Goal: Transaction & Acquisition: Purchase product/service

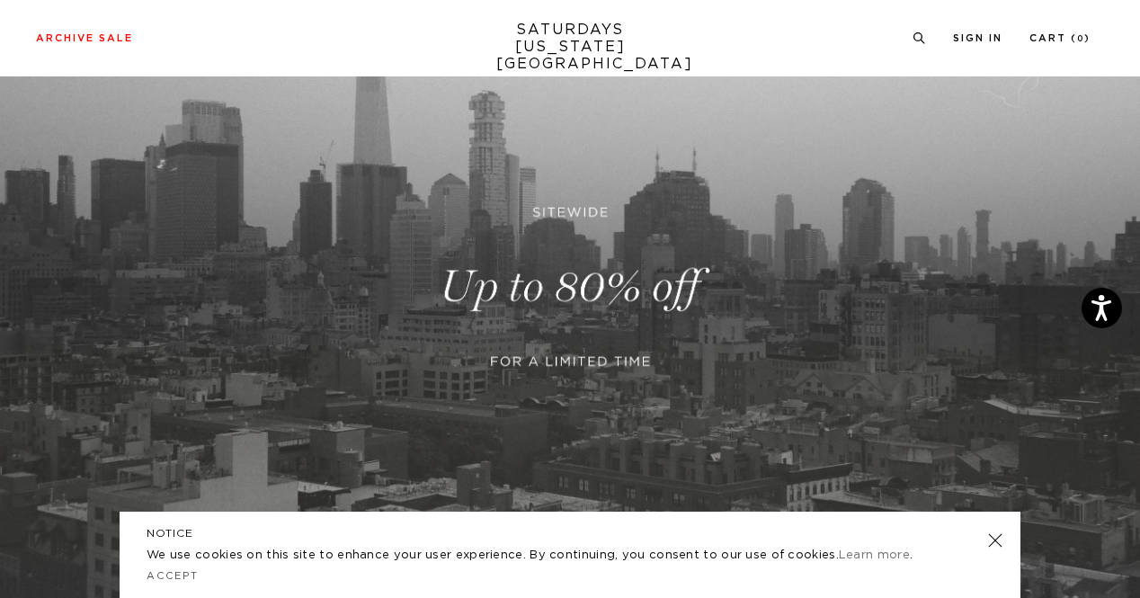
scroll to position [195, 0]
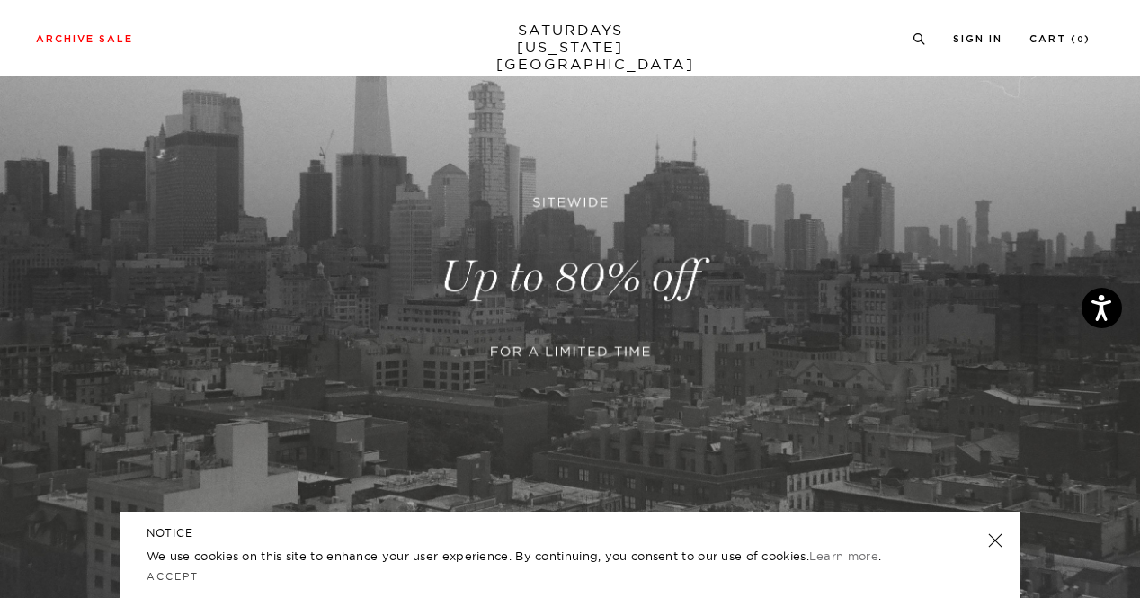
click at [996, 537] on link at bounding box center [995, 540] width 25 height 25
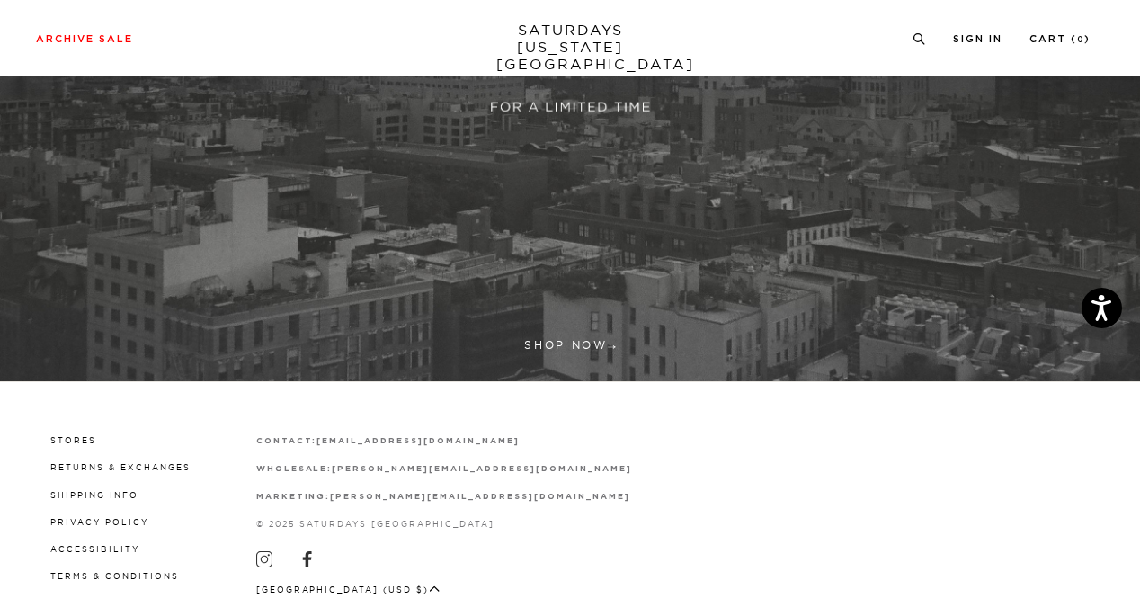
scroll to position [505, 0]
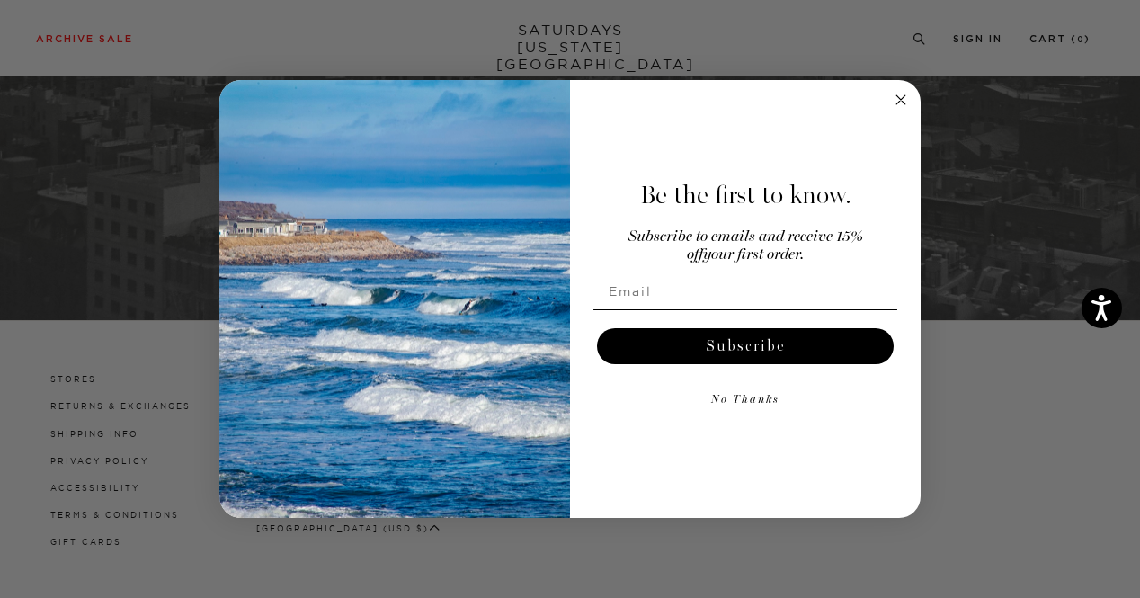
click at [756, 400] on button "No Thanks" at bounding box center [745, 400] width 304 height 36
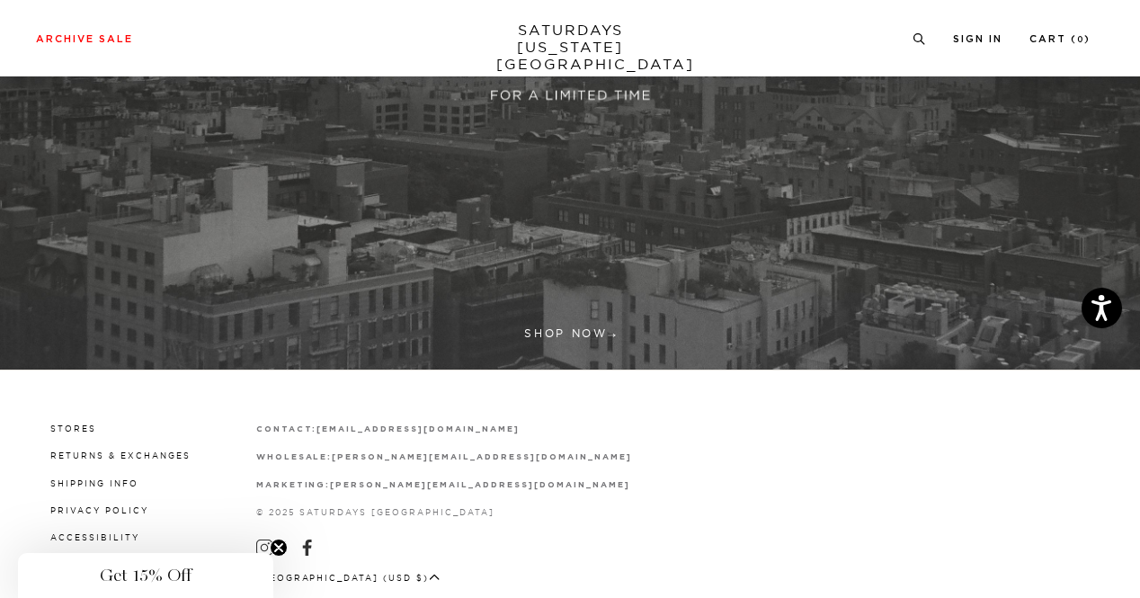
scroll to position [450, 0]
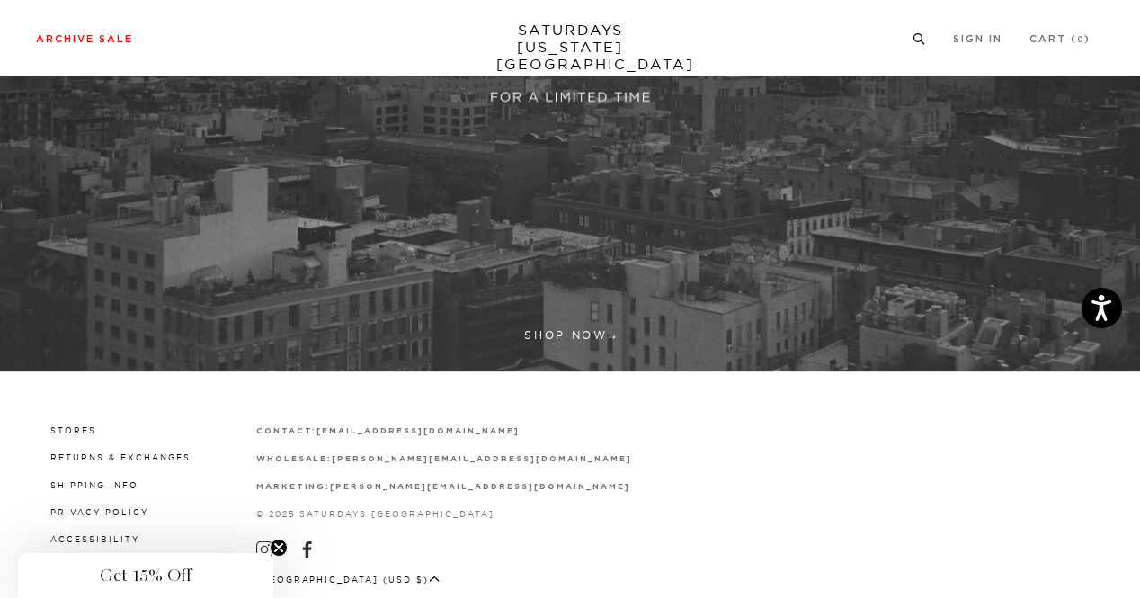
click at [162, 121] on link "Tees" at bounding box center [158, 123] width 22 height 13
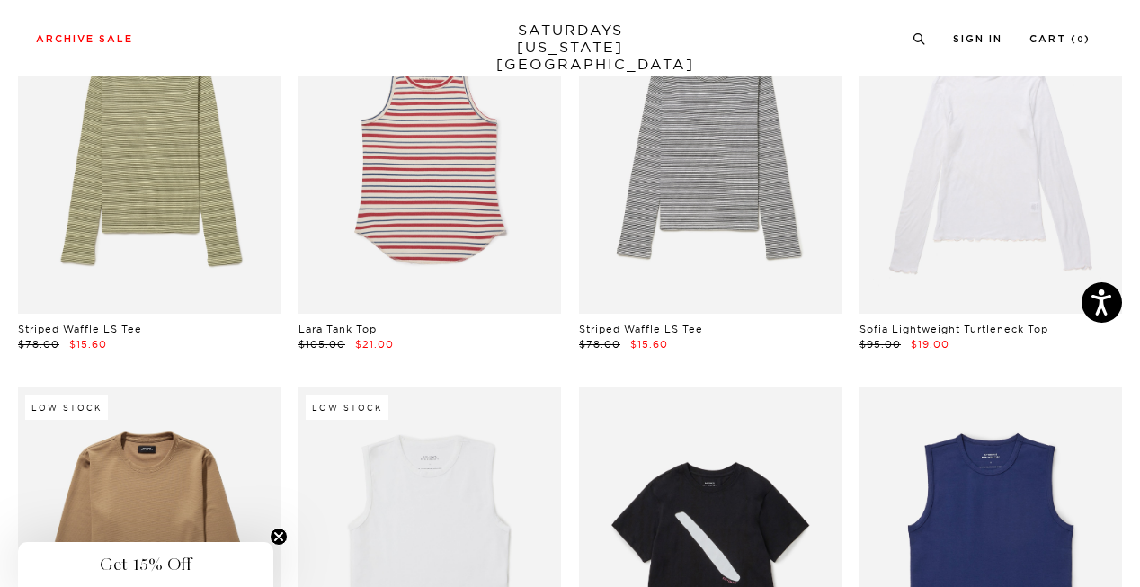
scroll to position [0, 11]
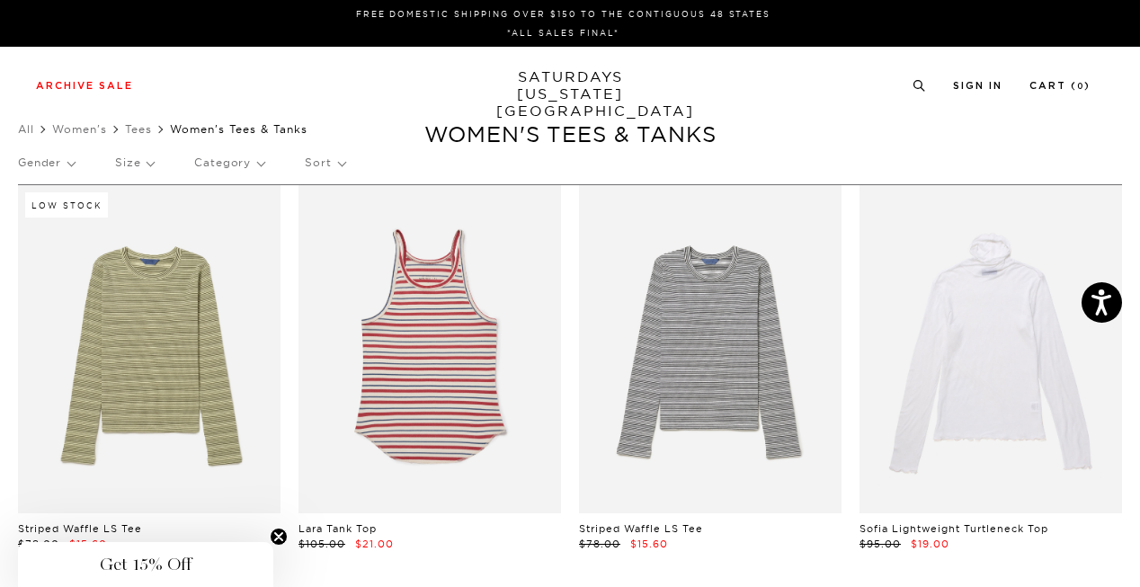
click at [79, 128] on link "Women's" at bounding box center [79, 128] width 55 height 13
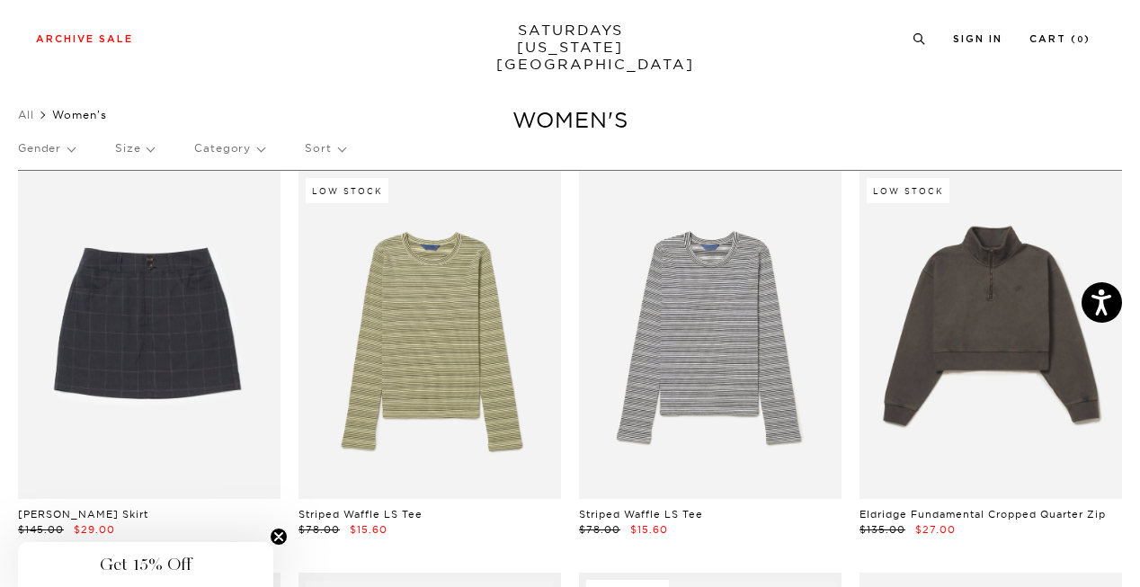
scroll to position [6, 0]
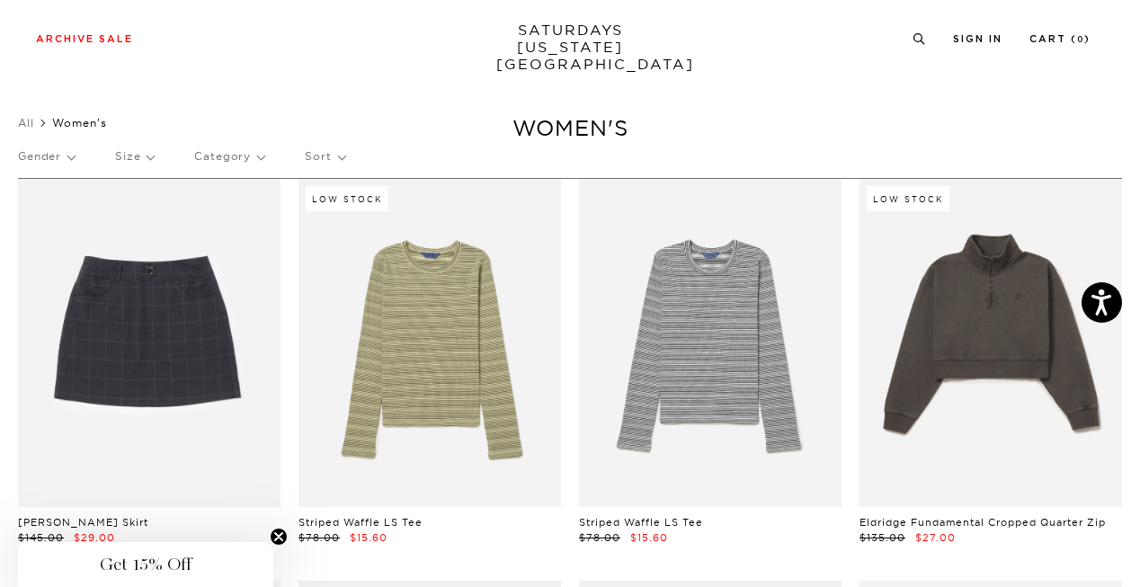
click at [996, 314] on link at bounding box center [991, 343] width 263 height 328
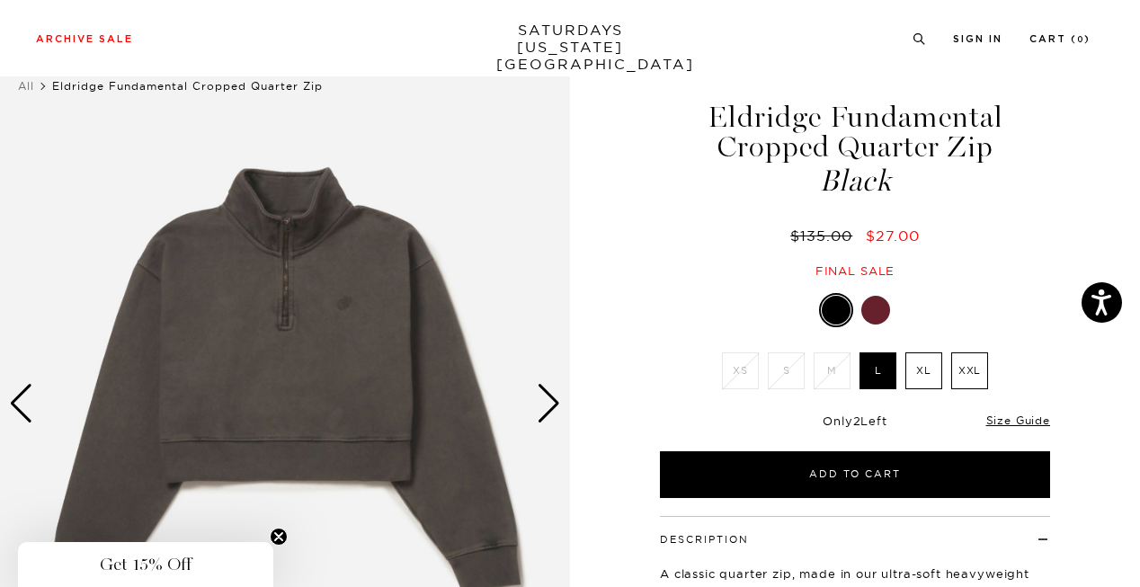
scroll to position [44, 0]
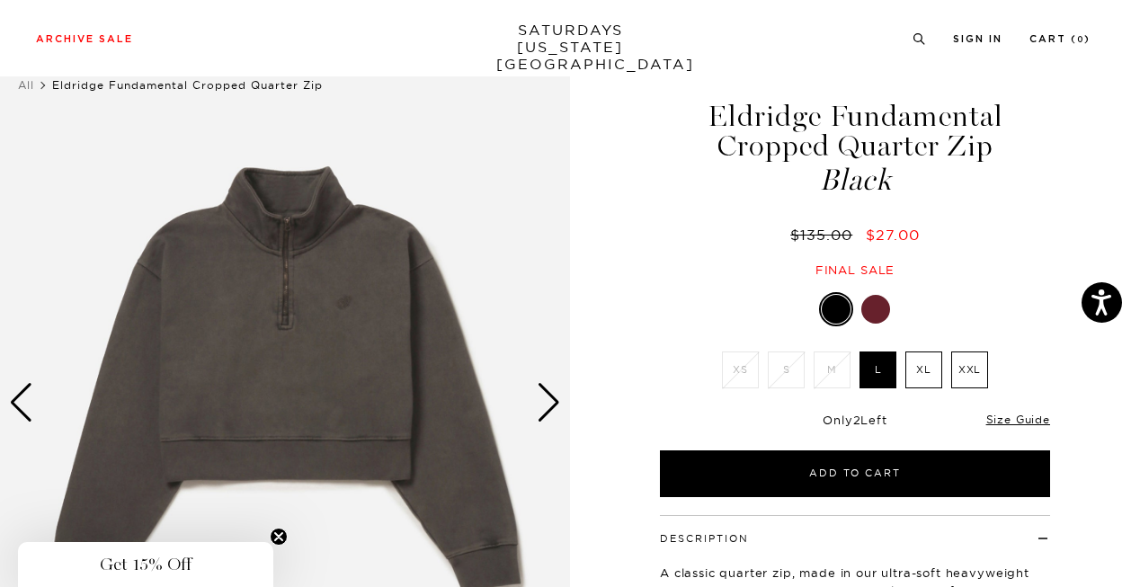
click at [876, 314] on div at bounding box center [875, 309] width 29 height 29
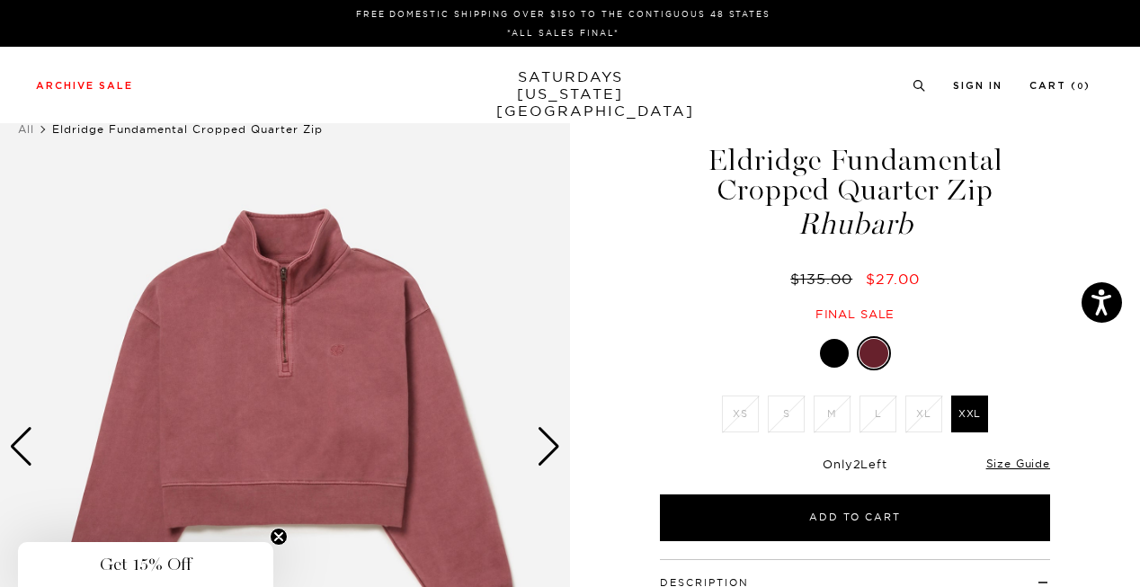
click at [834, 353] on div at bounding box center [834, 353] width 29 height 29
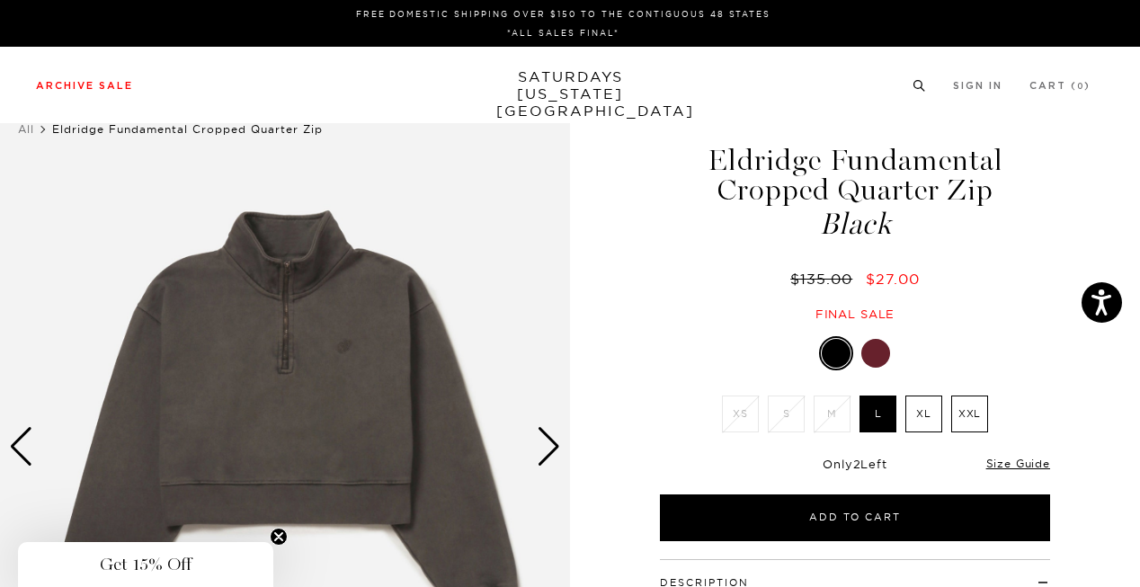
click at [164, 306] on link "Knitwear" at bounding box center [168, 299] width 43 height 13
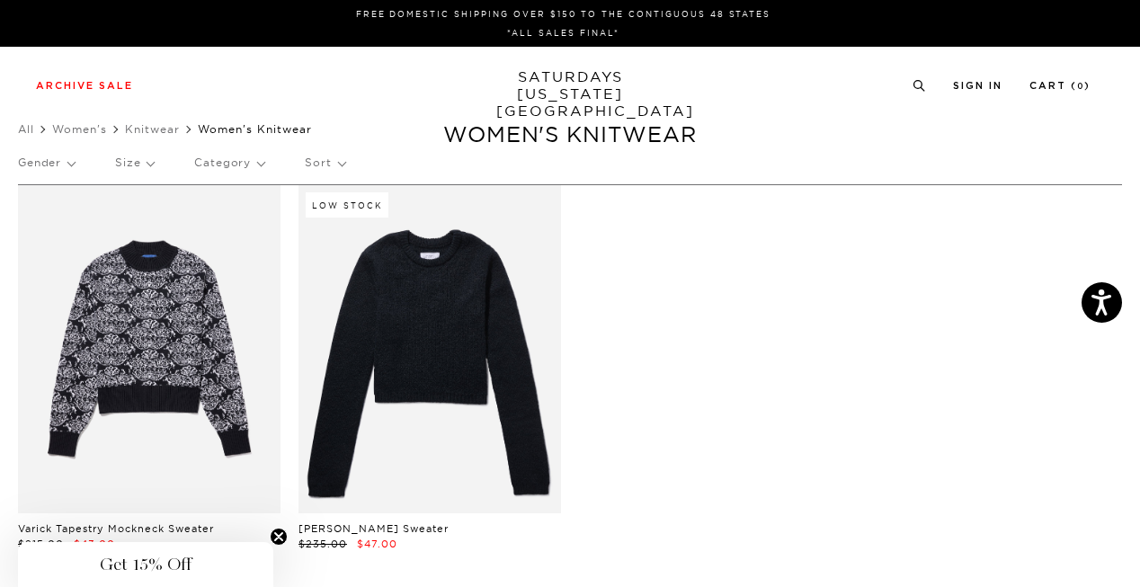
click at [336, 165] on p "Sort" at bounding box center [325, 162] width 40 height 41
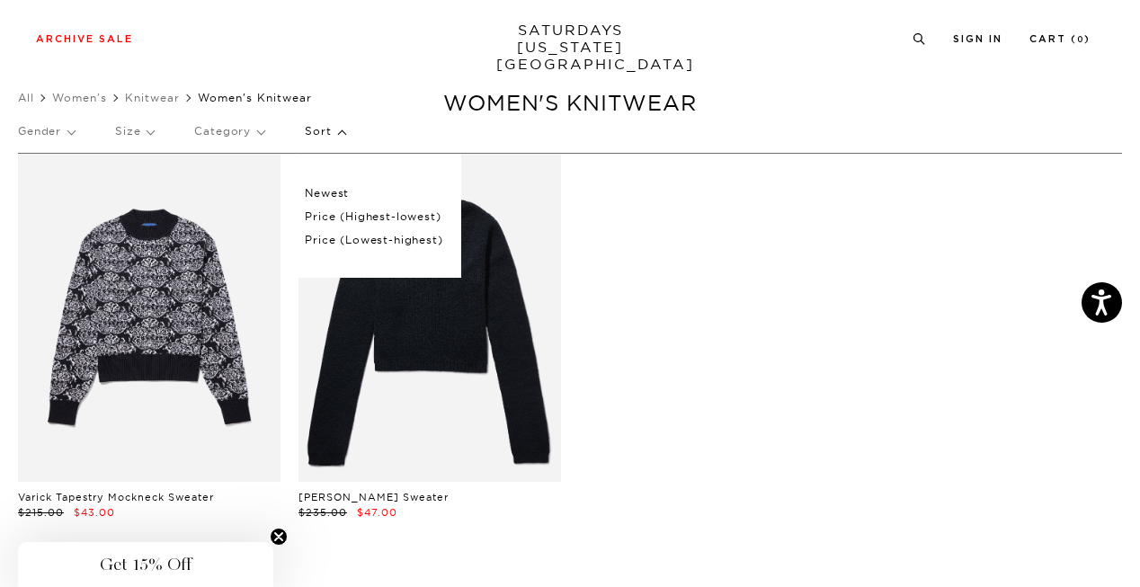
scroll to position [33, 0]
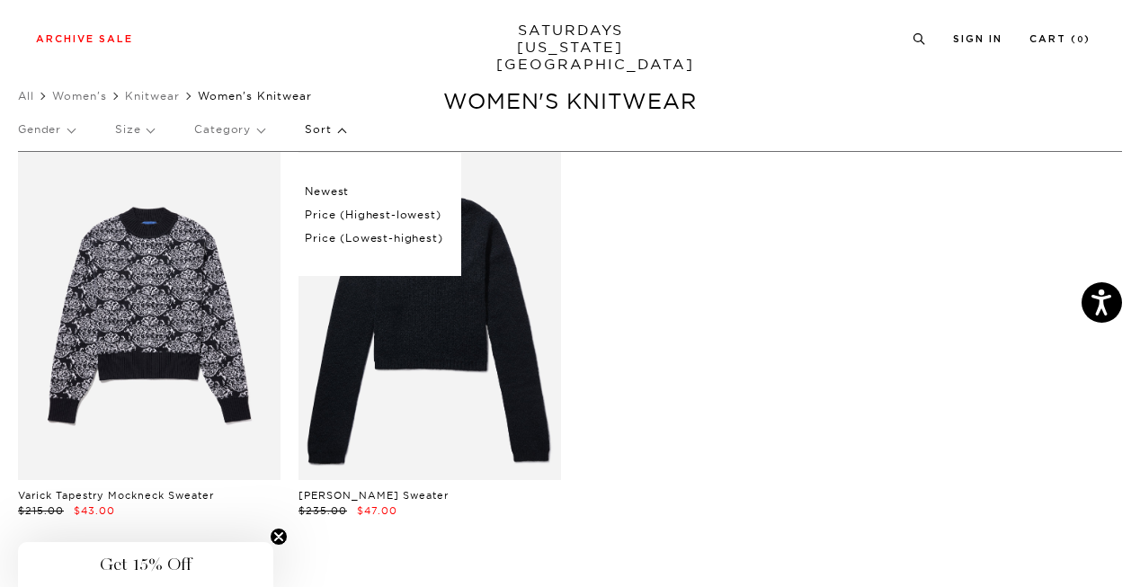
click at [146, 129] on p "Size" at bounding box center [134, 129] width 39 height 41
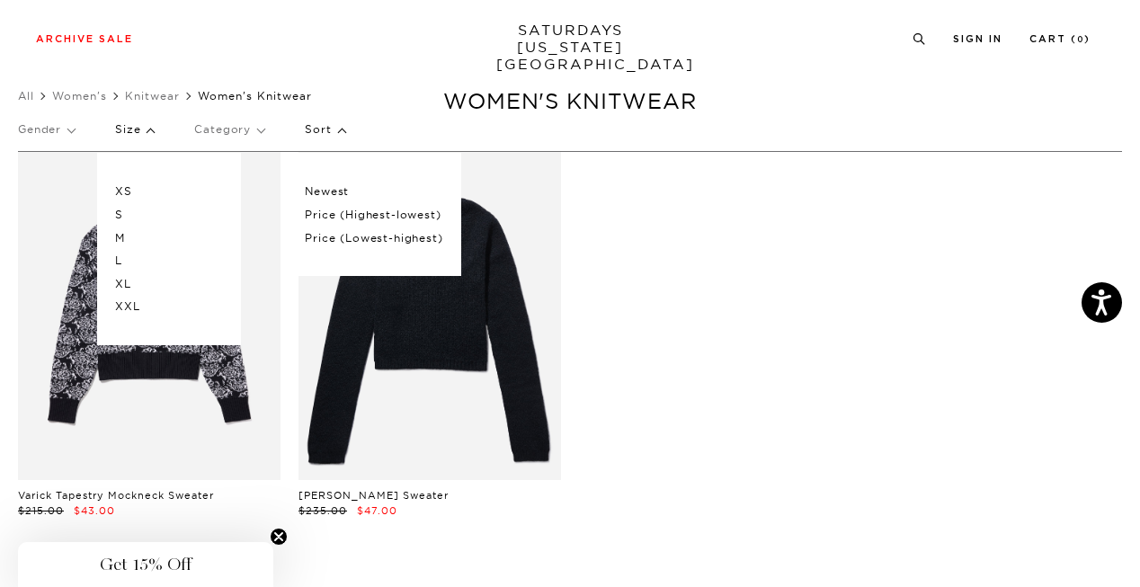
click at [756, 281] on div "Varick Tapestry Mockneck Sweater $215.00 $43.00 Low Stock Lin Mohair Sweater $2…" at bounding box center [570, 353] width 1122 height 402
click at [755, 263] on div "Varick Tapestry Mockneck Sweater $215.00 $43.00 Low Stock Lin Mohair Sweater $2…" at bounding box center [570, 353] width 1122 height 402
click at [660, 201] on div "Varick Tapestry Mockneck Sweater $215.00 $43.00 Low Stock Lin Mohair Sweater $2…" at bounding box center [570, 353] width 1122 height 402
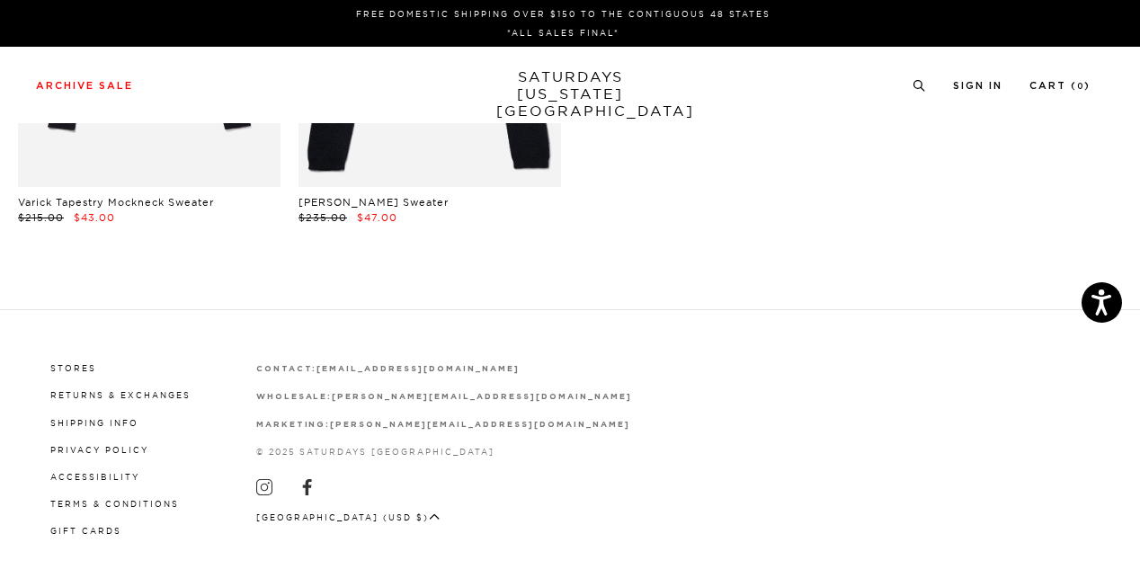
scroll to position [0, 0]
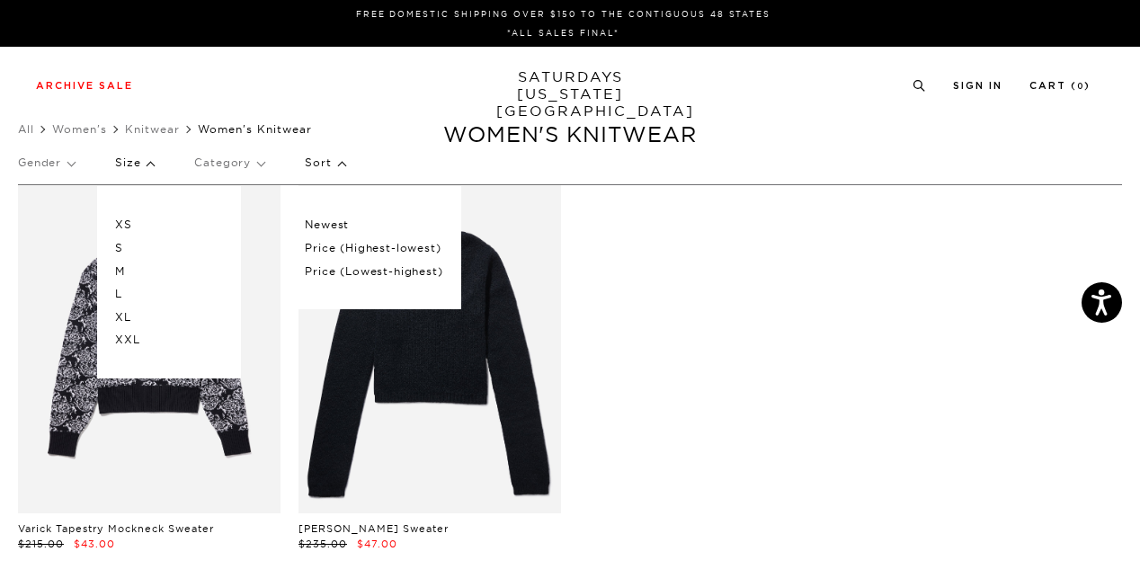
click at [464, 351] on link at bounding box center [430, 349] width 263 height 328
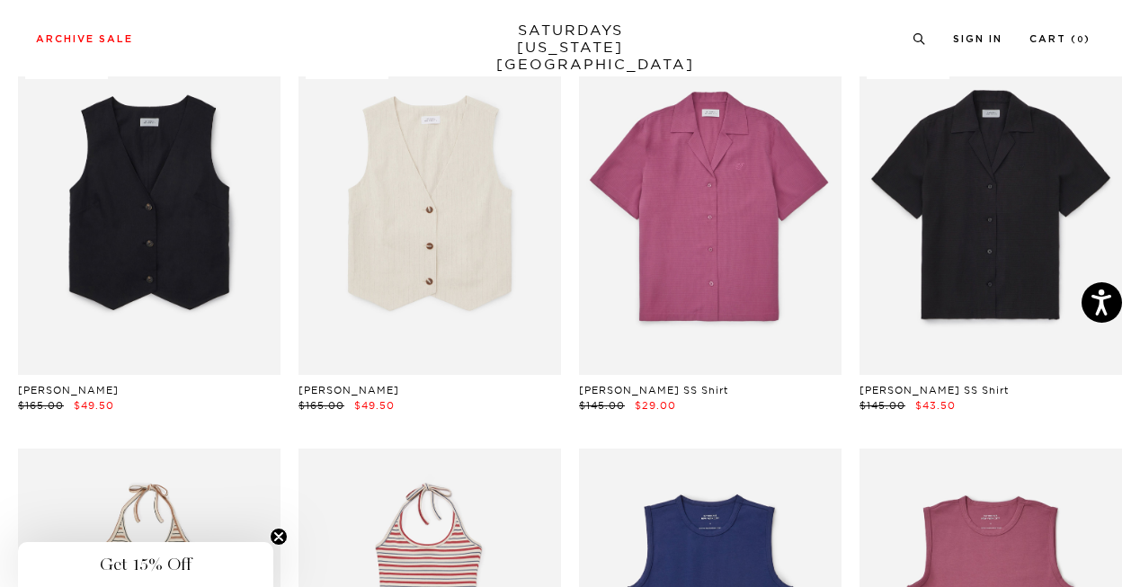
scroll to position [2143, 0]
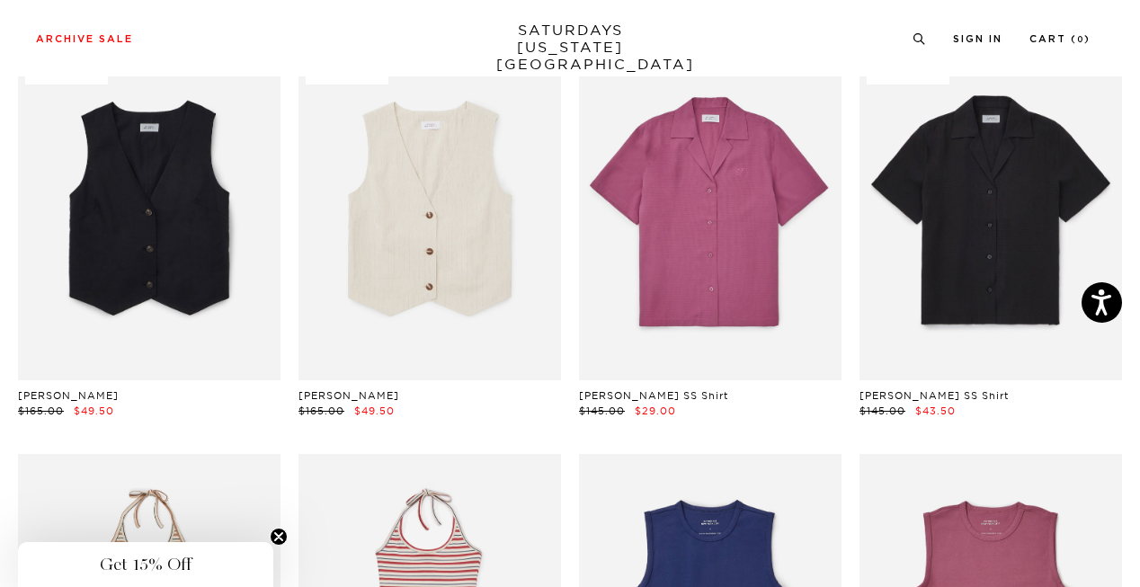
click at [454, 192] on link at bounding box center [430, 216] width 263 height 328
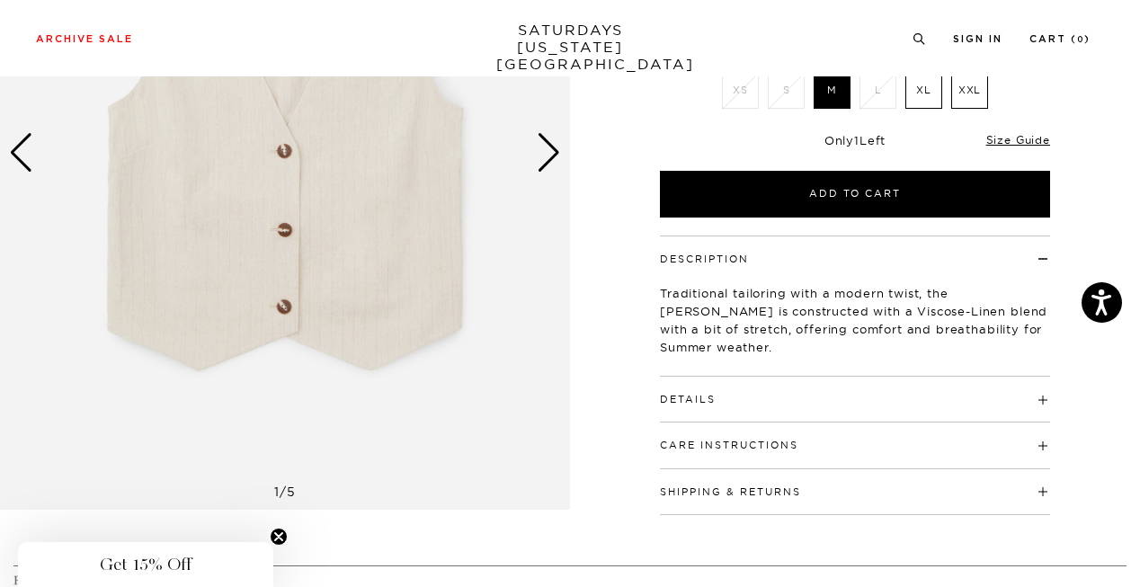
scroll to position [307, 0]
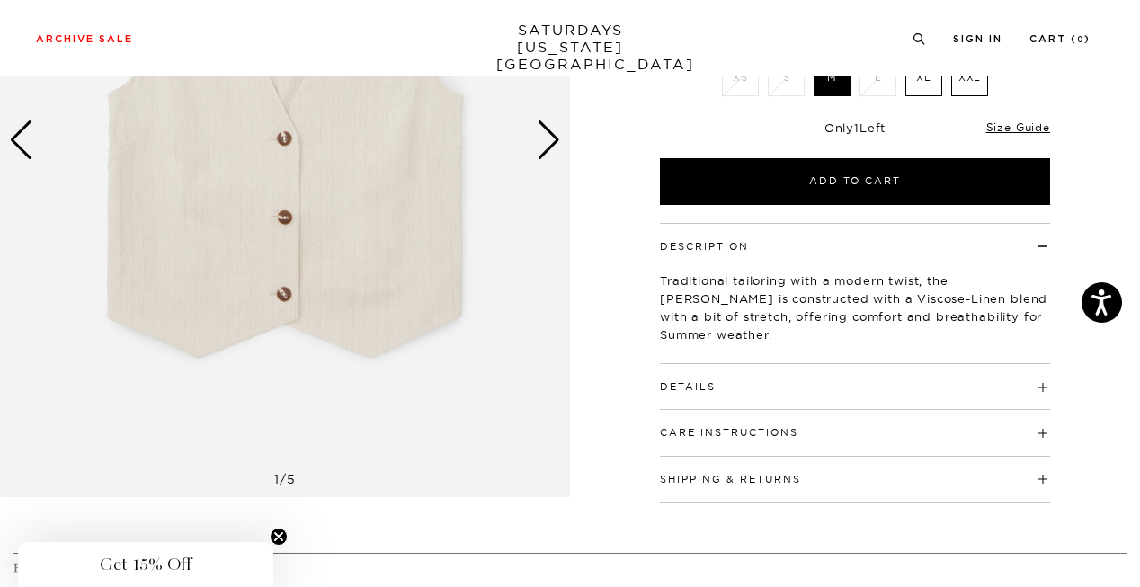
click at [540, 145] on div "Next slide" at bounding box center [549, 140] width 24 height 40
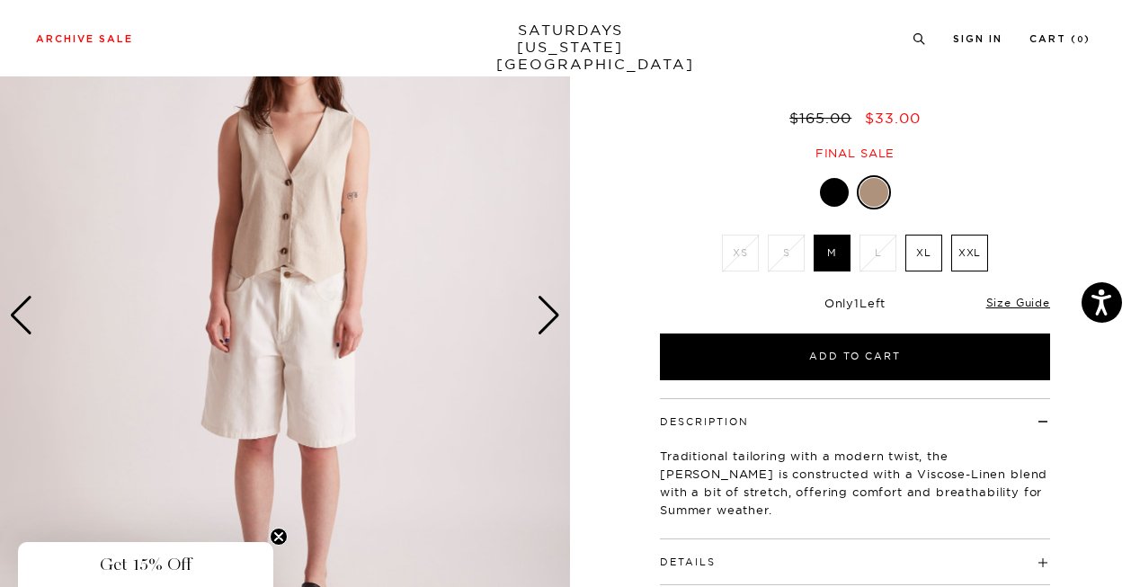
scroll to position [131, 10]
click at [540, 334] on div "Next slide" at bounding box center [549, 316] width 24 height 40
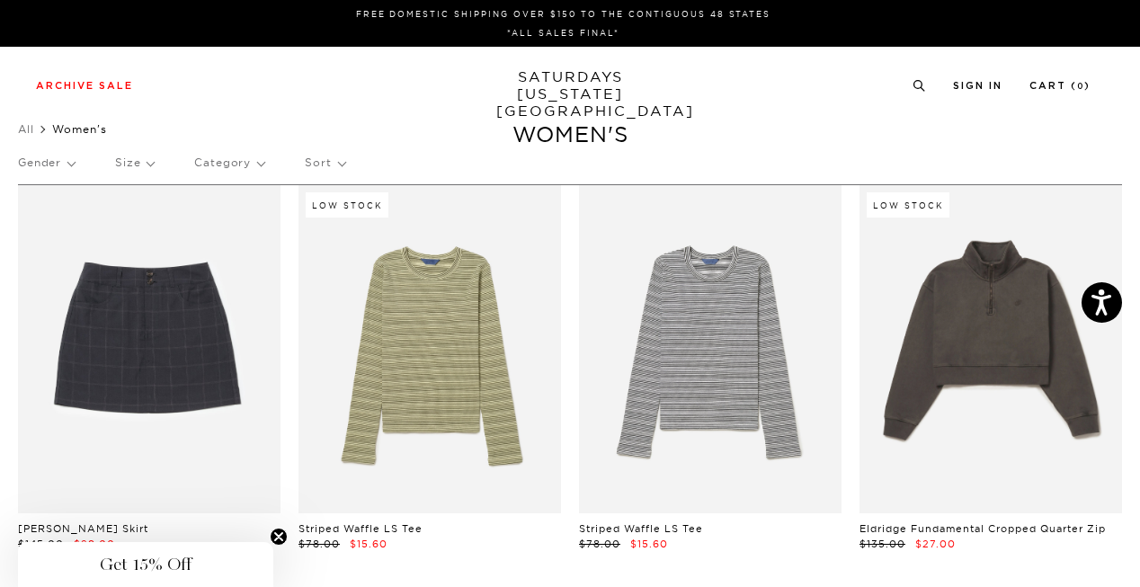
click at [341, 165] on p "Sort" at bounding box center [325, 162] width 40 height 41
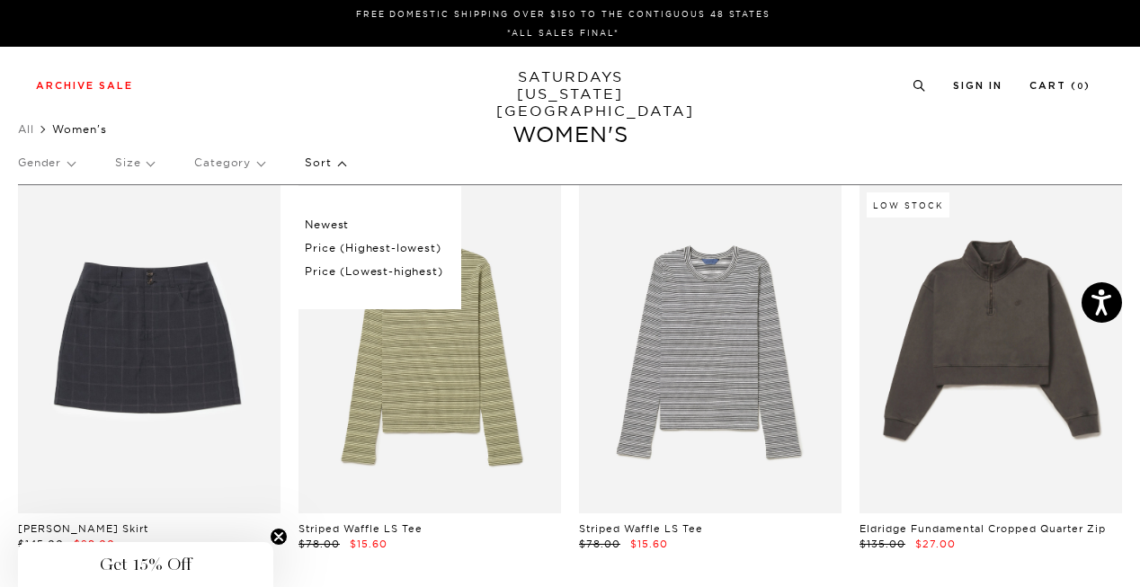
click at [151, 163] on p "Size" at bounding box center [134, 162] width 39 height 41
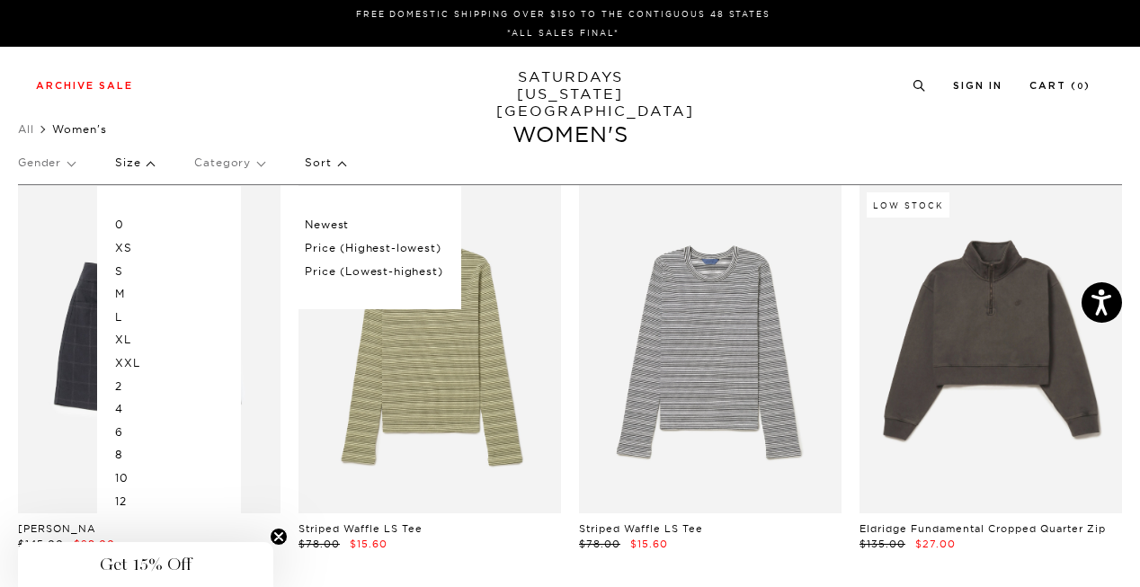
click at [124, 263] on p "S" at bounding box center [169, 271] width 108 height 23
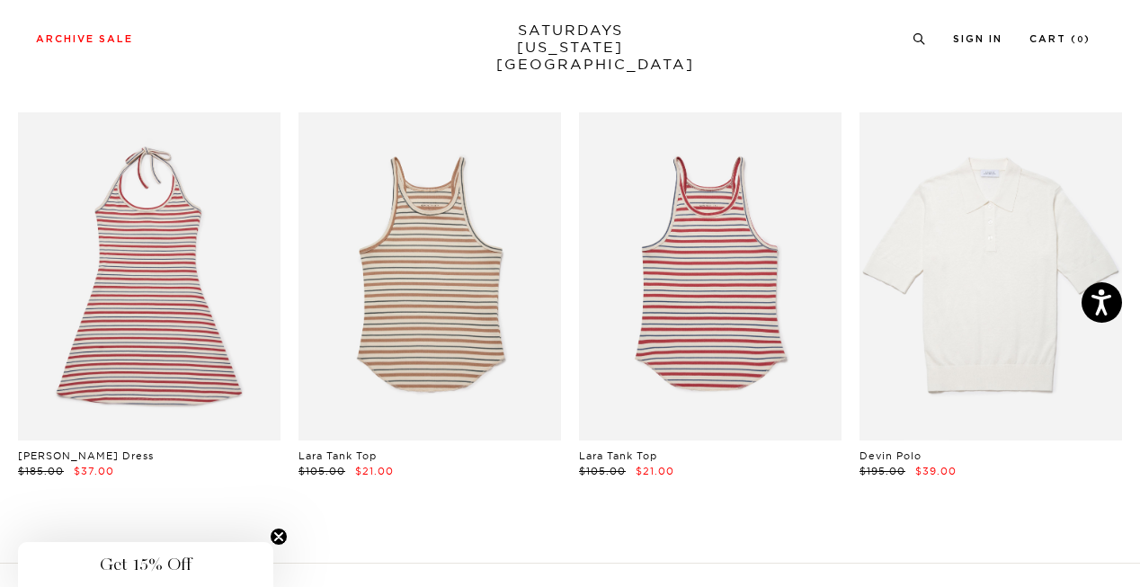
scroll to position [0, 11]
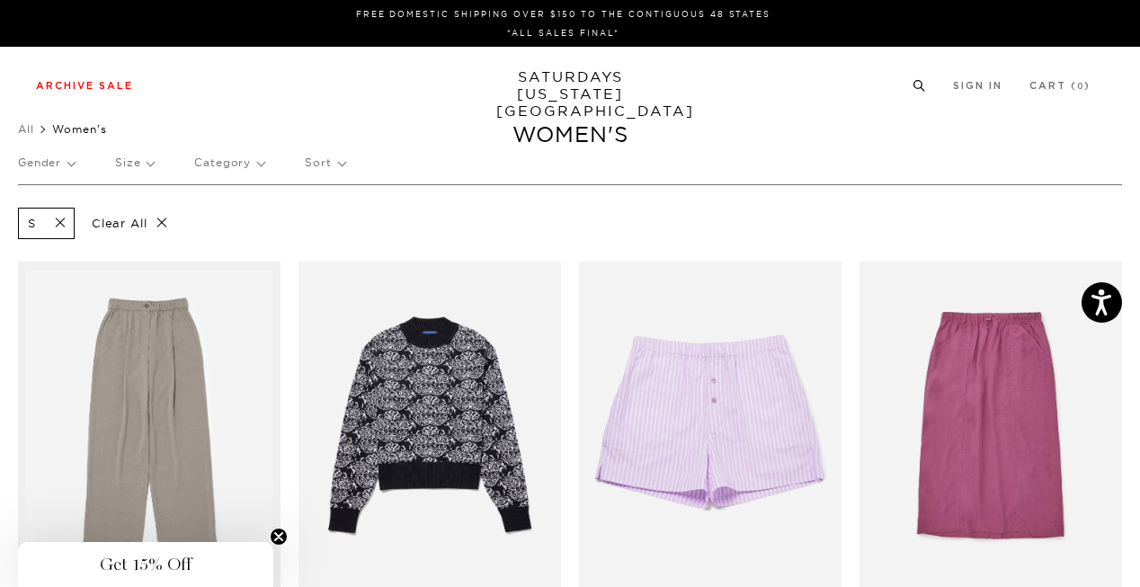
click at [173, 342] on link "Accessories" at bounding box center [176, 342] width 58 height 13
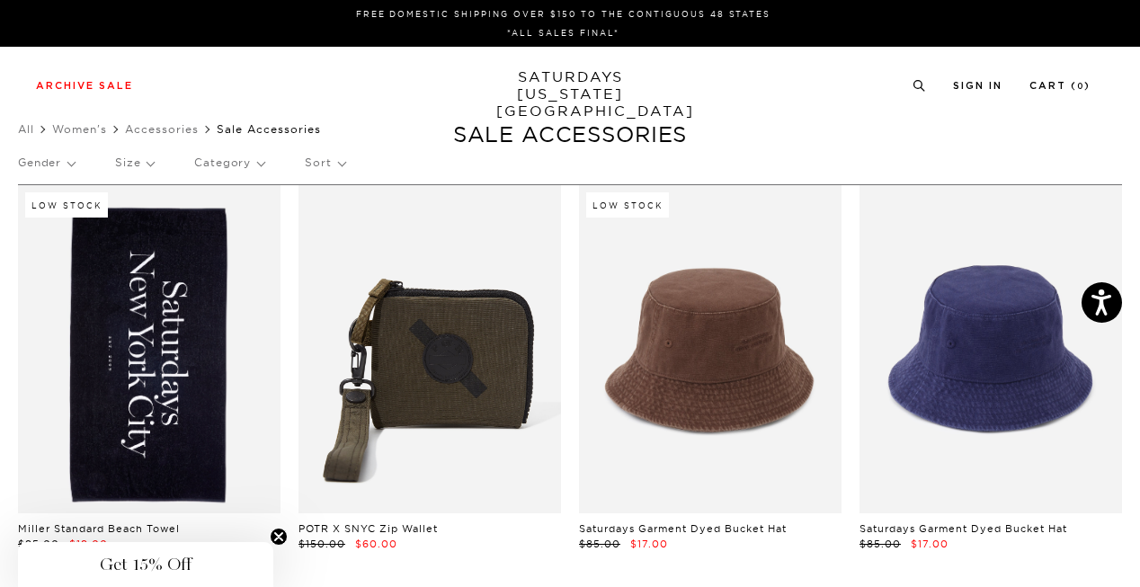
click at [147, 162] on p "Size" at bounding box center [134, 162] width 39 height 41
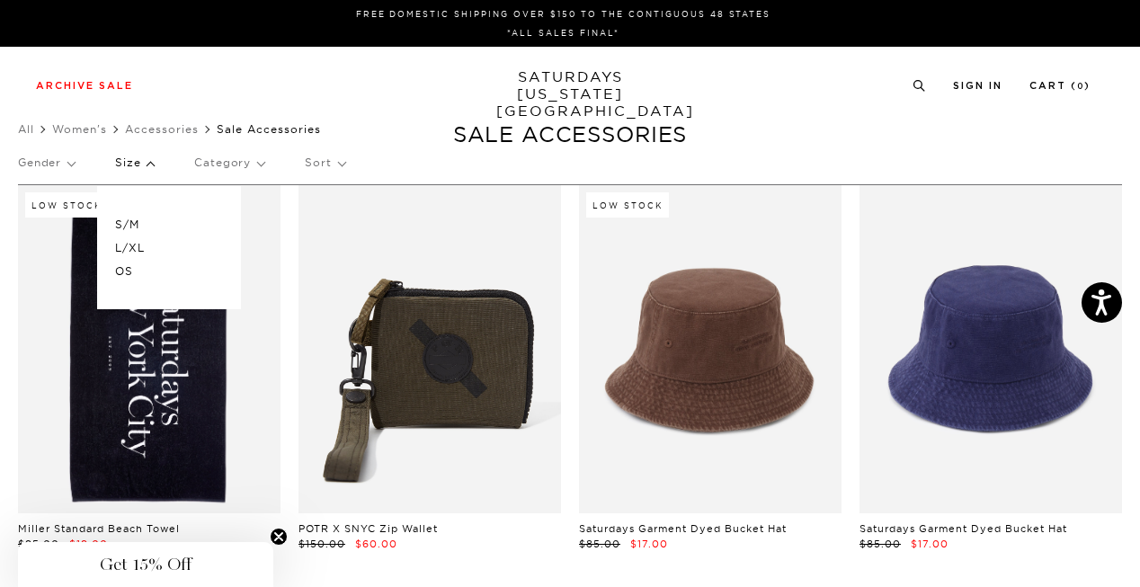
click at [397, 119] on div "Archive Sale Men's Tees Shirts Shorts Swim Knitwear Pants Sweats Women's" at bounding box center [570, 85] width 1140 height 76
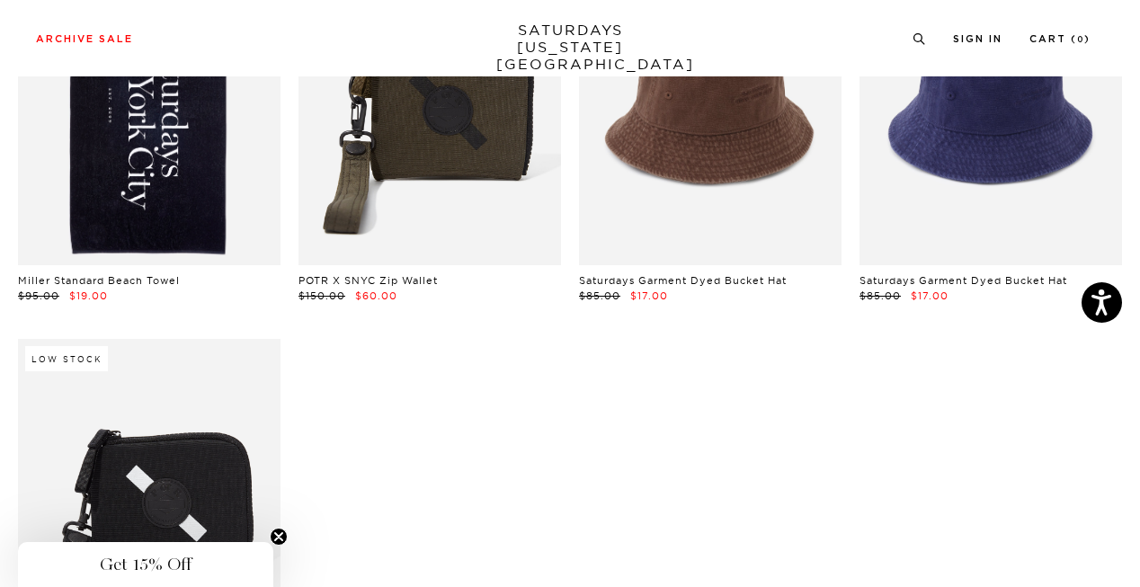
scroll to position [6, 11]
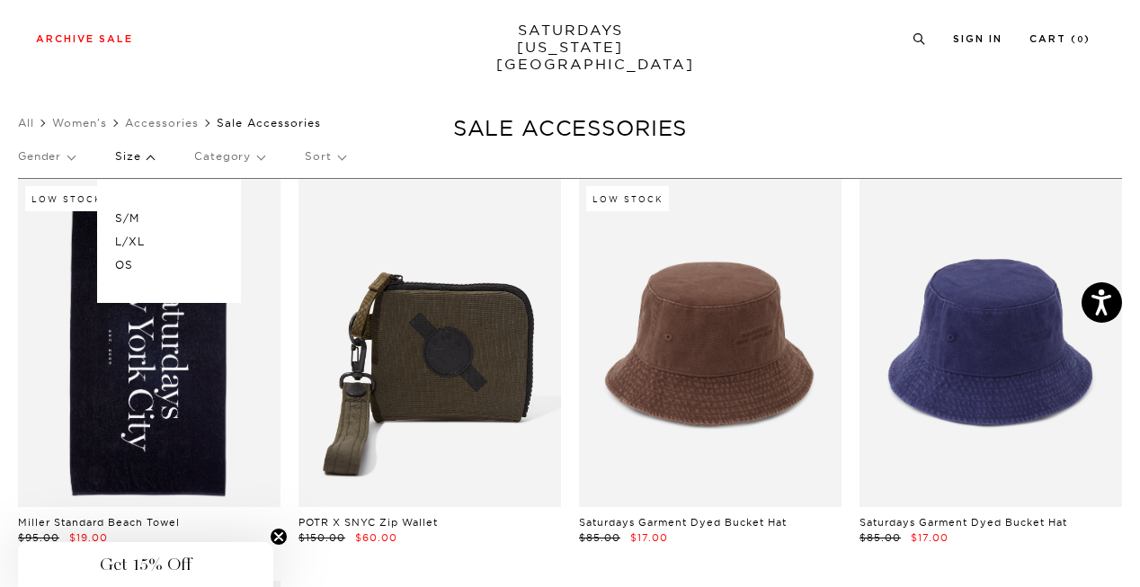
click at [166, 389] on link at bounding box center [149, 343] width 263 height 328
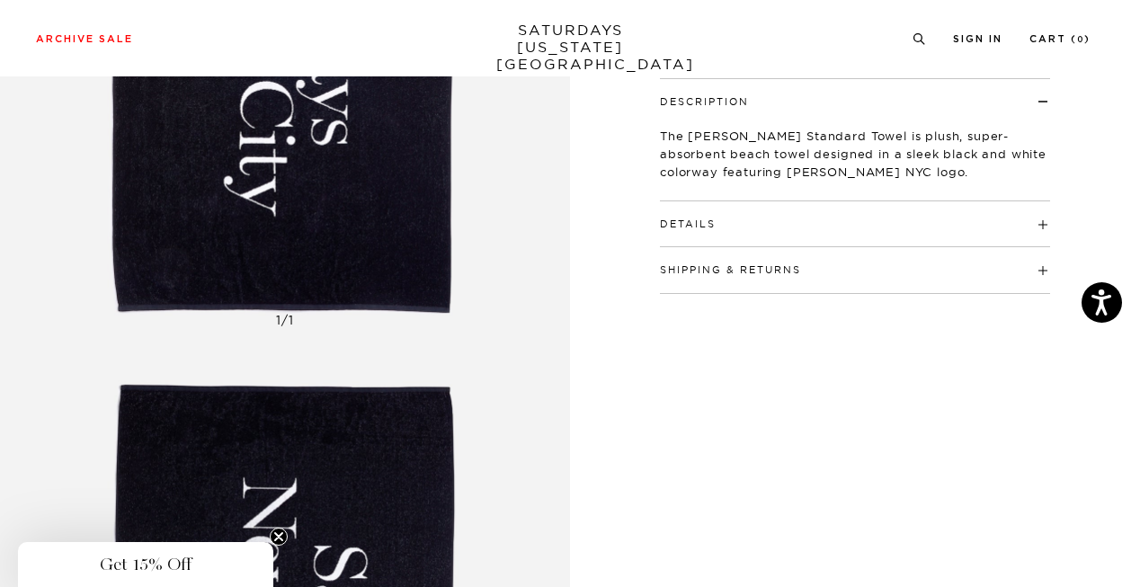
scroll to position [0, 11]
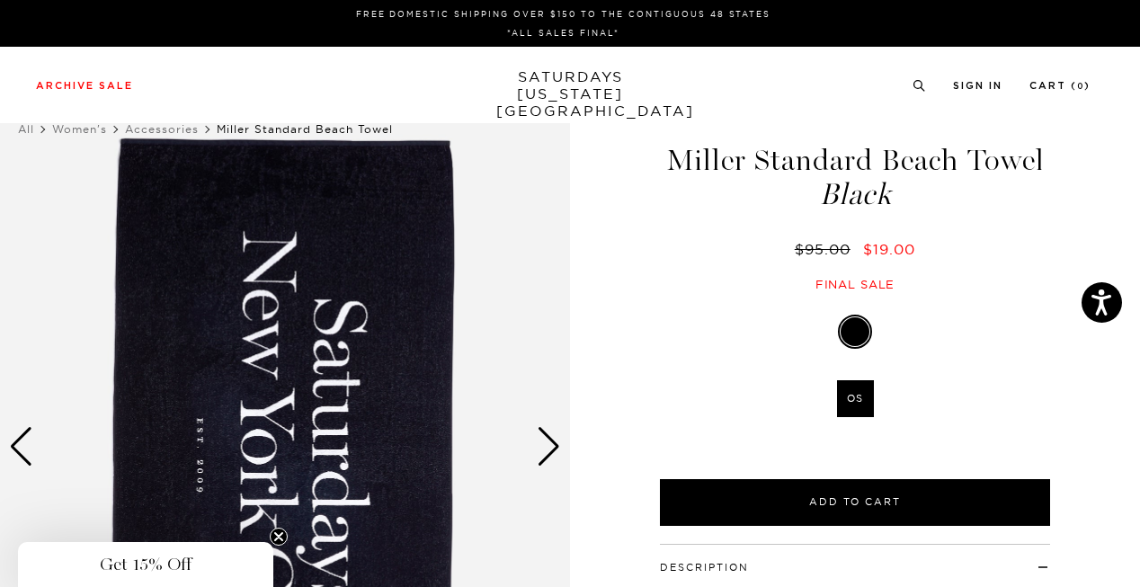
click at [18, 131] on link "All" at bounding box center [26, 128] width 16 height 13
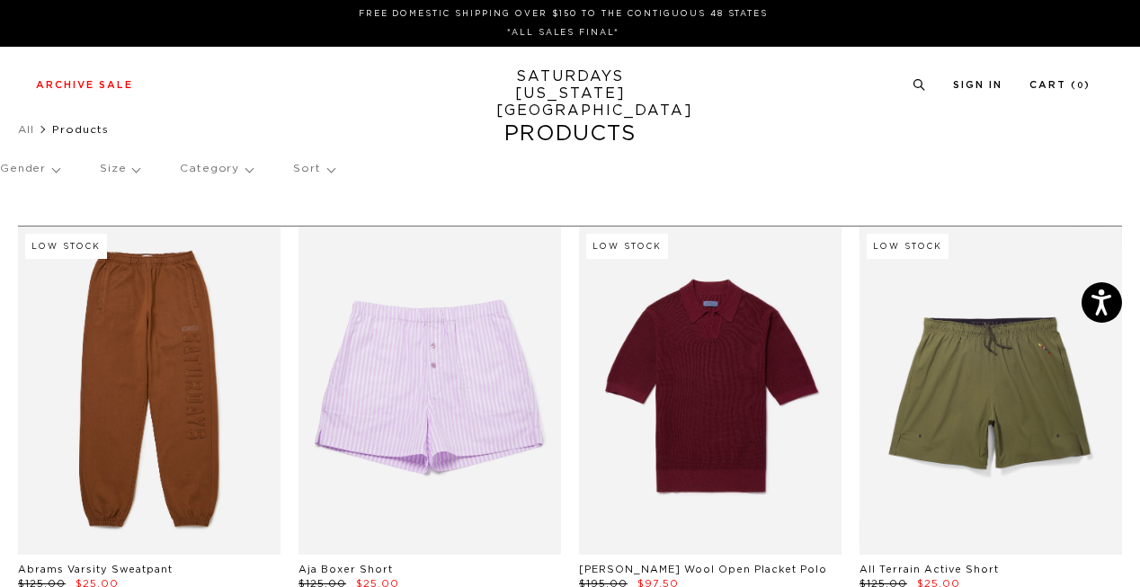
click at [226, 170] on p "Category" at bounding box center [216, 168] width 73 height 41
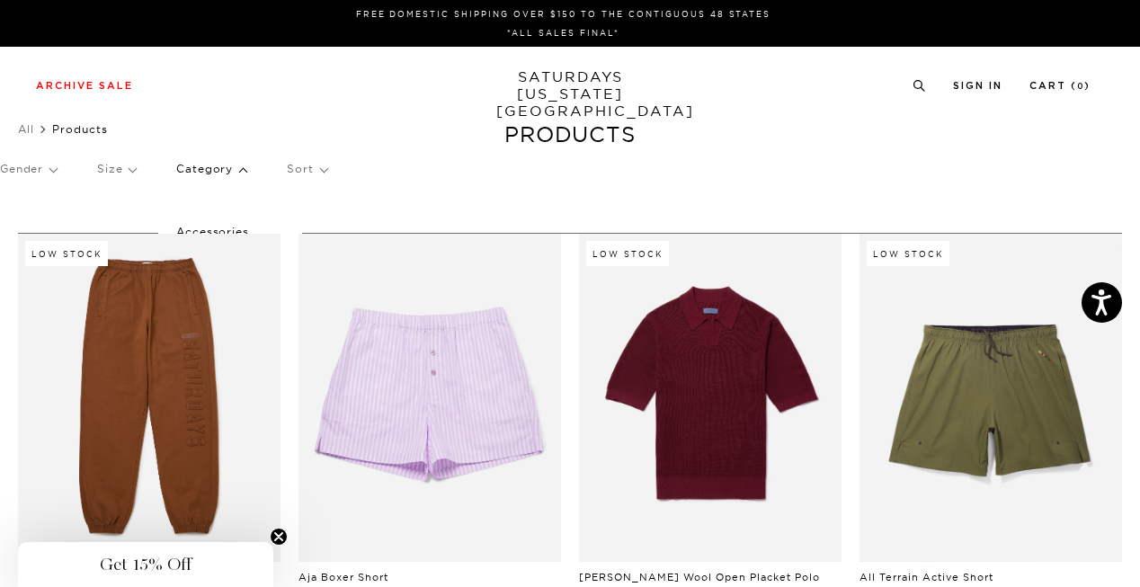
click at [230, 165] on p "Category" at bounding box center [211, 168] width 70 height 41
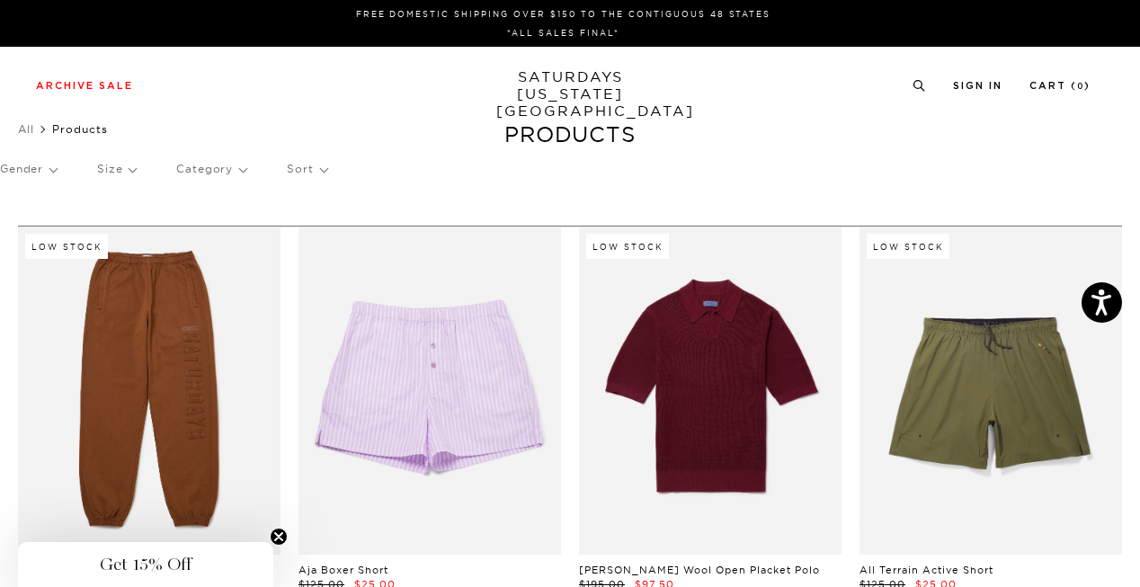
click at [40, 173] on p "Gender" at bounding box center [28, 168] width 57 height 41
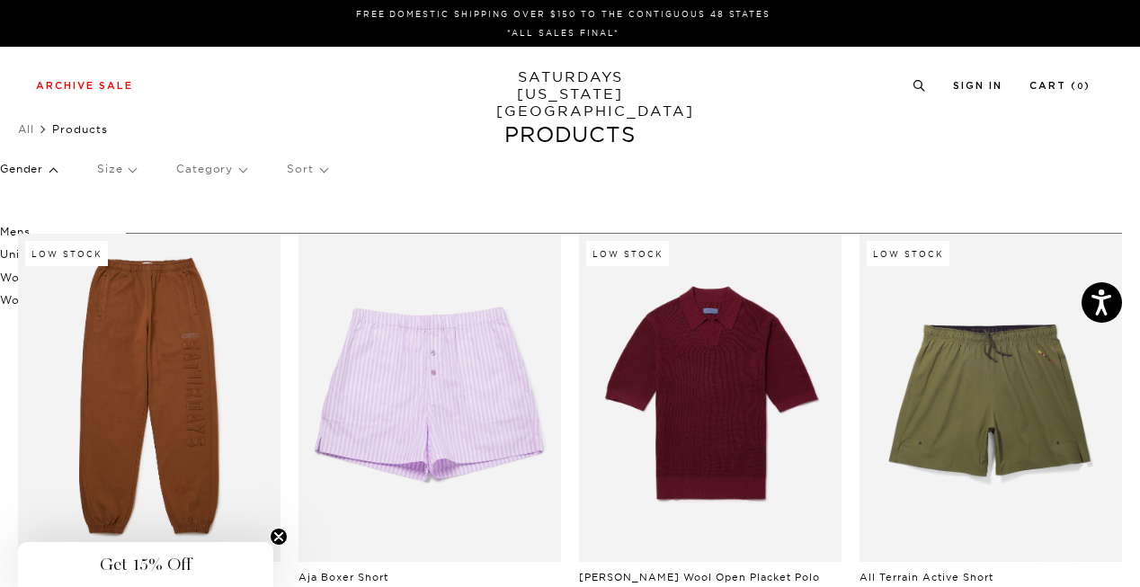
click at [6, 278] on p "Women's" at bounding box center [54, 277] width 108 height 23
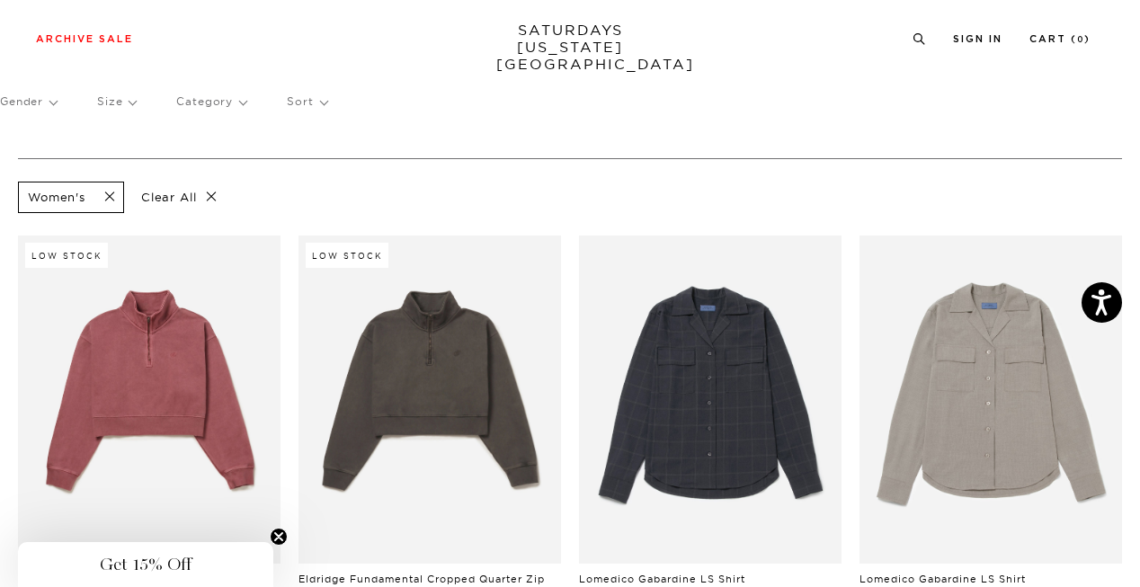
scroll to position [65, 0]
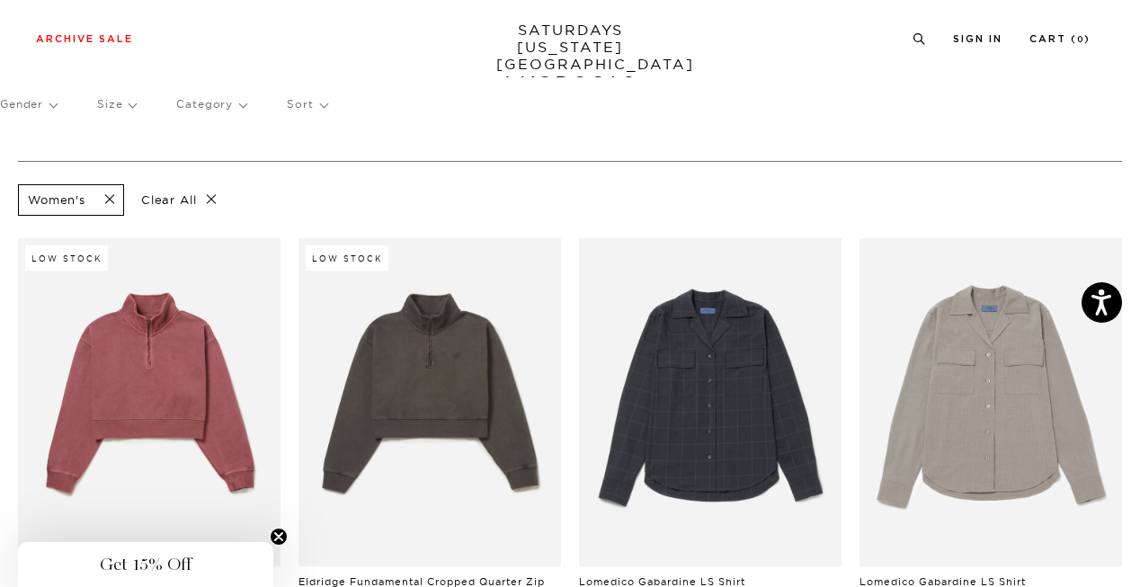
click at [130, 111] on p "Size" at bounding box center [116, 104] width 39 height 41
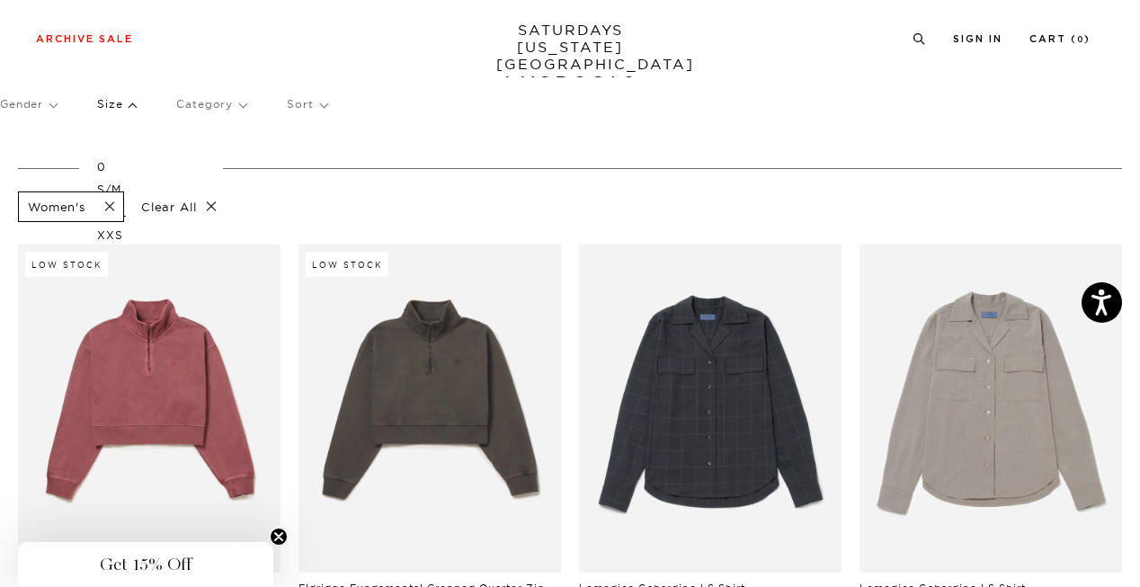
click at [110, 186] on p "S/M" at bounding box center [151, 189] width 108 height 23
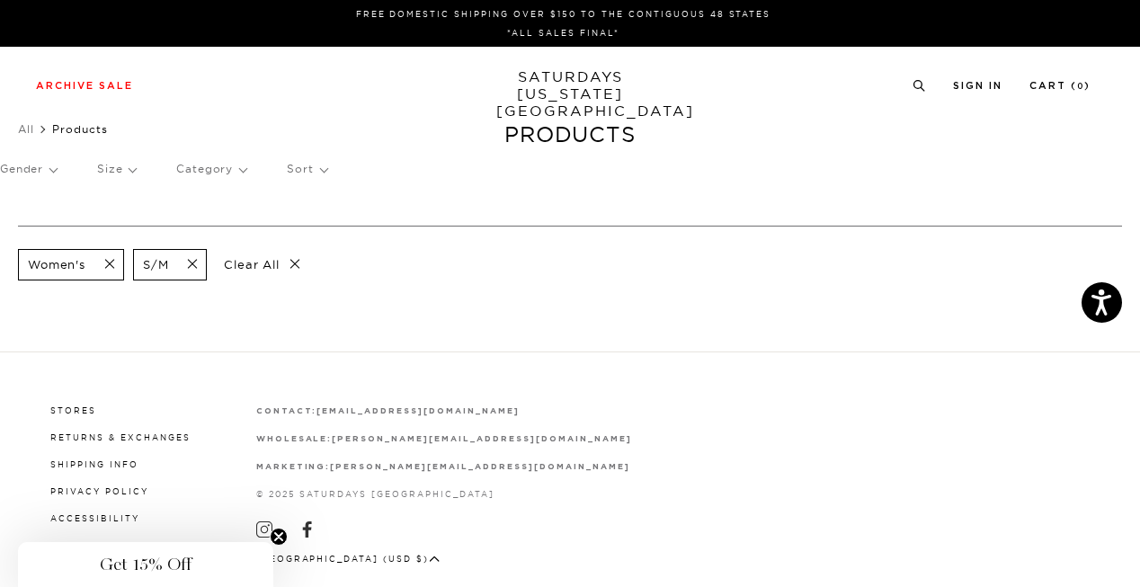
scroll to position [45, 0]
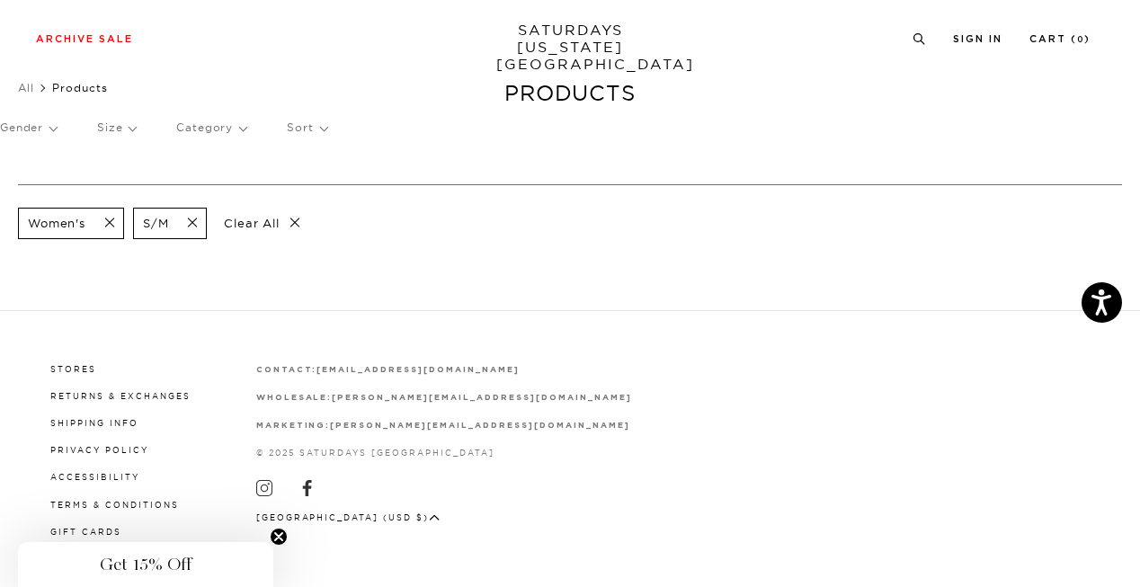
click at [137, 128] on div "Gender Size Category Sort" at bounding box center [570, 127] width 1140 height 41
click at [134, 128] on p "Size" at bounding box center [116, 127] width 39 height 41
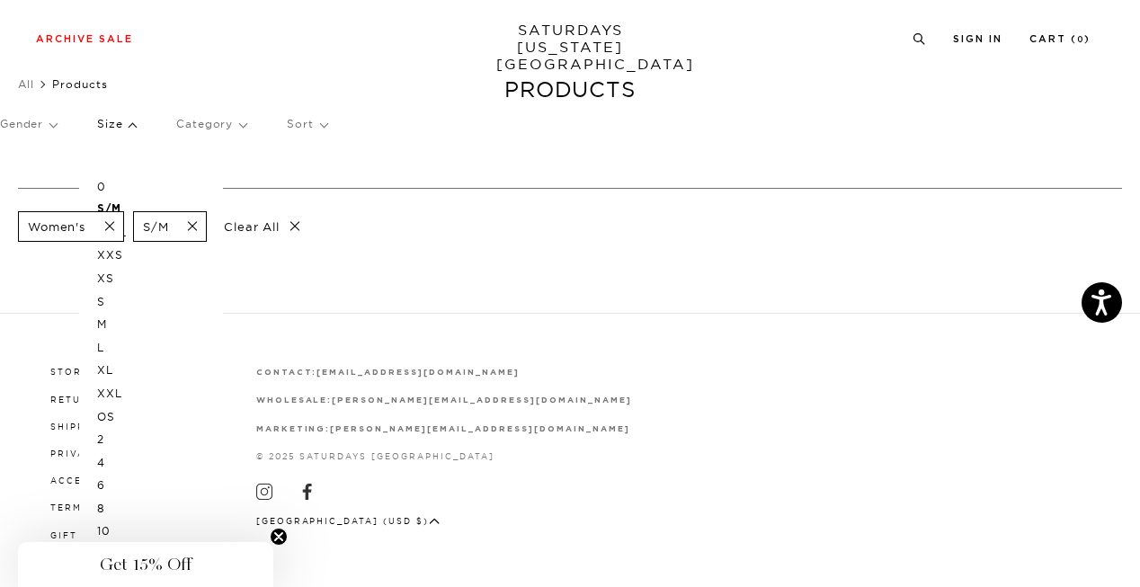
click at [127, 239] on p "L/XL" at bounding box center [151, 232] width 108 height 23
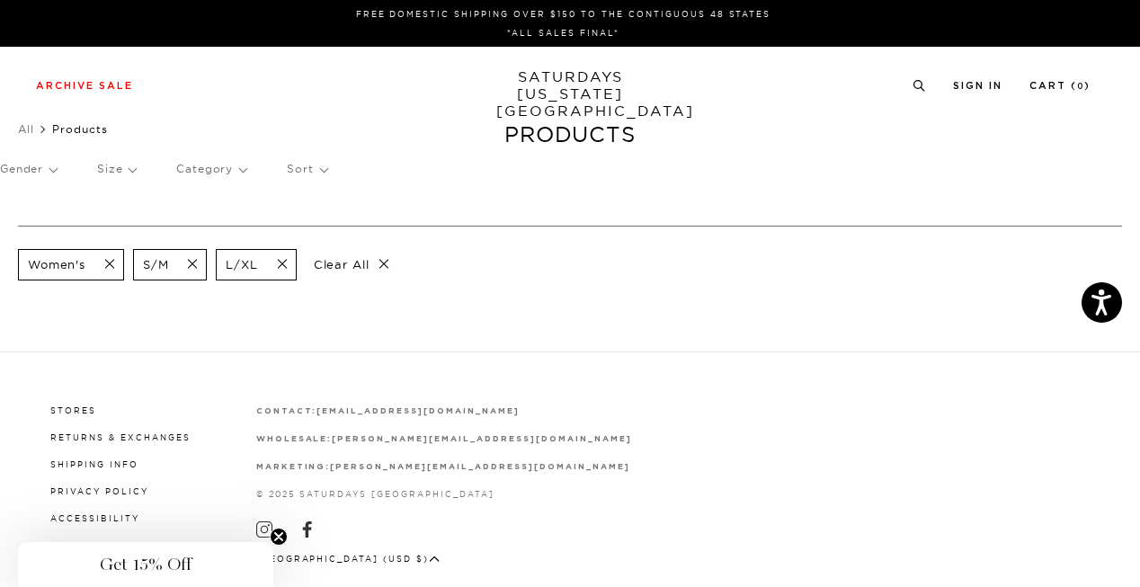
click at [235, 169] on p "Category" at bounding box center [211, 168] width 70 height 41
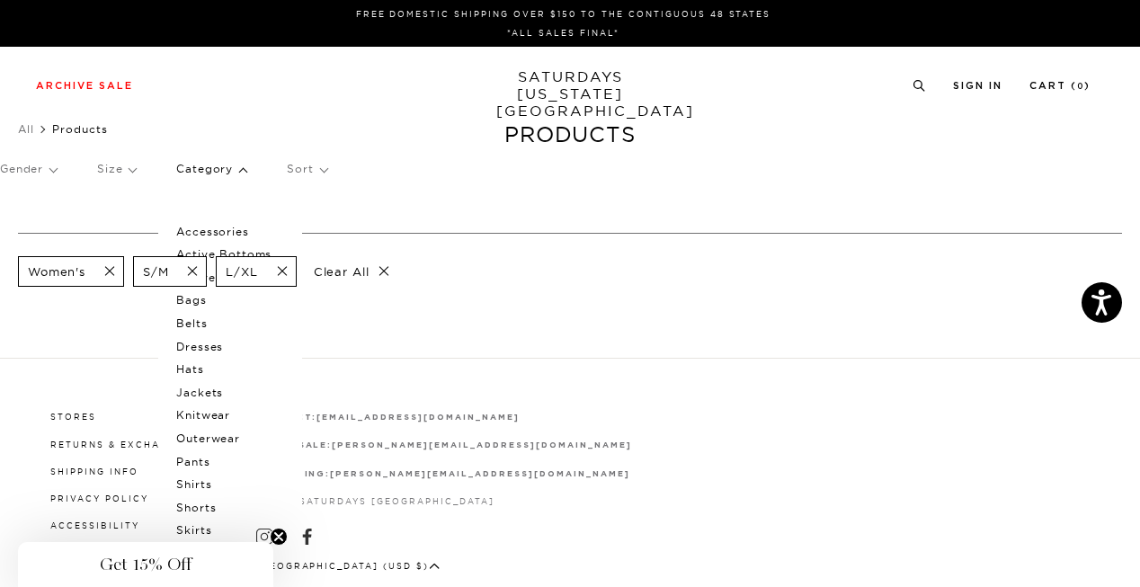
click at [212, 352] on p "Dresses" at bounding box center [230, 346] width 108 height 23
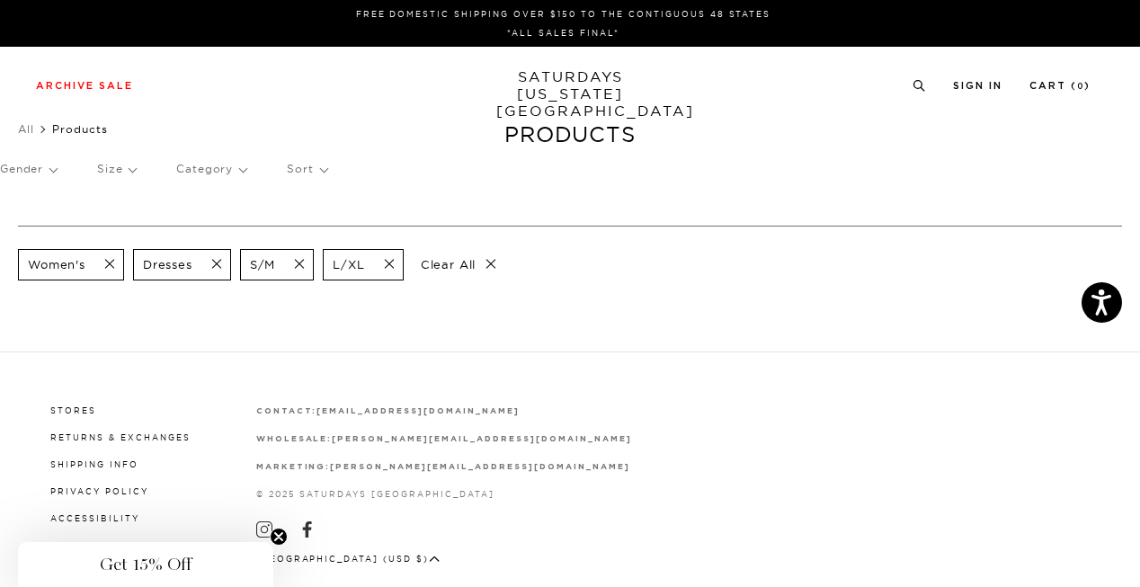
click at [238, 177] on p "Category" at bounding box center [211, 168] width 70 height 41
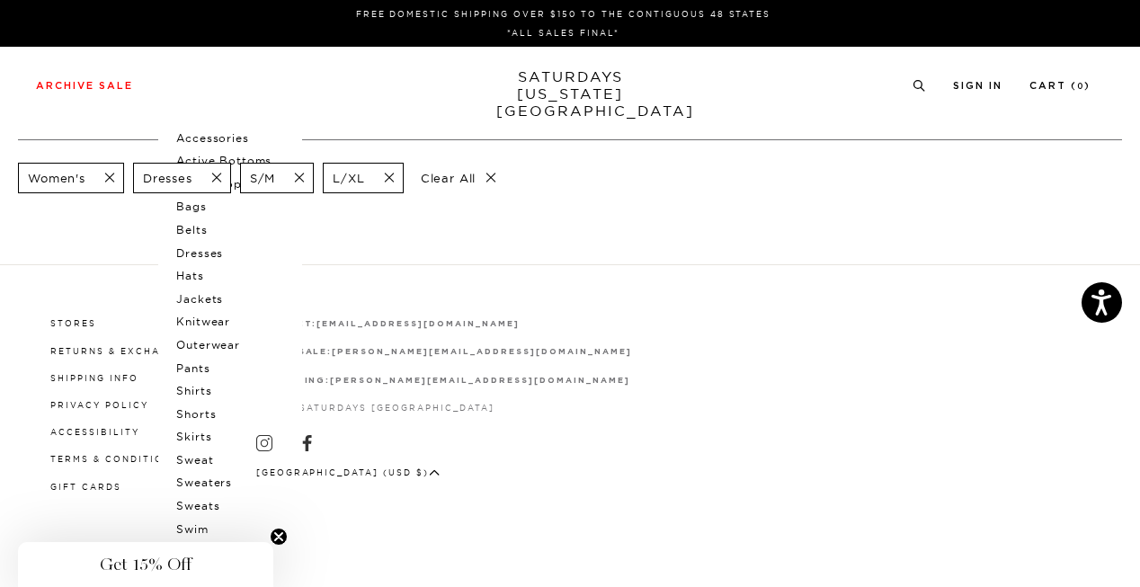
scroll to position [90, 0]
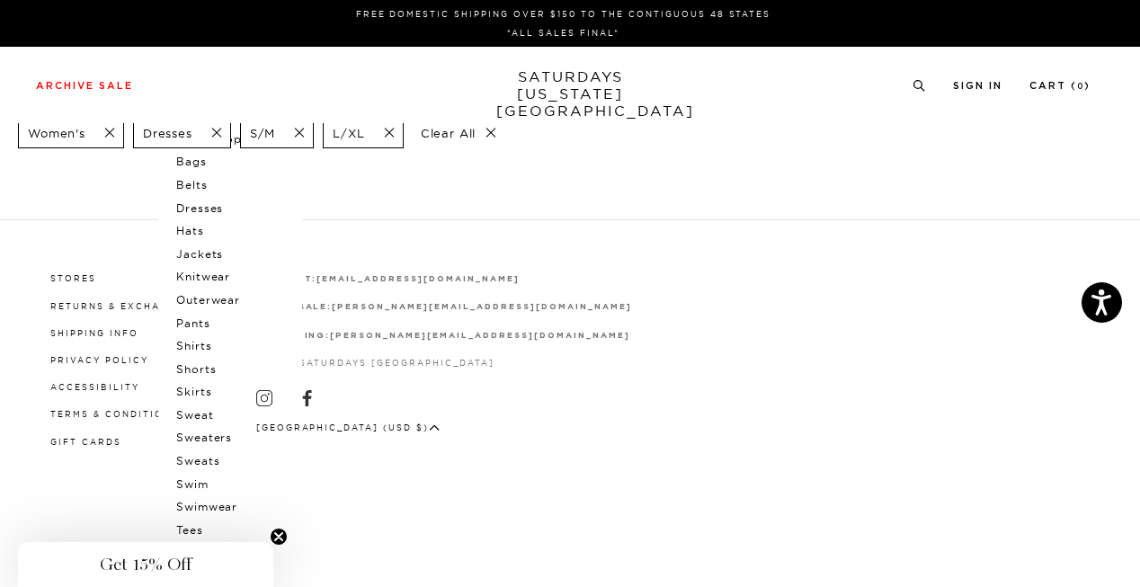
click at [189, 266] on p "Jackets" at bounding box center [230, 254] width 108 height 23
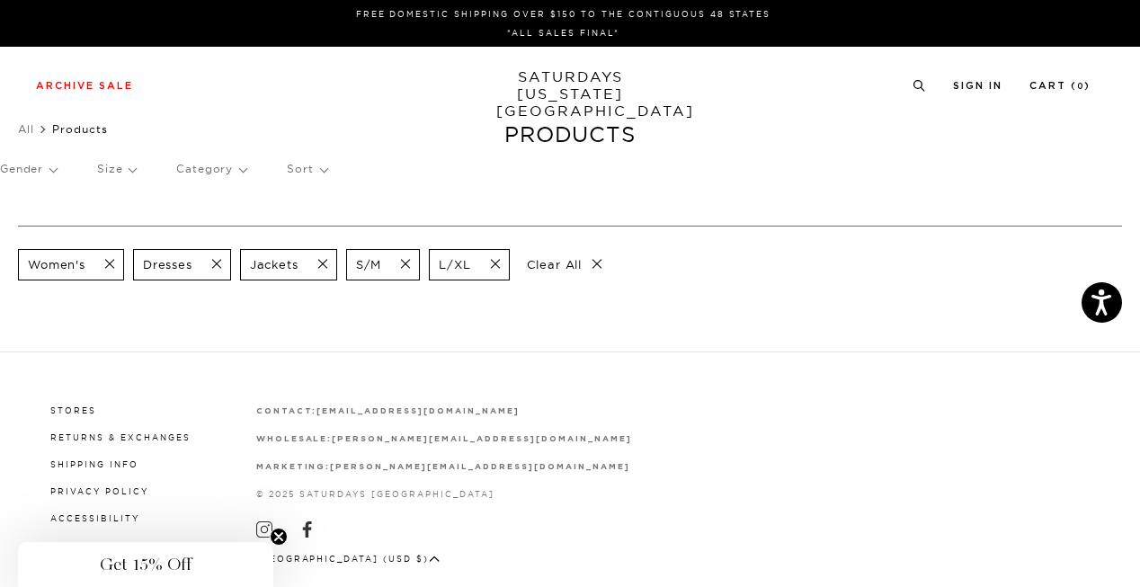
click at [594, 259] on p "Clear All" at bounding box center [565, 264] width 93 height 31
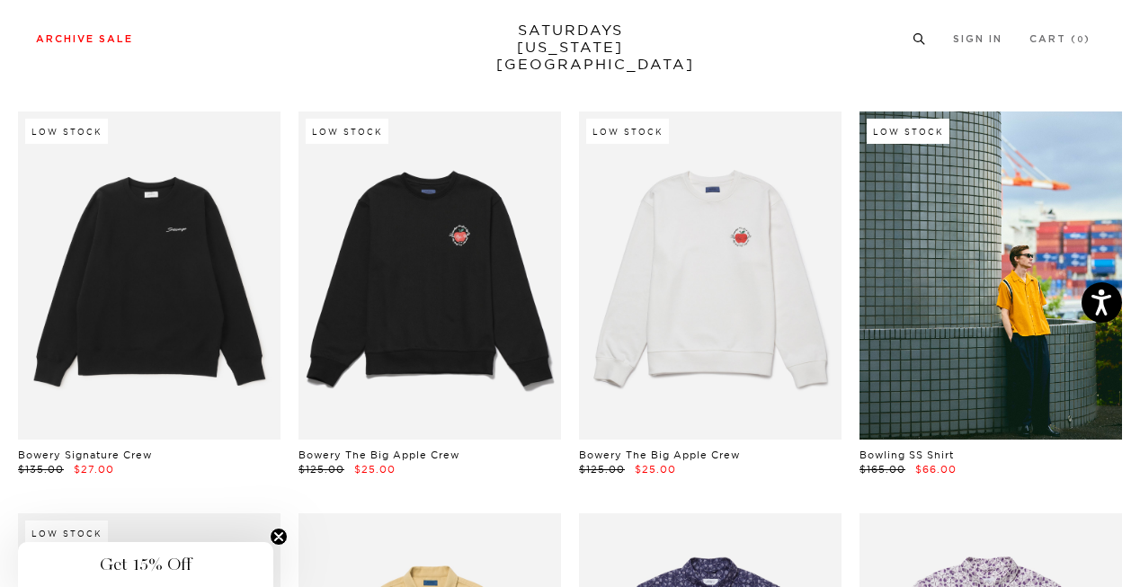
scroll to position [1725, 0]
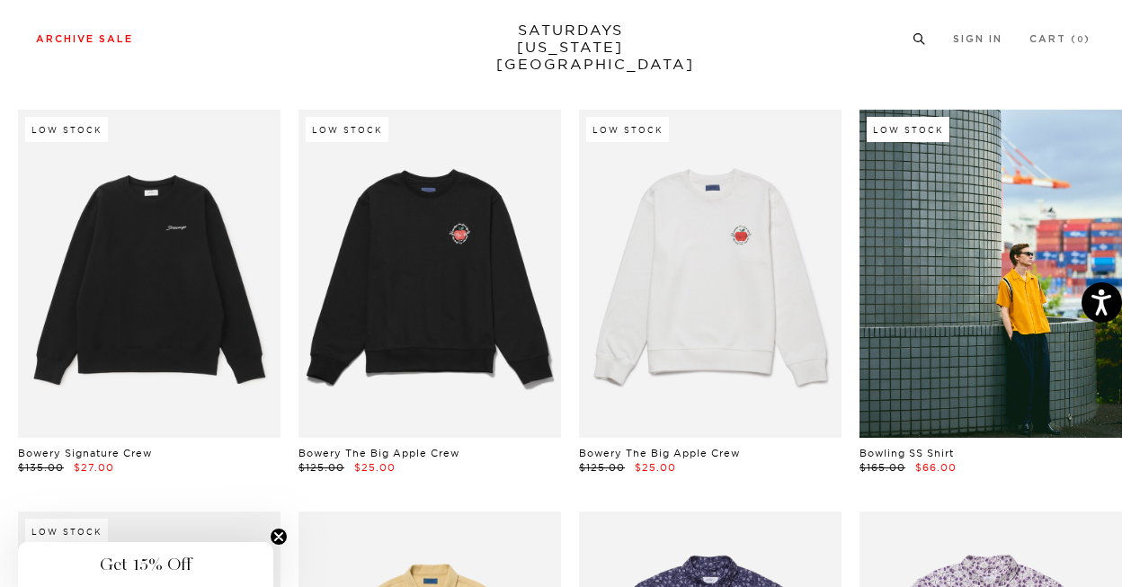
click at [315, 79] on h4 "Accessories" at bounding box center [329, 88] width 92 height 24
click at [319, 89] on link "Accessories" at bounding box center [329, 88] width 92 height 13
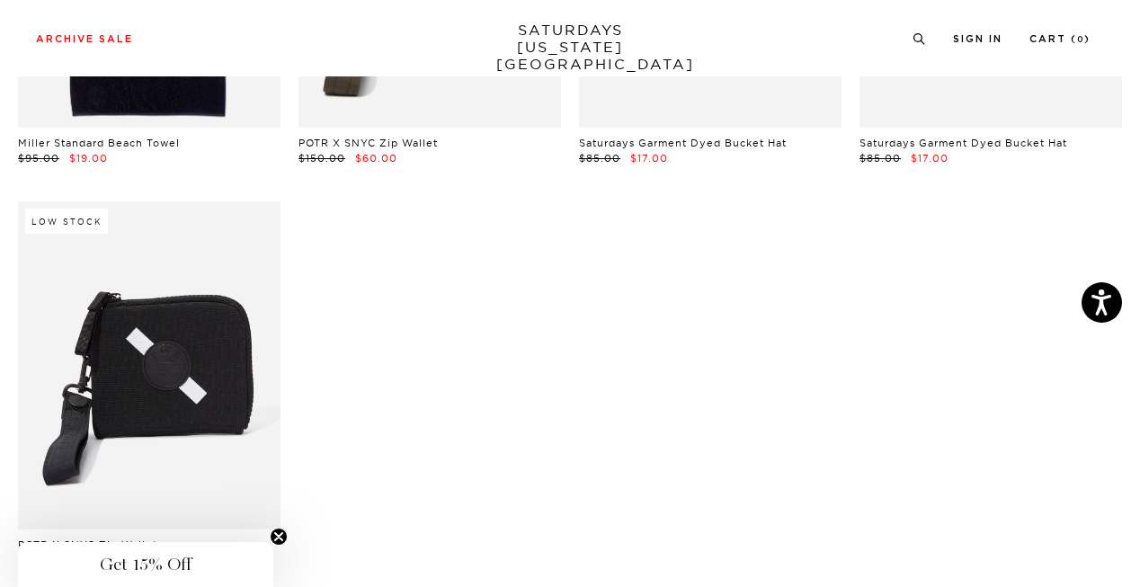
scroll to position [387, 0]
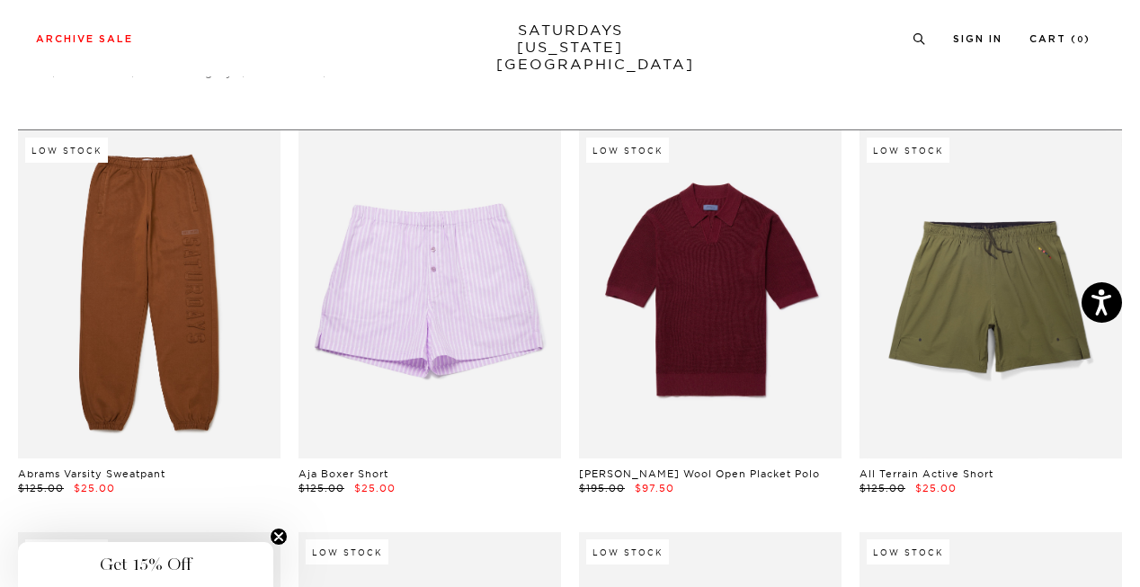
scroll to position [0, 11]
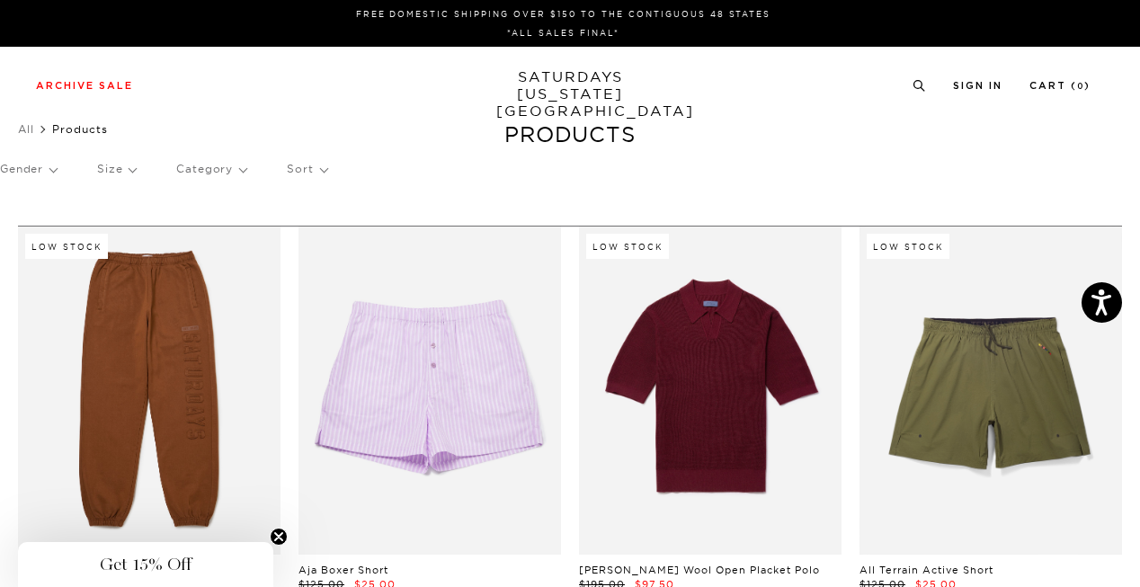
click at [207, 168] on p "Category" at bounding box center [211, 168] width 70 height 41
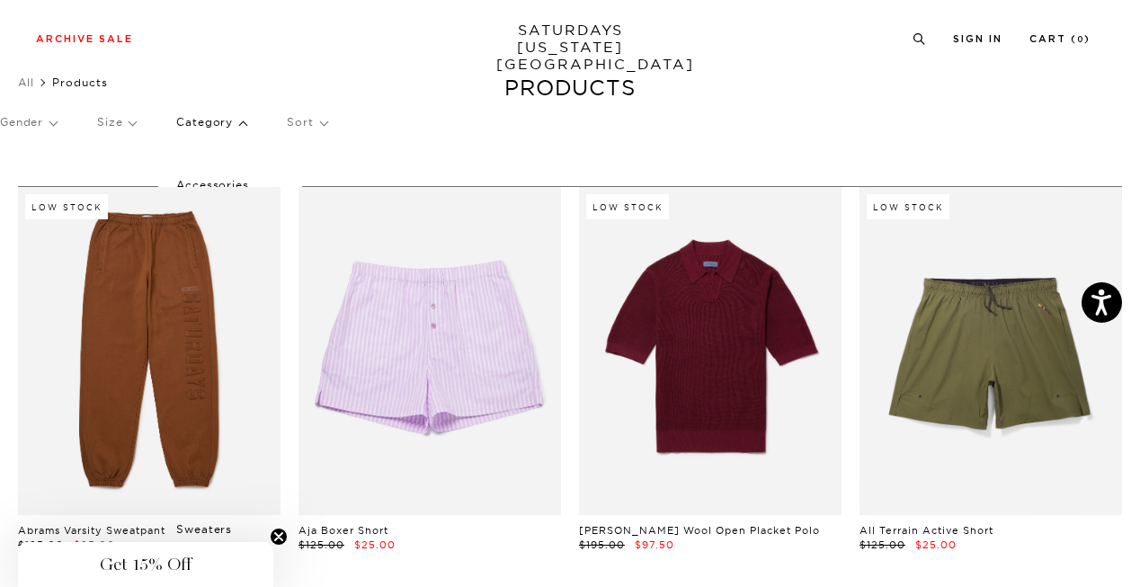
scroll to position [50, 11]
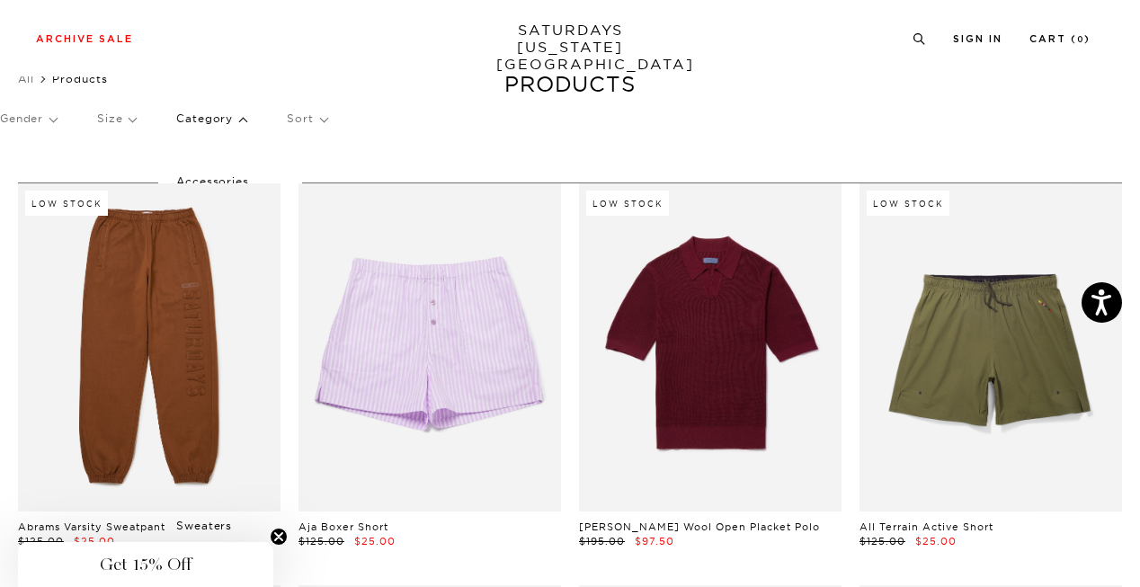
click at [43, 121] on p "Gender" at bounding box center [28, 118] width 57 height 41
click at [253, 64] on div "Archive Sale Men's Tees Shirts Shorts Swim Knitwear Pants Sweats Women's" at bounding box center [570, 38] width 1140 height 76
click at [158, 121] on link "Tees" at bounding box center [158, 123] width 22 height 13
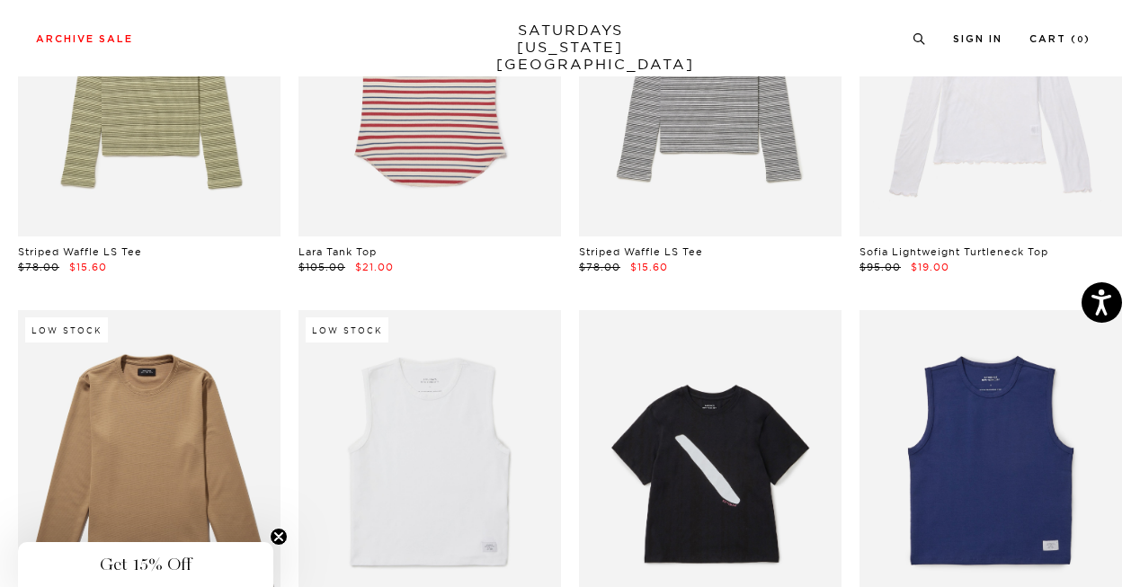
scroll to position [276, 11]
click at [401, 482] on link at bounding box center [430, 475] width 263 height 328
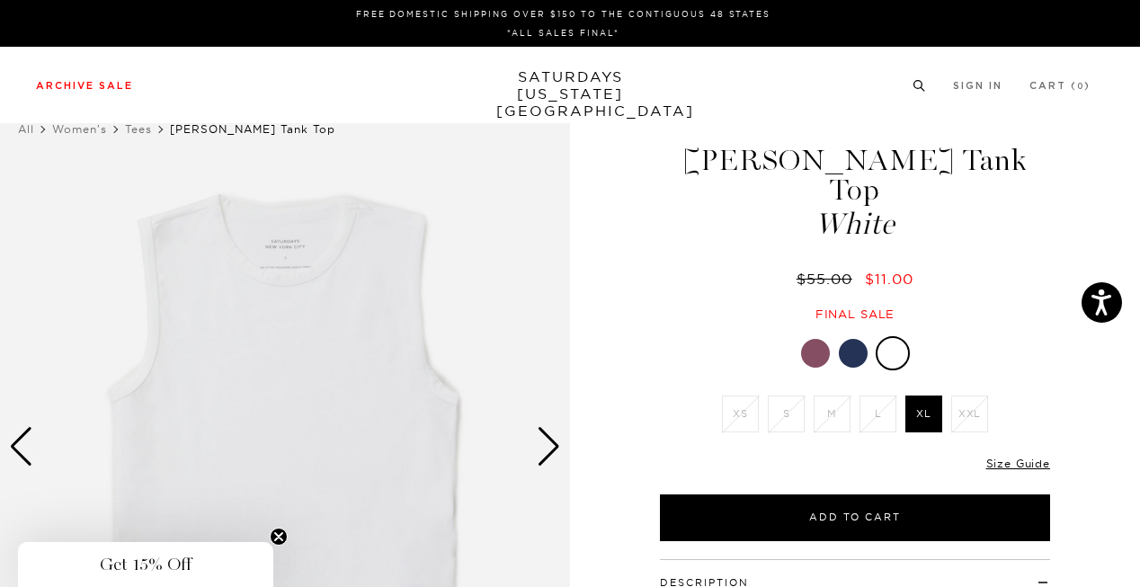
click at [185, 304] on link "Knitwear" at bounding box center [168, 299] width 43 height 13
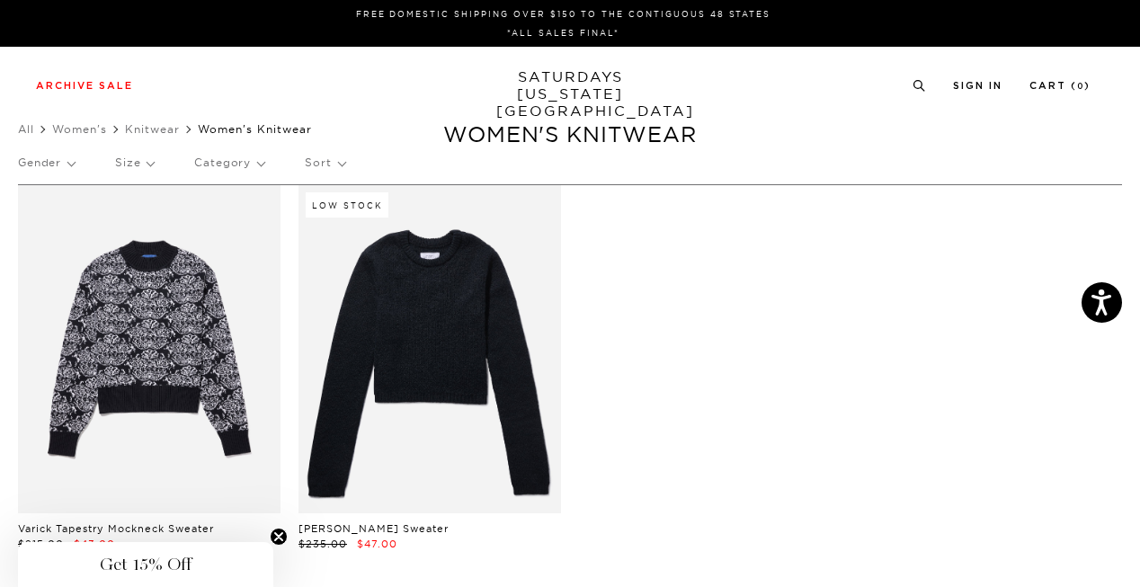
click at [149, 165] on p "Size" at bounding box center [134, 162] width 39 height 41
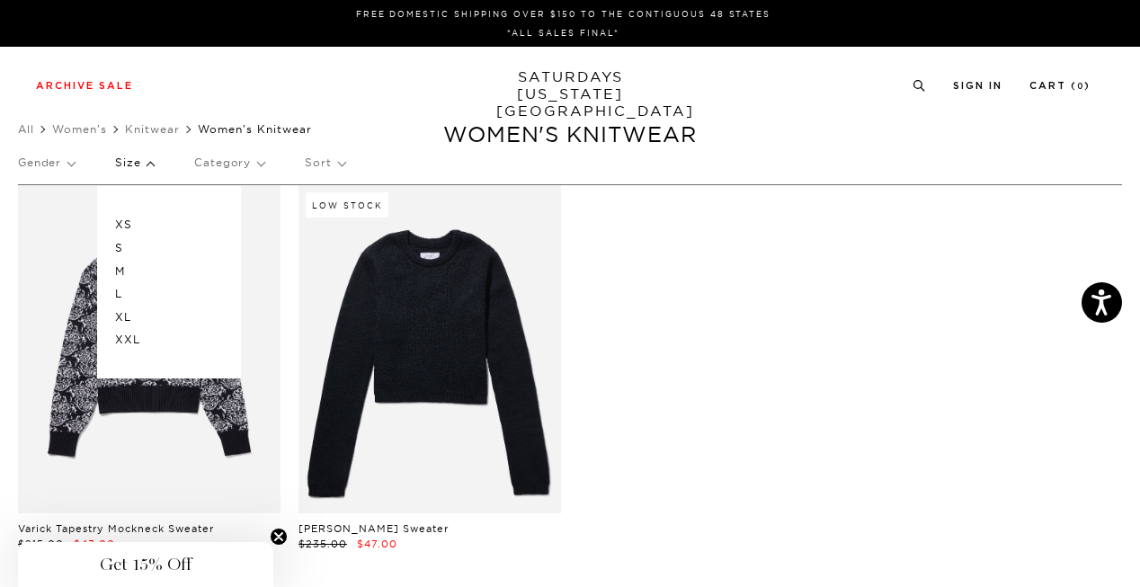
click at [230, 169] on p "Category" at bounding box center [229, 162] width 70 height 41
click at [164, 324] on link "Sweats" at bounding box center [164, 321] width 34 height 13
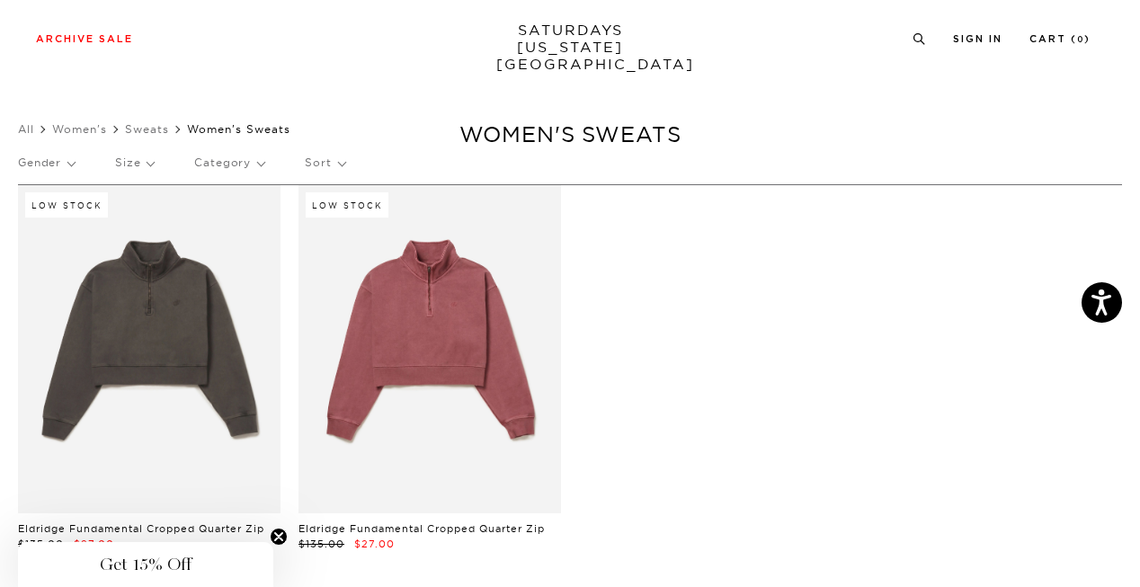
scroll to position [50, 0]
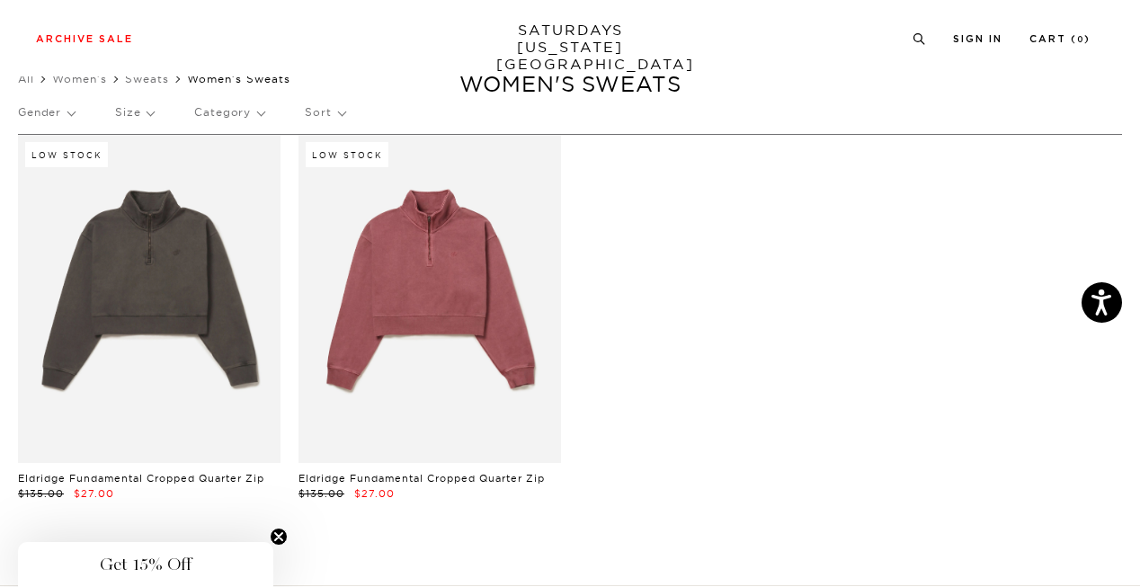
click at [478, 274] on link at bounding box center [430, 299] width 263 height 328
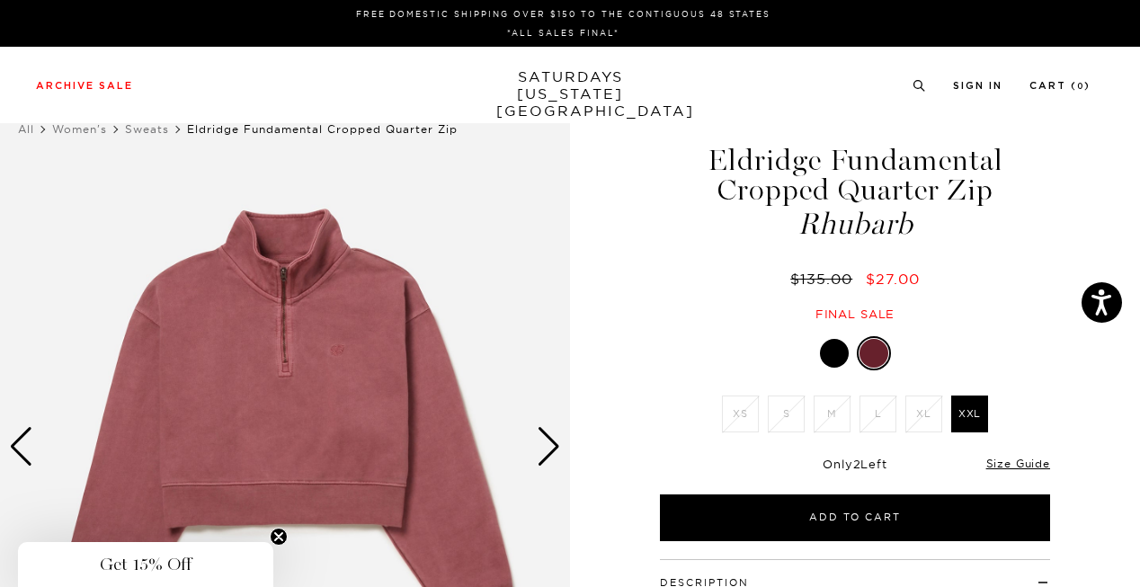
click at [833, 352] on div at bounding box center [834, 353] width 29 height 29
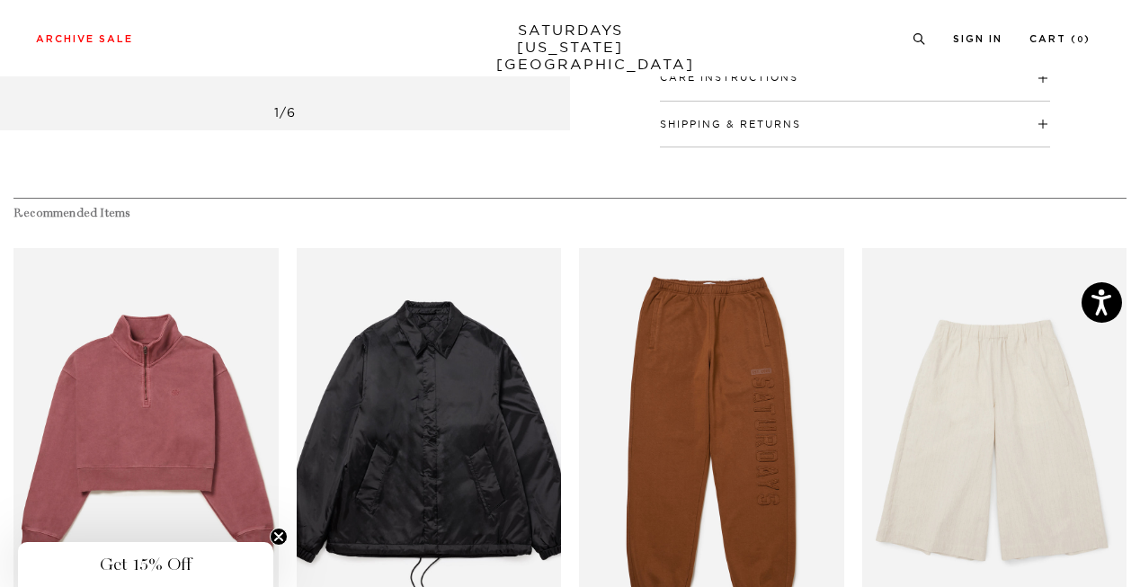
scroll to position [902, 0]
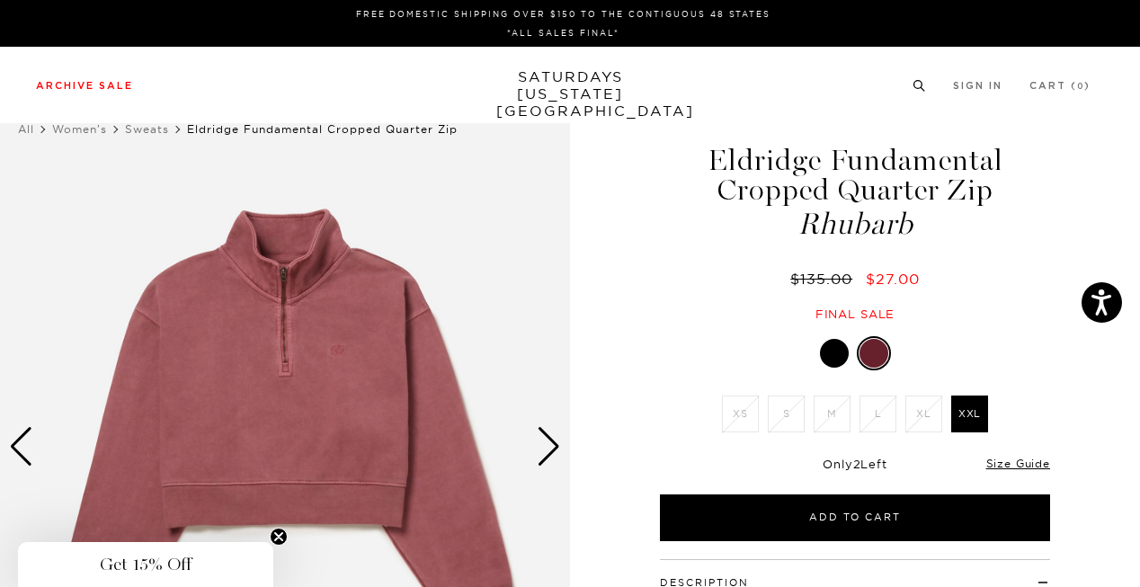
click at [178, 134] on link "Women's" at bounding box center [179, 135] width 64 height 13
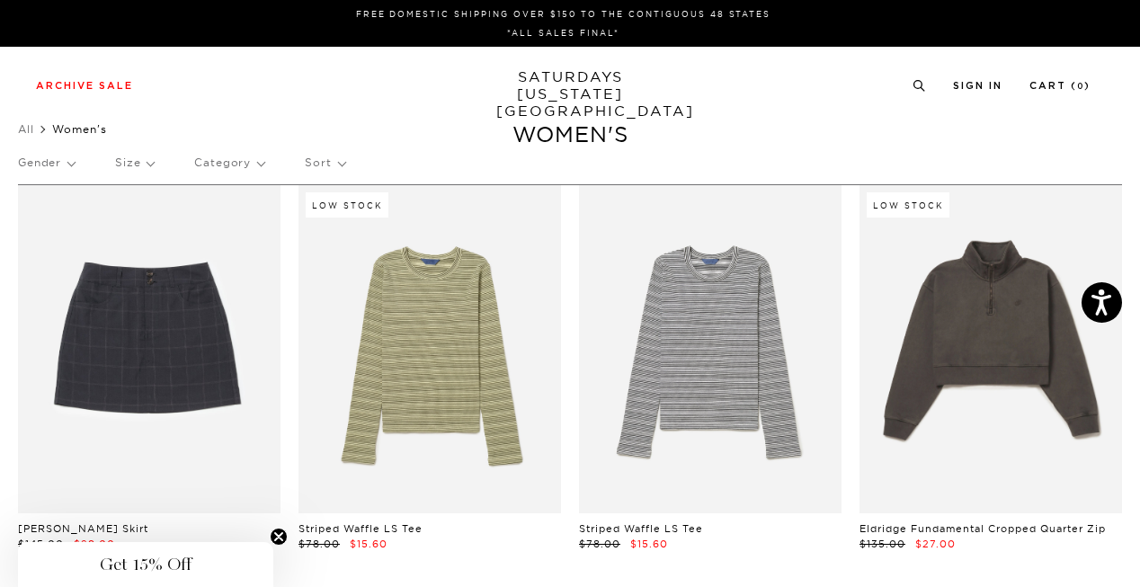
click at [153, 162] on p "Size" at bounding box center [134, 162] width 39 height 41
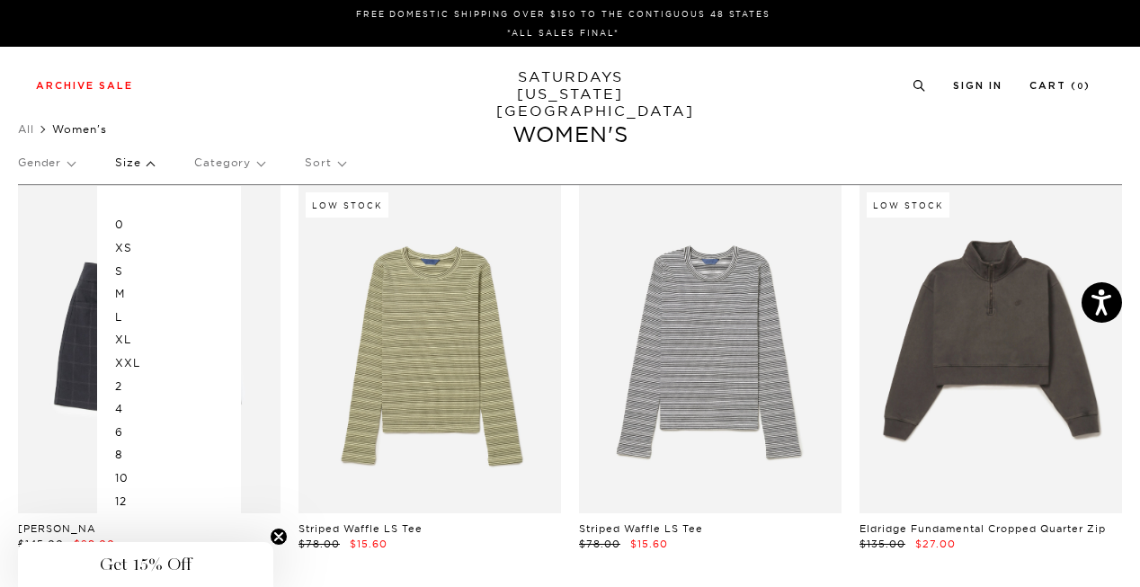
click at [122, 271] on p "S" at bounding box center [169, 271] width 108 height 23
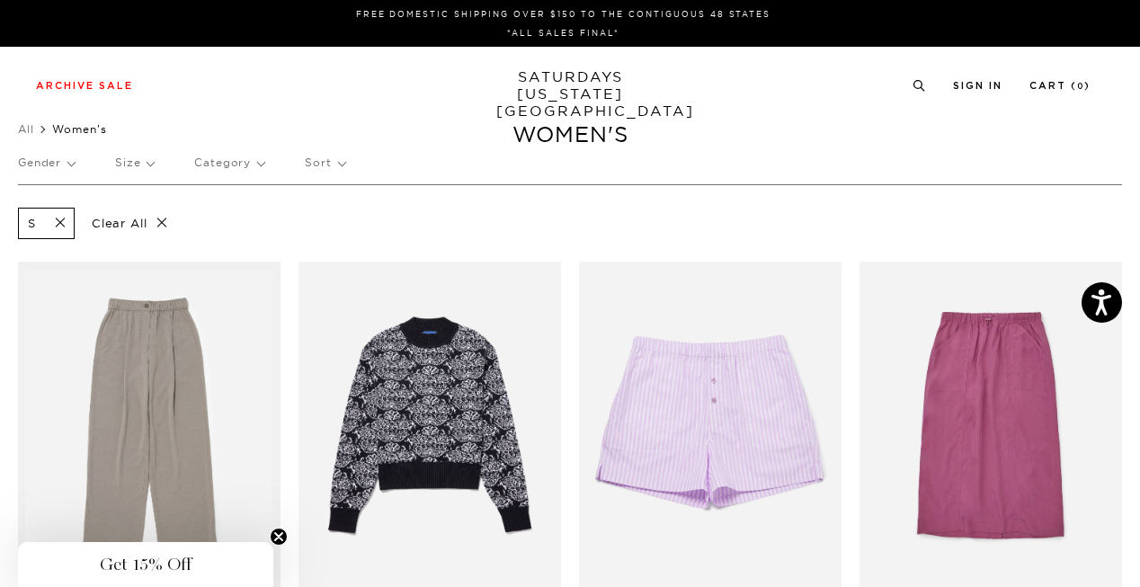
click at [146, 166] on p "Size" at bounding box center [134, 162] width 39 height 41
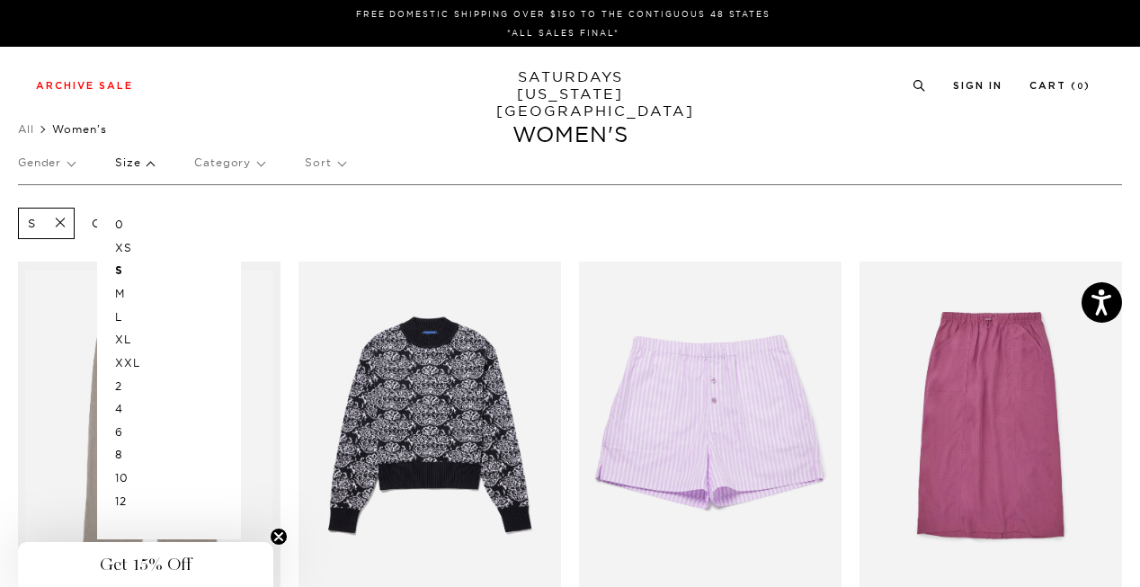
click at [121, 413] on p "4" at bounding box center [169, 408] width 108 height 23
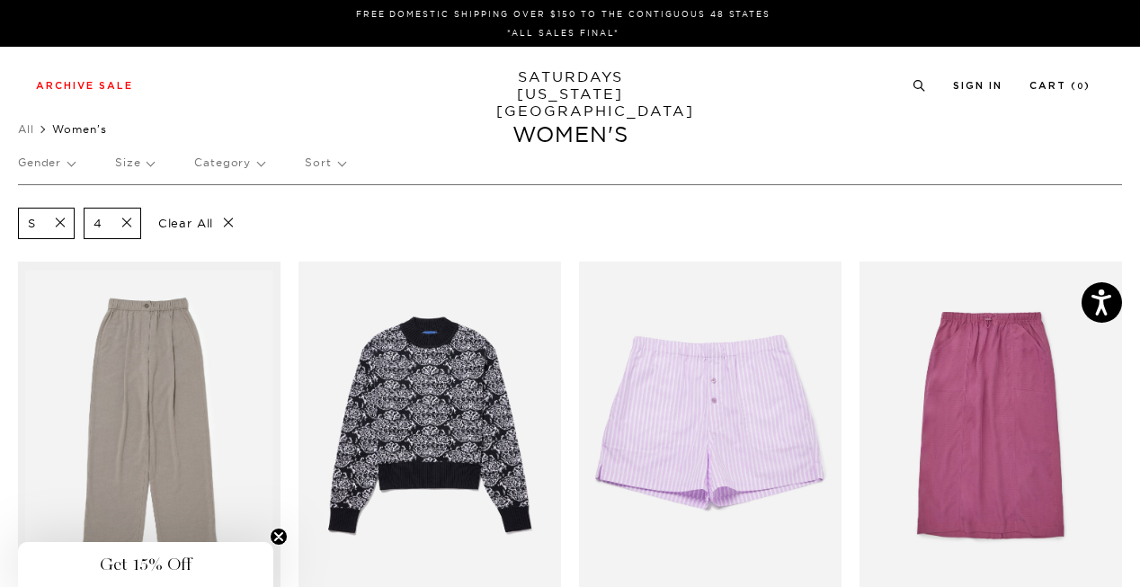
click at [146, 163] on p "Size" at bounding box center [134, 162] width 39 height 41
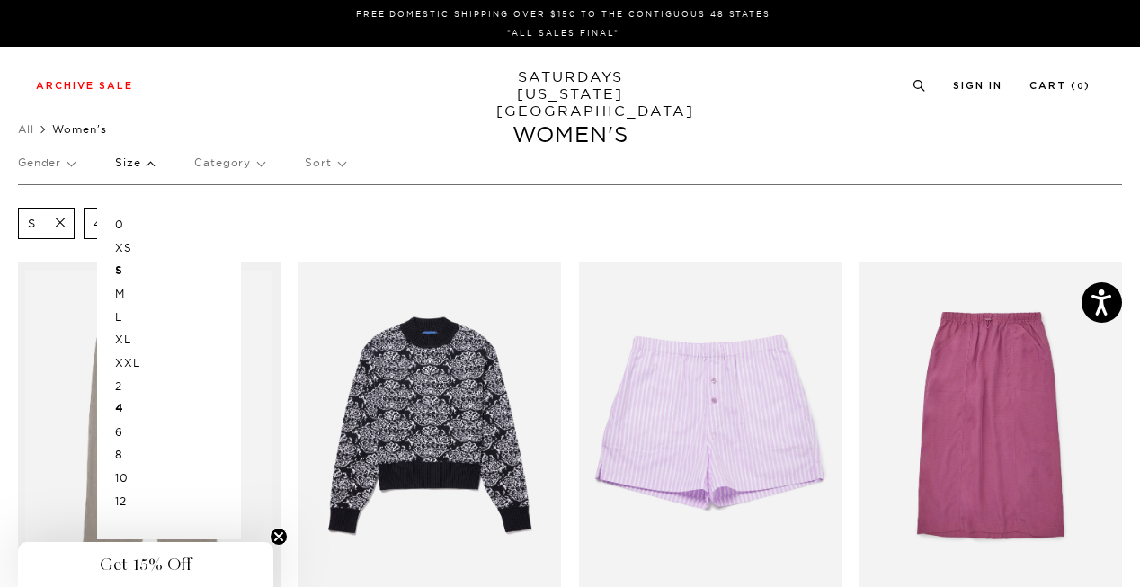
click at [117, 386] on p "2" at bounding box center [169, 386] width 108 height 23
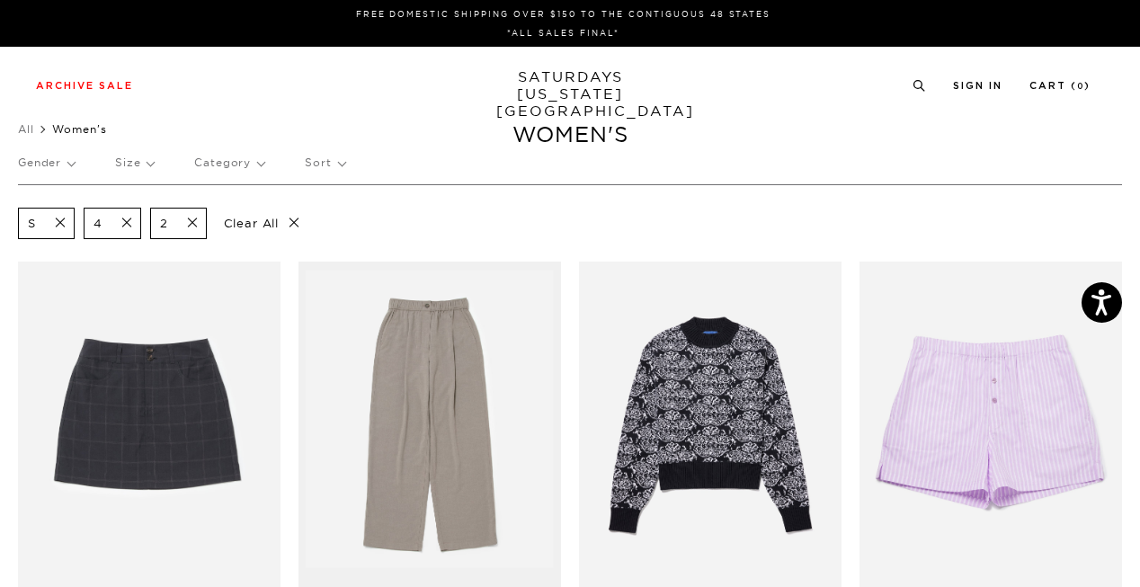
click at [149, 165] on p "Size" at bounding box center [134, 162] width 39 height 41
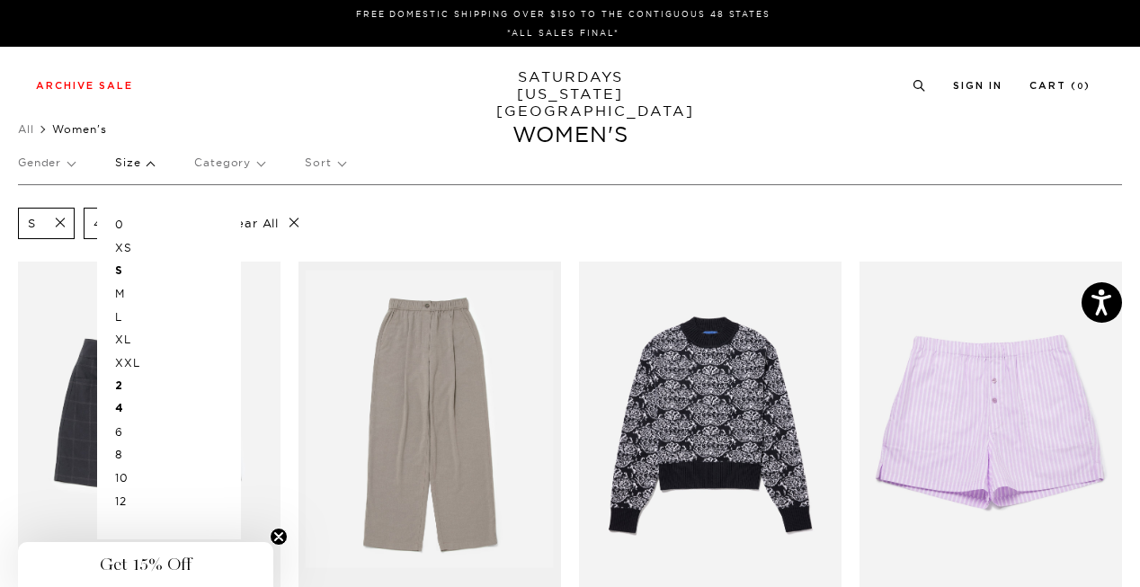
click at [120, 291] on p "M" at bounding box center [169, 293] width 108 height 23
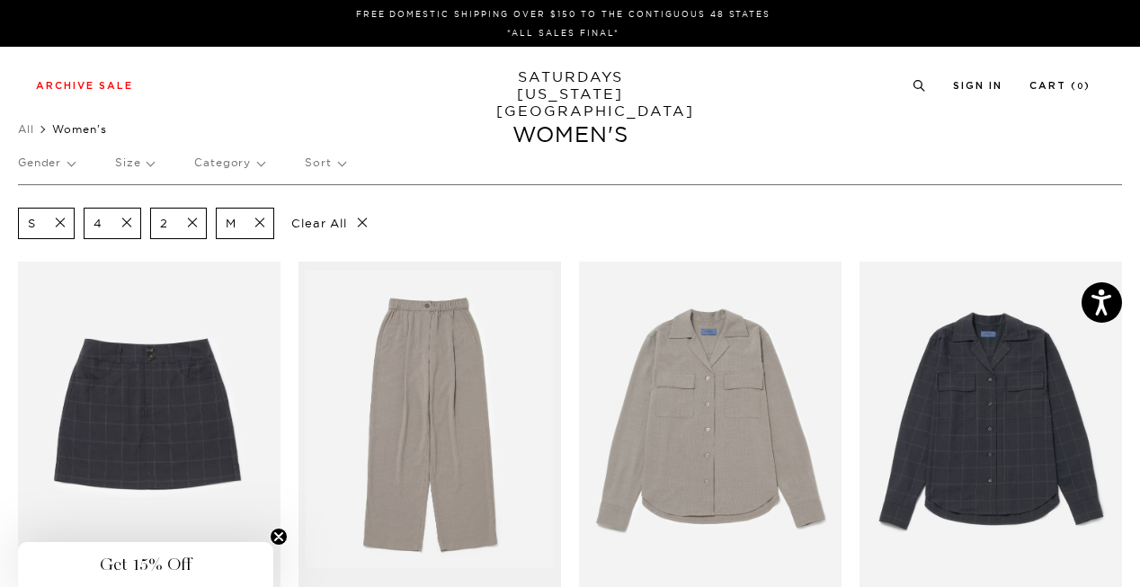
click at [151, 167] on p "Size" at bounding box center [134, 162] width 39 height 41
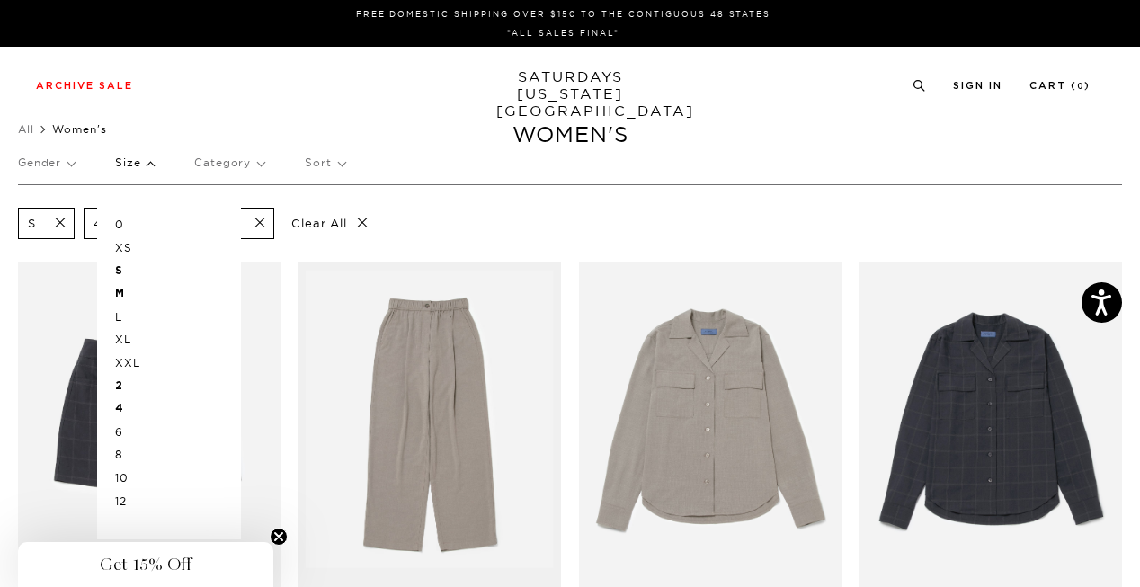
click at [127, 240] on p "XS" at bounding box center [169, 247] width 108 height 23
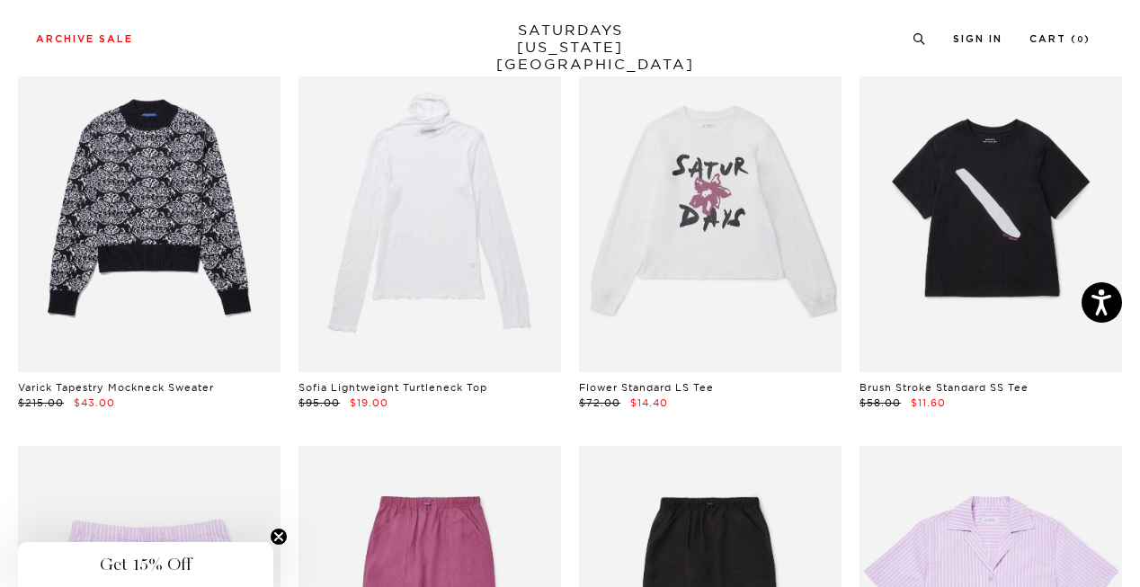
scroll to position [605, 11]
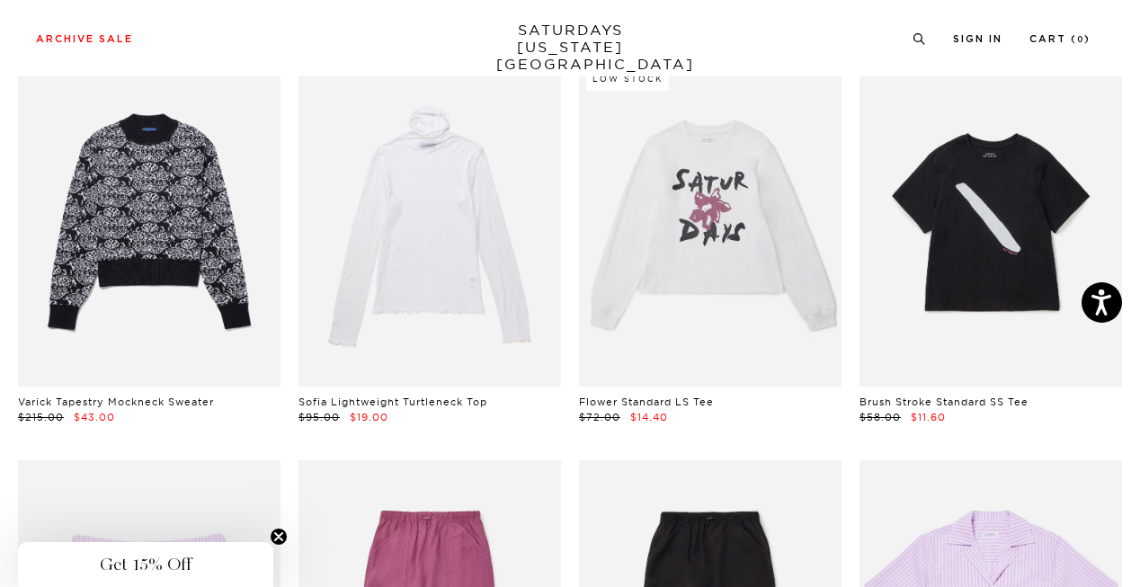
click at [975, 174] on link at bounding box center [991, 222] width 263 height 328
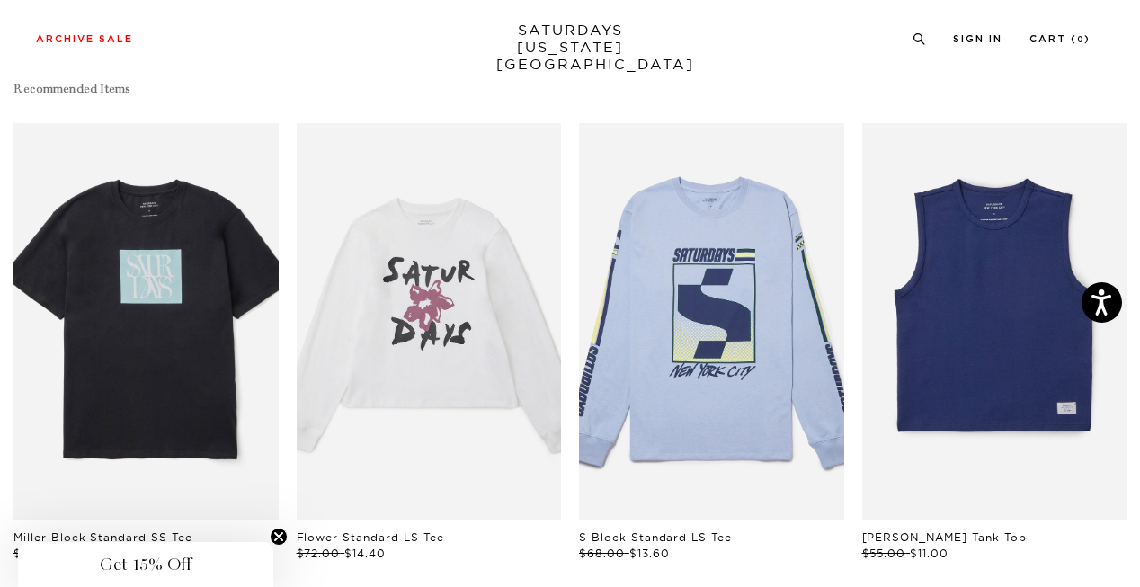
scroll to position [769, 11]
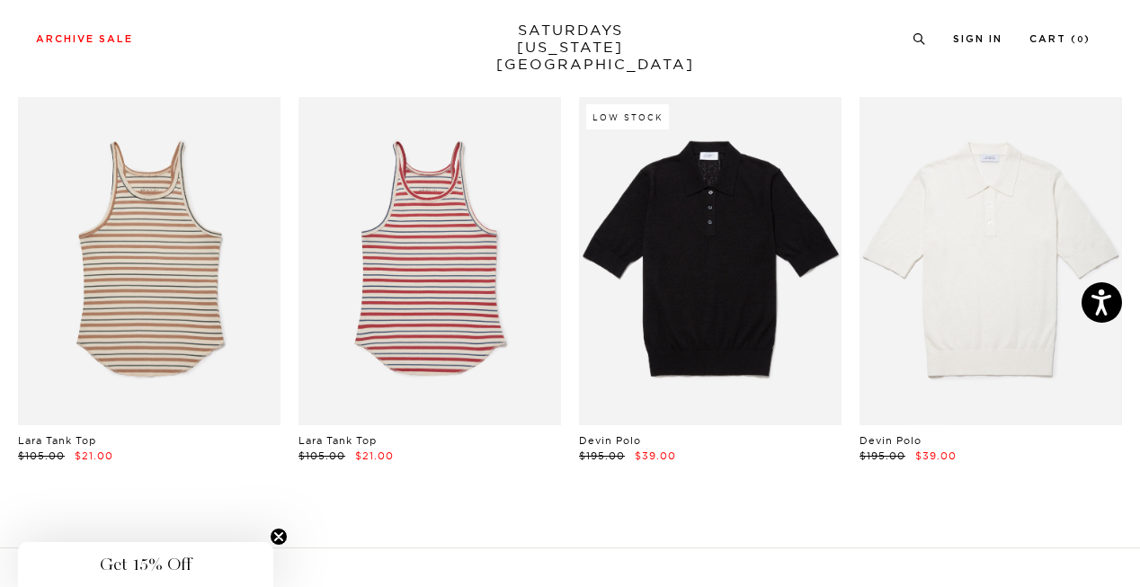
scroll to position [2174, 11]
click at [732, 254] on link at bounding box center [710, 261] width 263 height 328
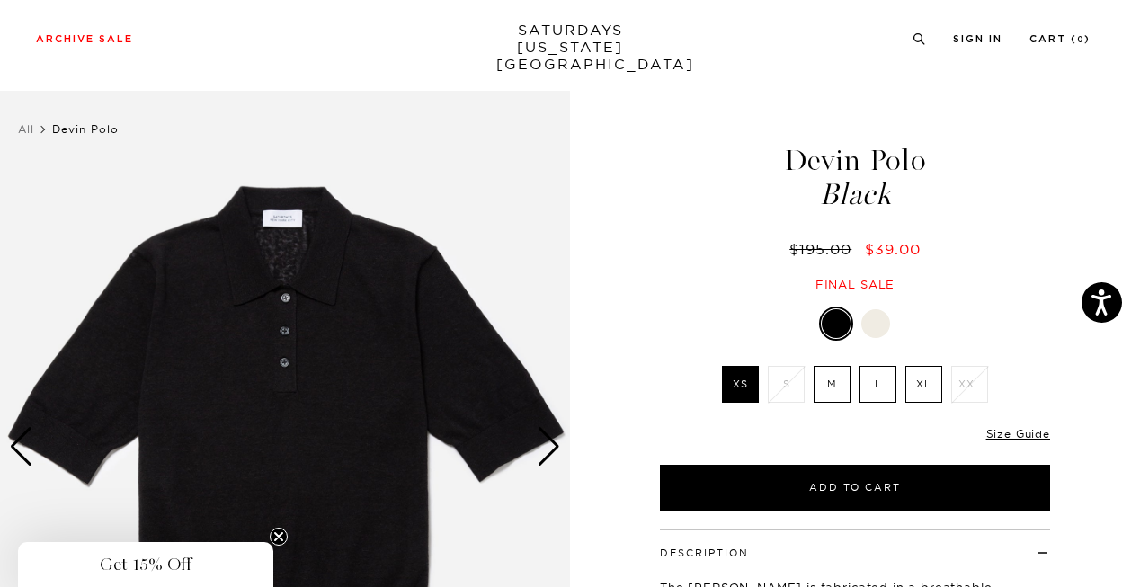
scroll to position [81, 0]
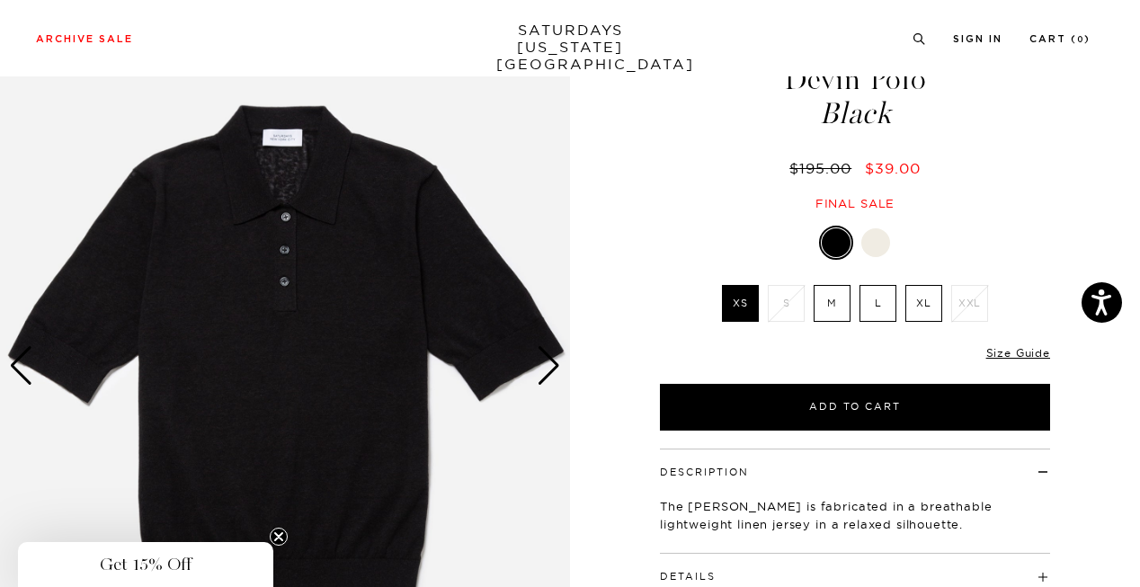
click at [543, 362] on div "Next slide" at bounding box center [549, 366] width 24 height 40
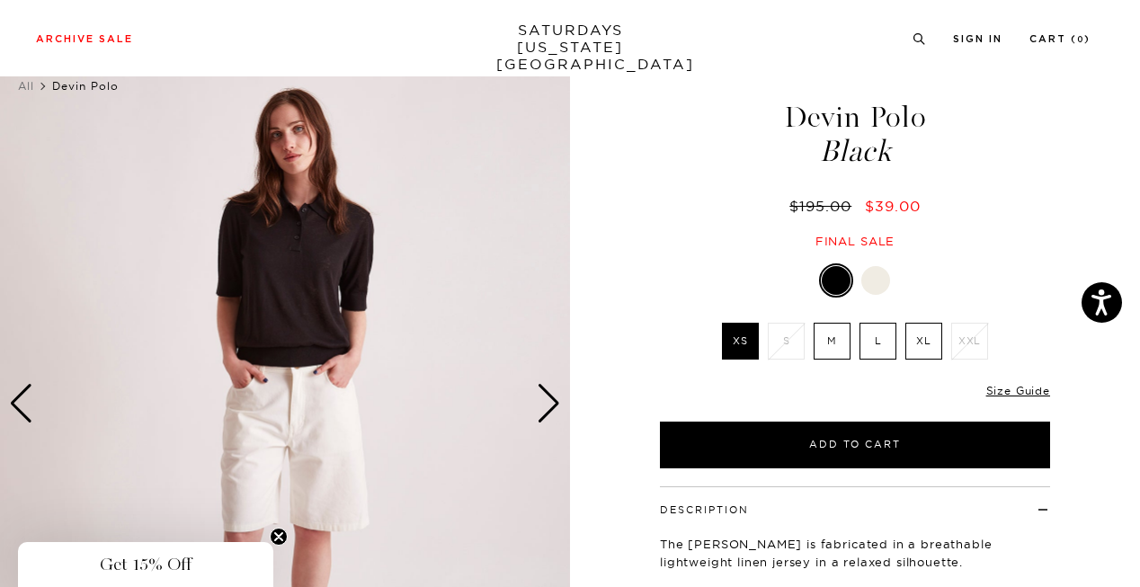
scroll to position [32, 9]
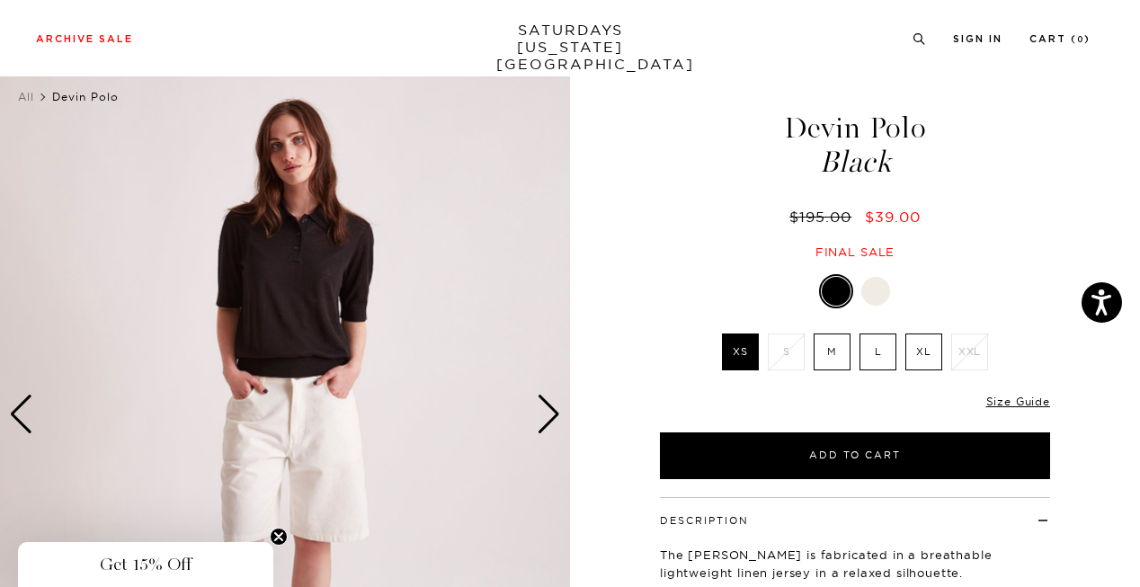
click at [537, 415] on div "Next slide" at bounding box center [549, 415] width 24 height 40
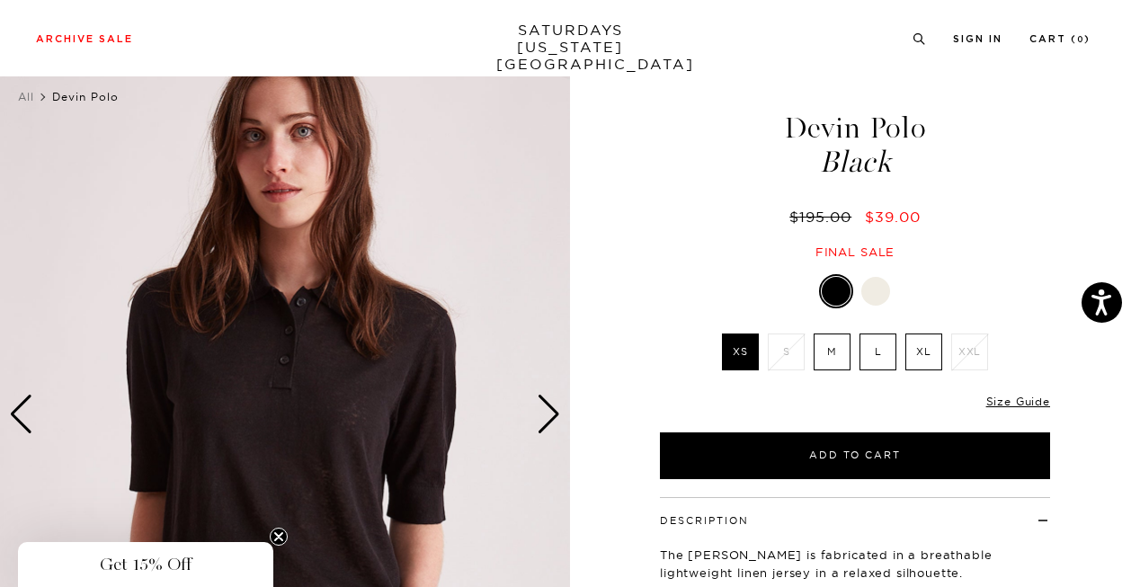
click at [537, 415] on div "Next slide" at bounding box center [549, 415] width 24 height 40
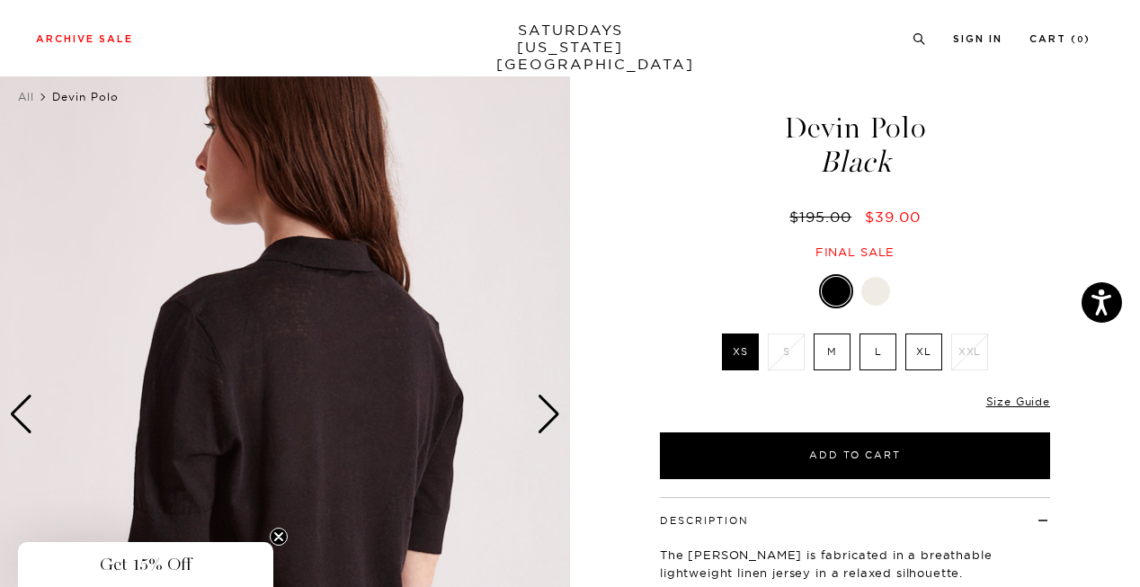
click at [537, 415] on div "Next slide" at bounding box center [549, 415] width 24 height 40
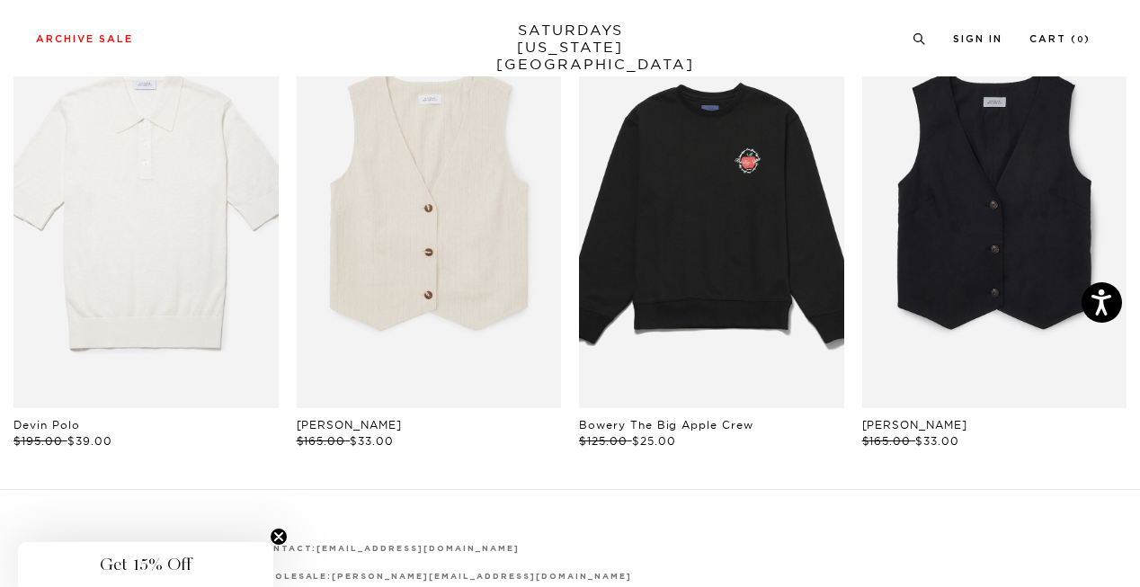
scroll to position [894, 11]
click at [685, 245] on link "files/BBM64370_sub05.jpg" at bounding box center [711, 208] width 265 height 397
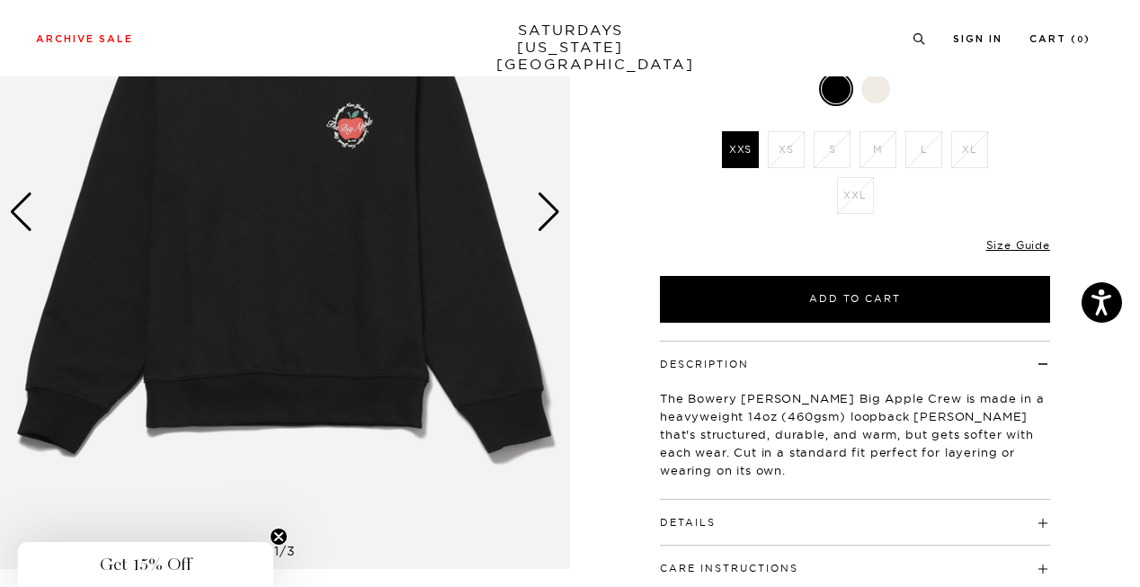
scroll to position [236, 0]
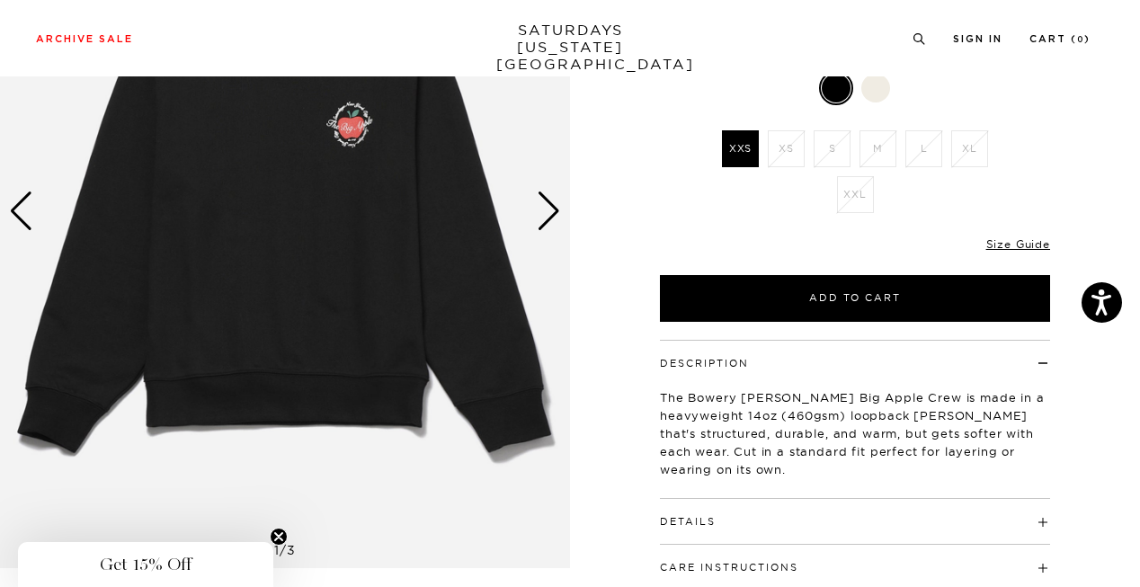
click at [554, 212] on div "Next slide" at bounding box center [549, 212] width 24 height 40
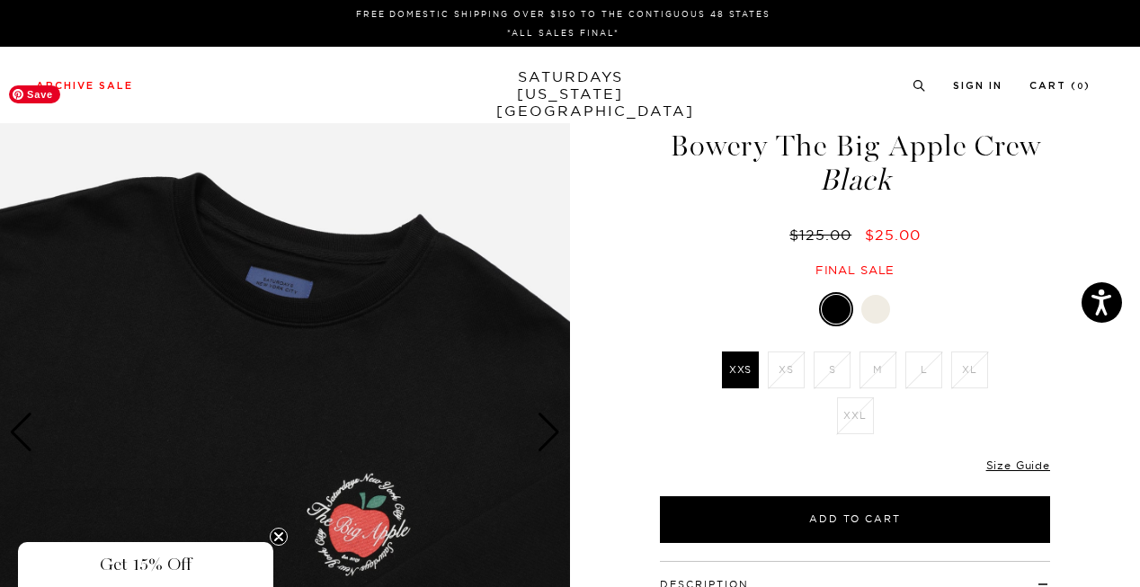
scroll to position [0, 11]
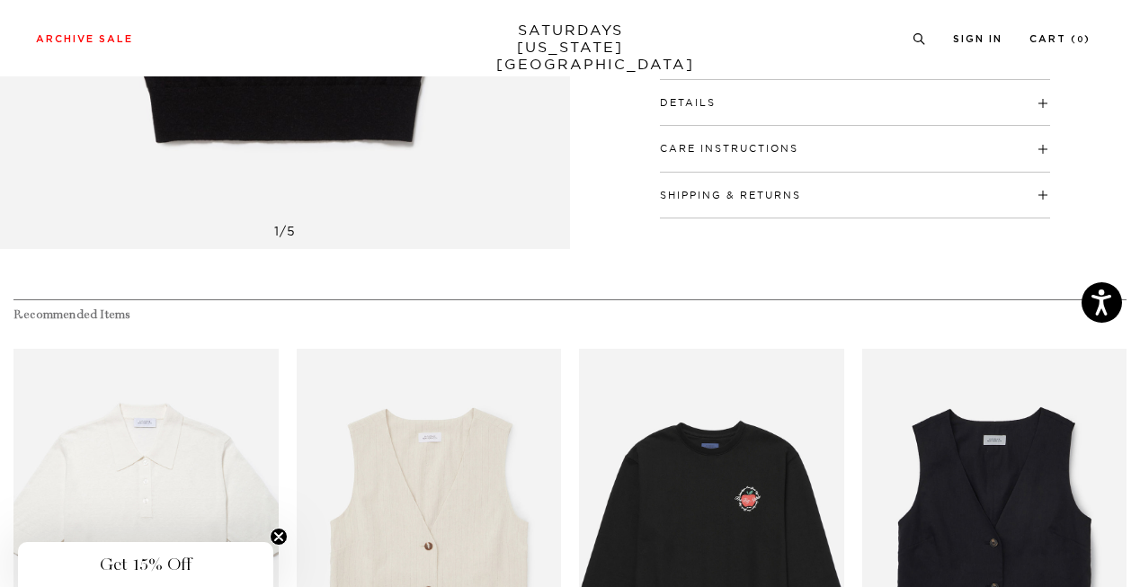
scroll to position [549, 11]
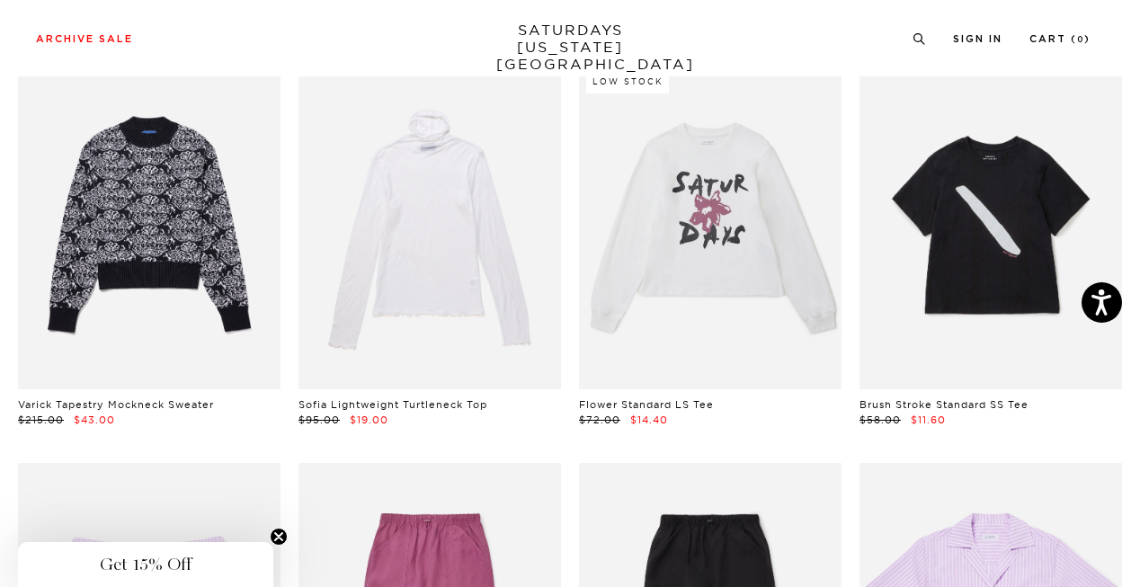
scroll to position [601, 11]
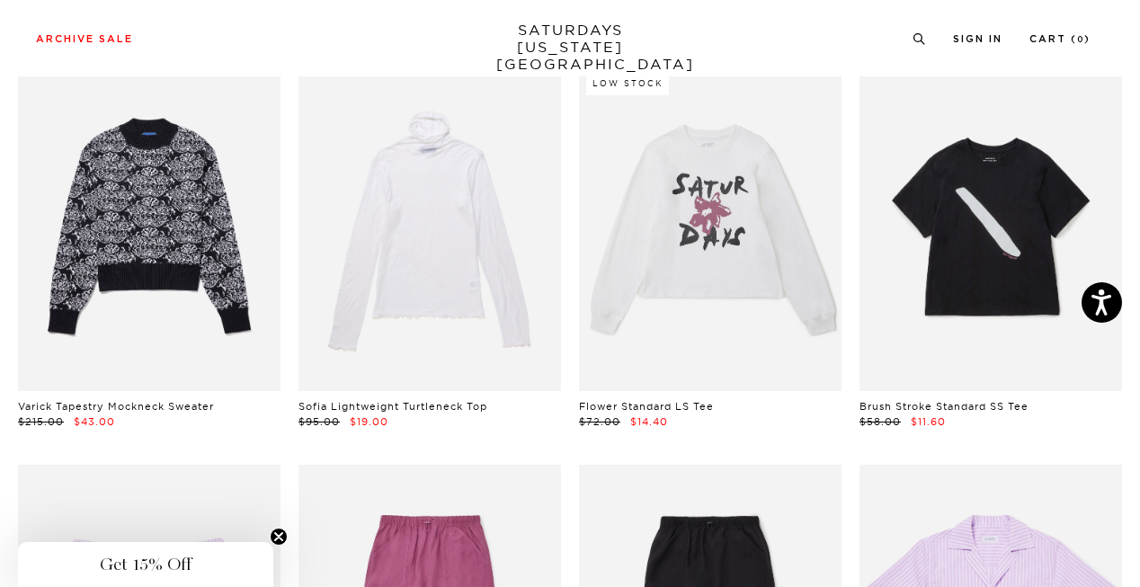
click at [657, 250] on link at bounding box center [710, 227] width 263 height 328
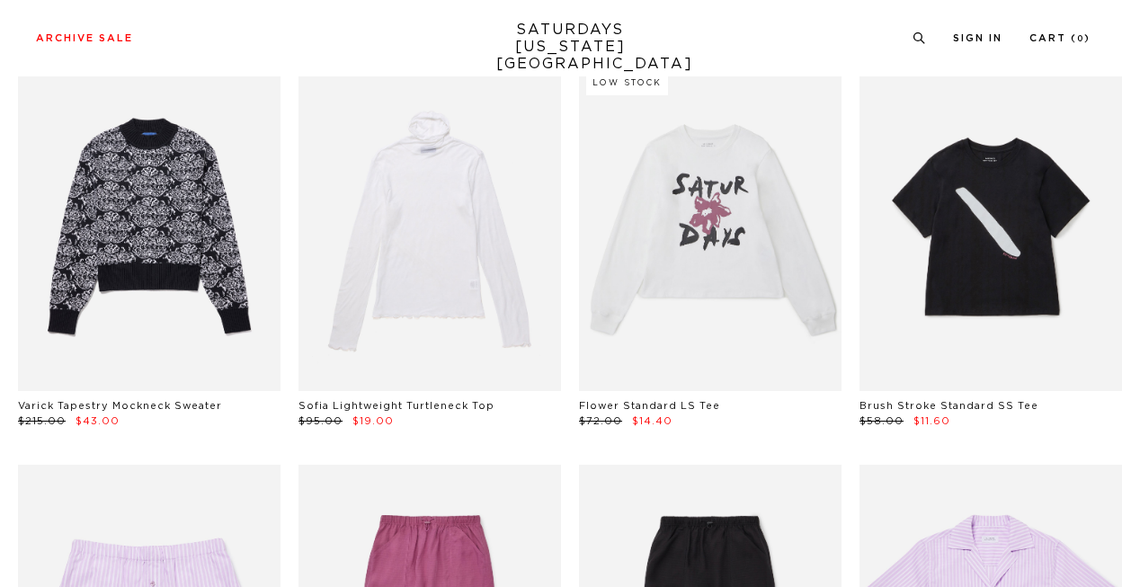
scroll to position [601, 11]
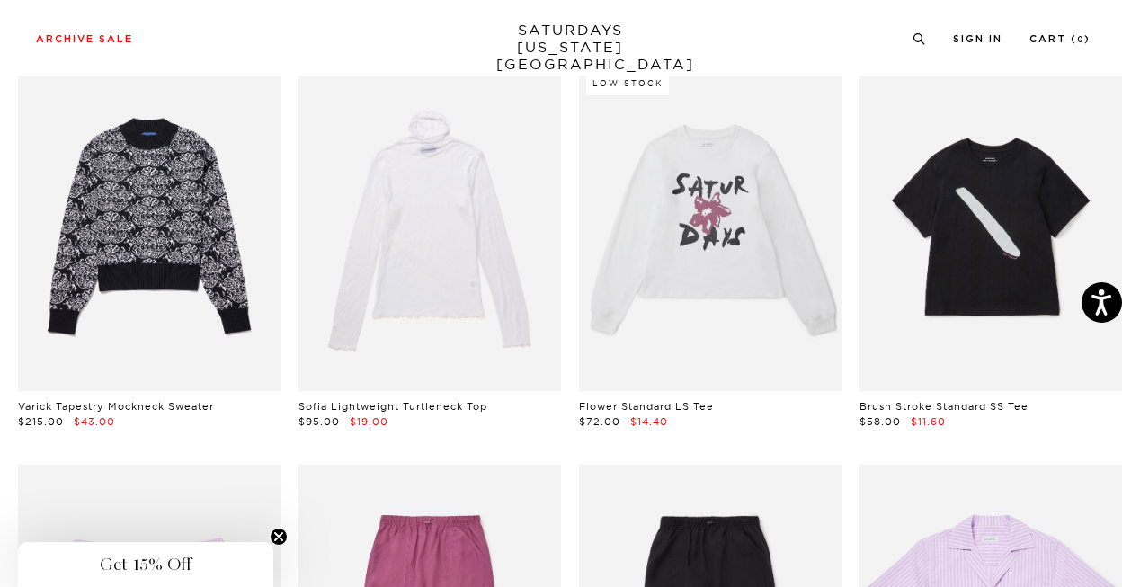
click at [198, 189] on link at bounding box center [149, 227] width 263 height 328
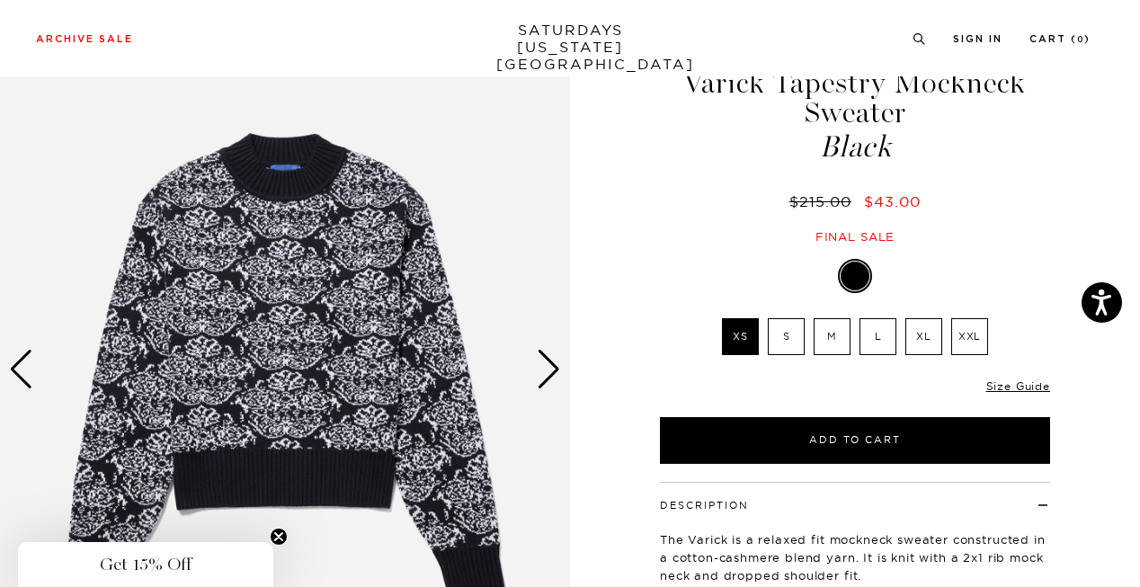
scroll to position [138, 0]
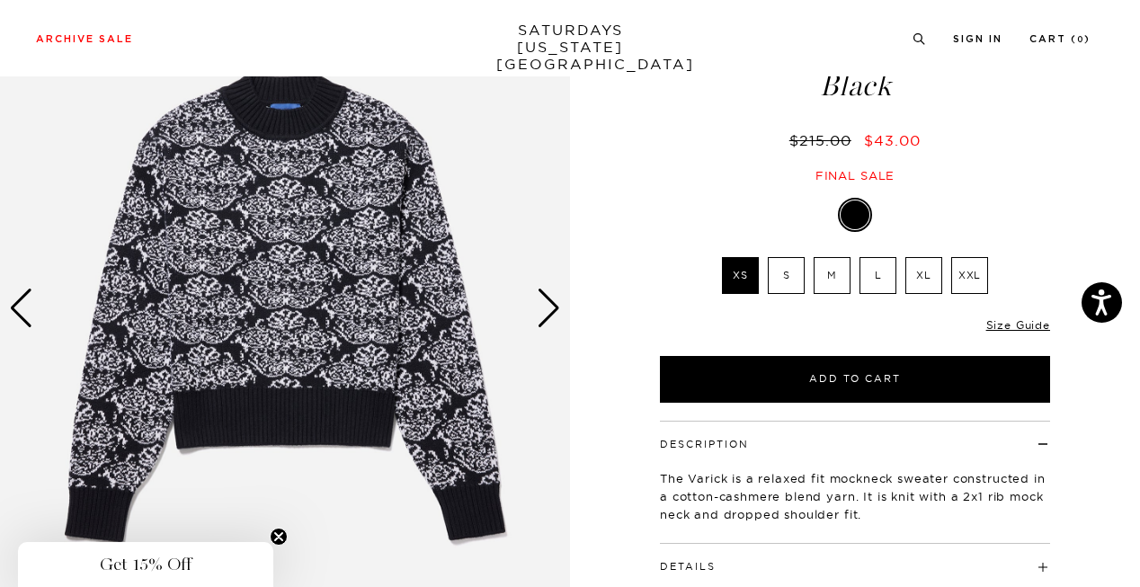
click at [547, 309] on div "Next slide" at bounding box center [549, 309] width 24 height 40
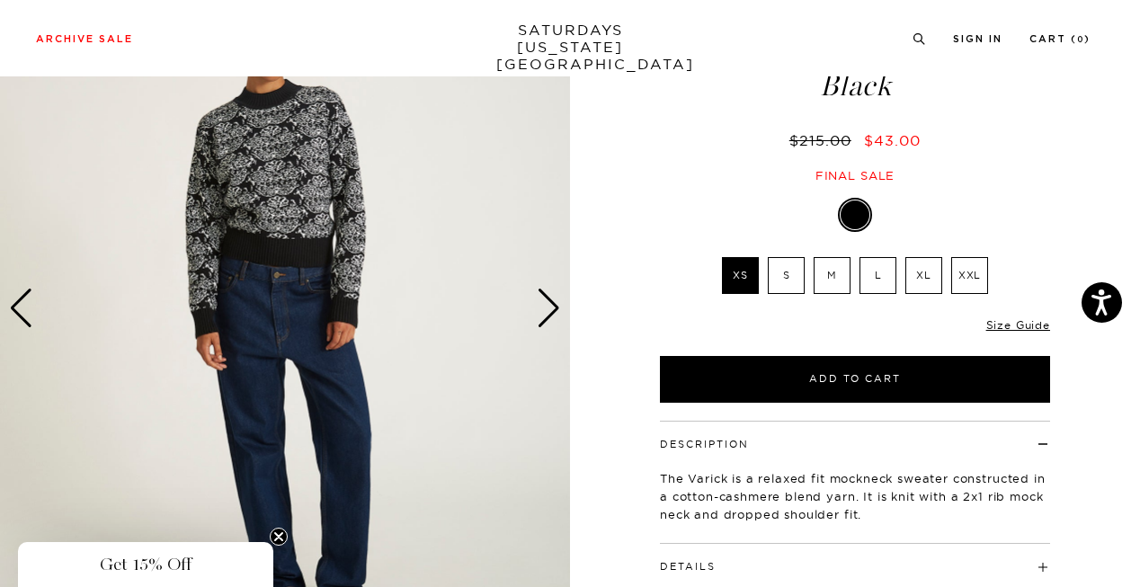
click at [547, 309] on div "Next slide" at bounding box center [549, 309] width 24 height 40
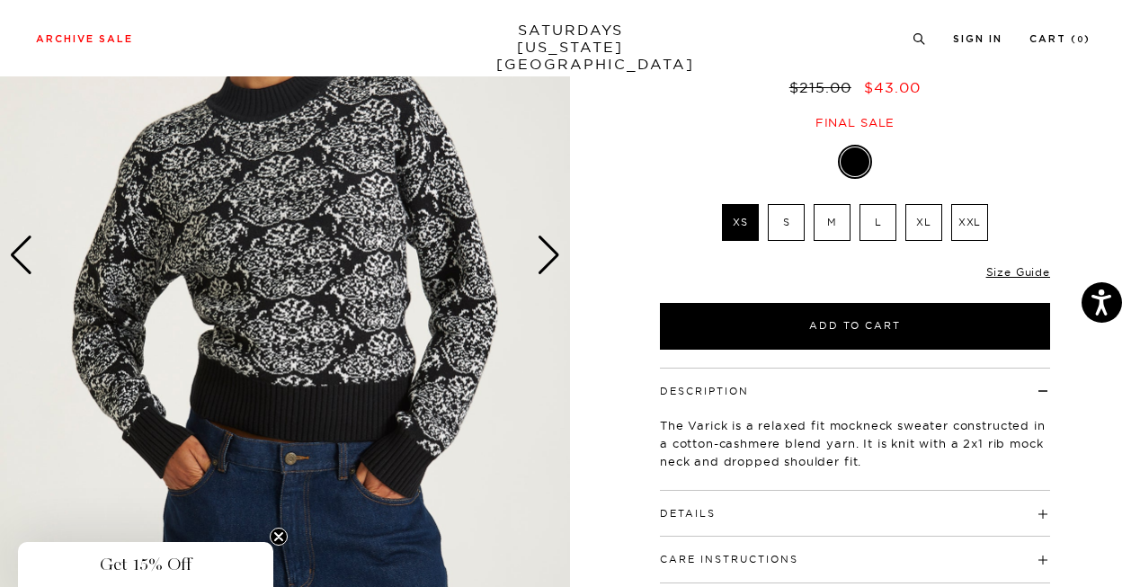
scroll to position [236, 0]
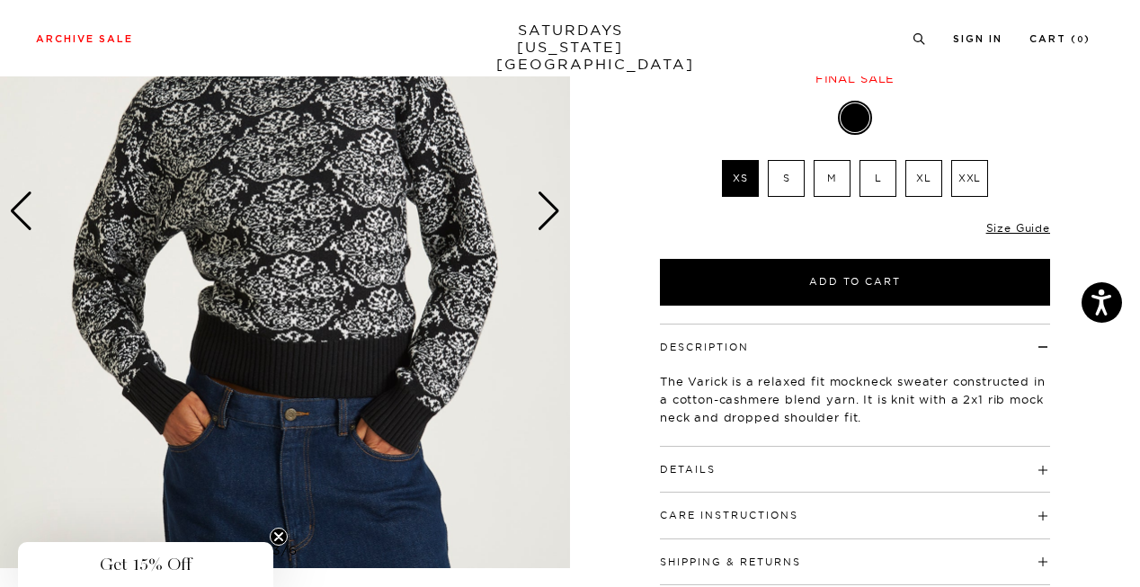
click at [547, 213] on div "Next slide" at bounding box center [549, 212] width 24 height 40
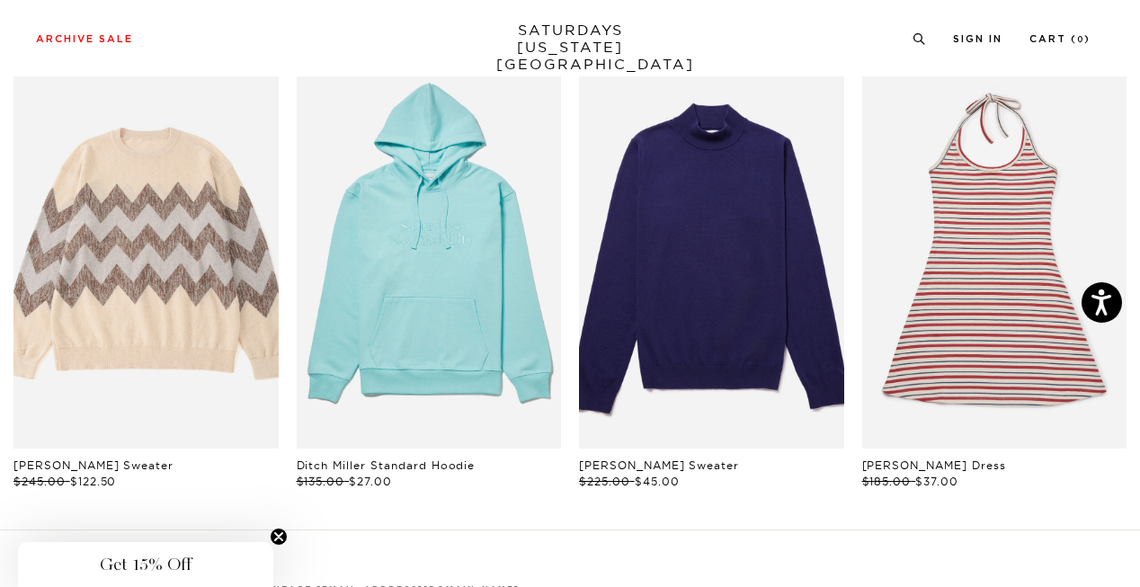
scroll to position [891, 0]
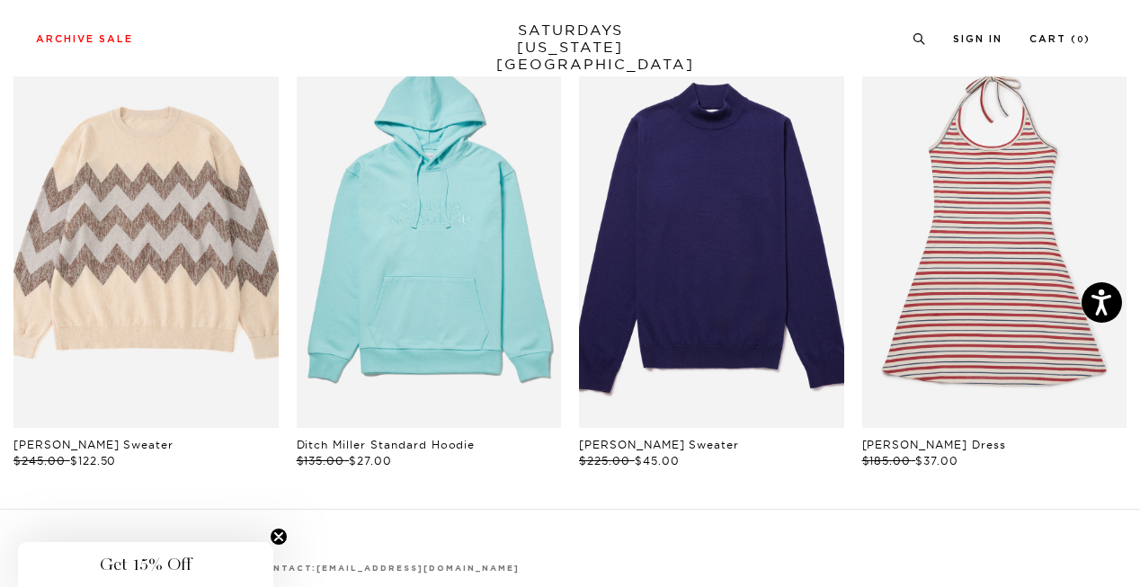
click at [506, 289] on link "files/AA0028GH02_WATERSPOUT_02_e6f2347f-9c63-4b75-b78a-3804189f4345.jpg" at bounding box center [429, 229] width 265 height 397
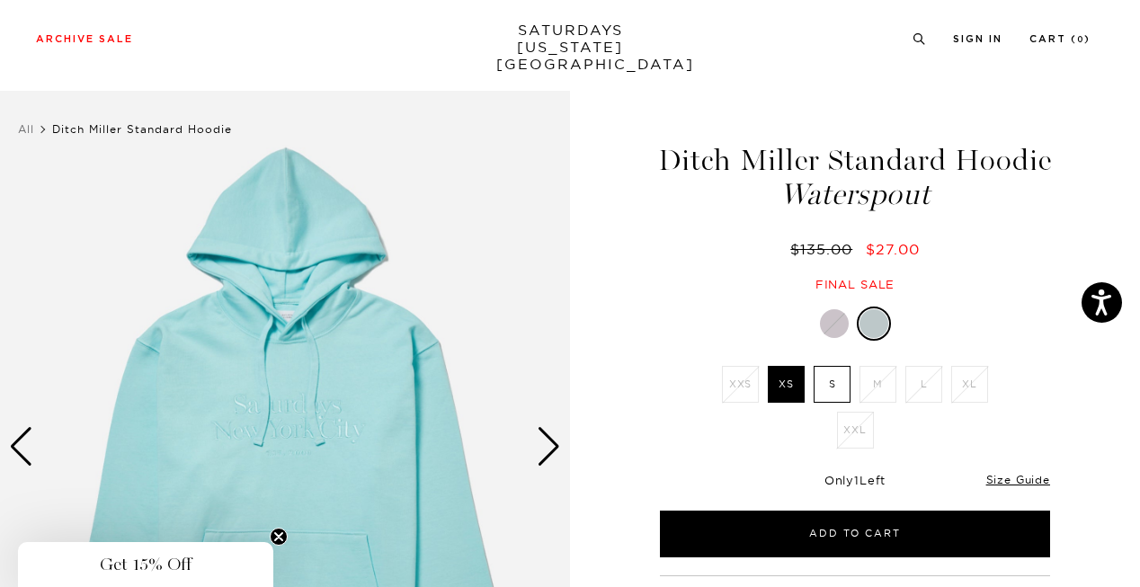
scroll to position [206, 0]
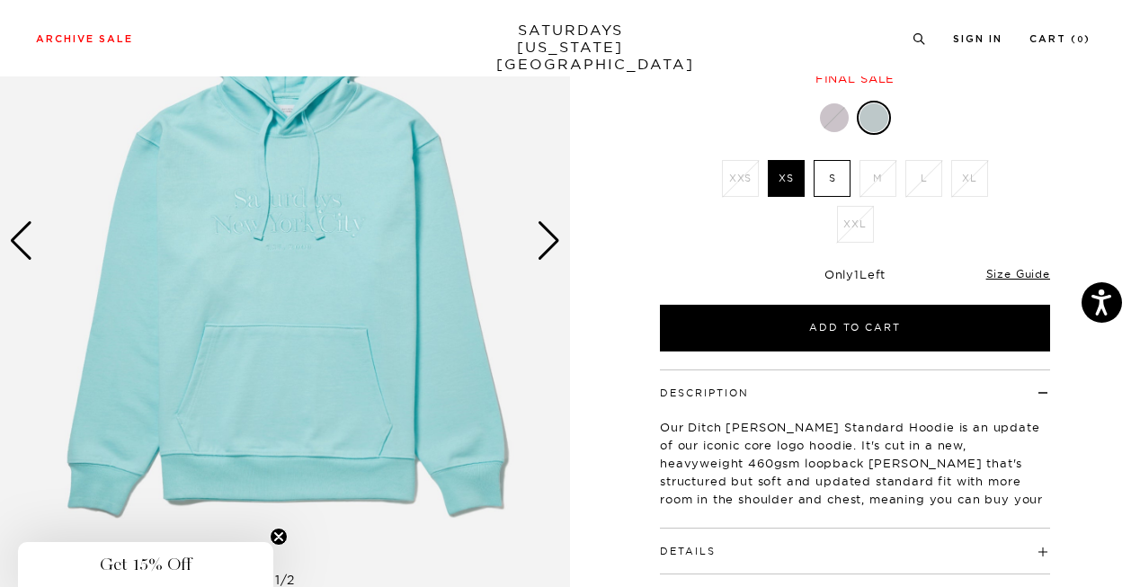
click at [828, 173] on label "S" at bounding box center [832, 178] width 37 height 37
click at [0, 0] on input "S" at bounding box center [0, 0] width 0 height 0
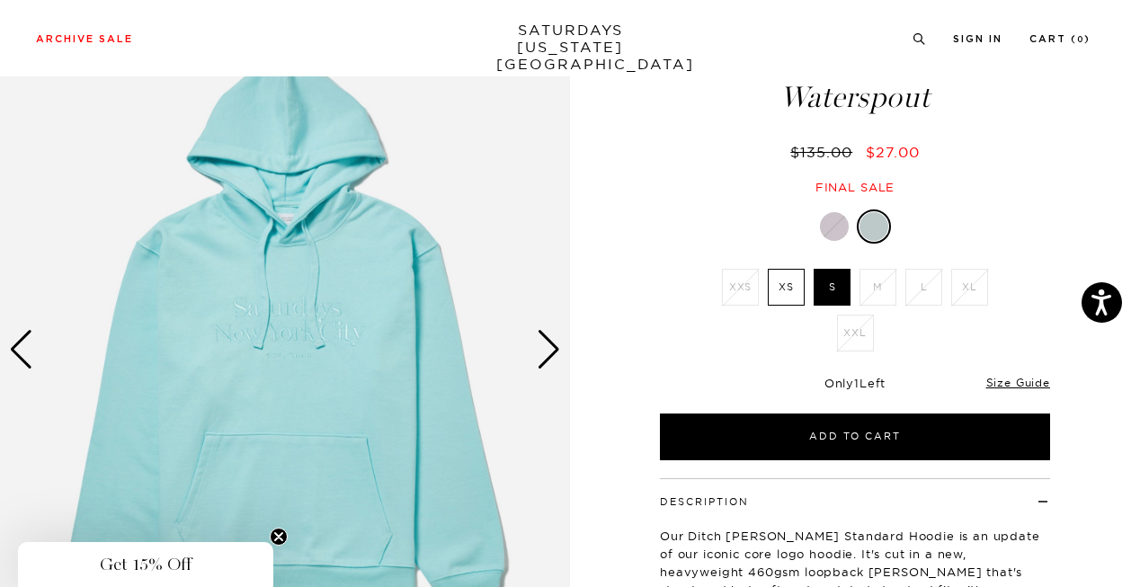
scroll to position [79, 11]
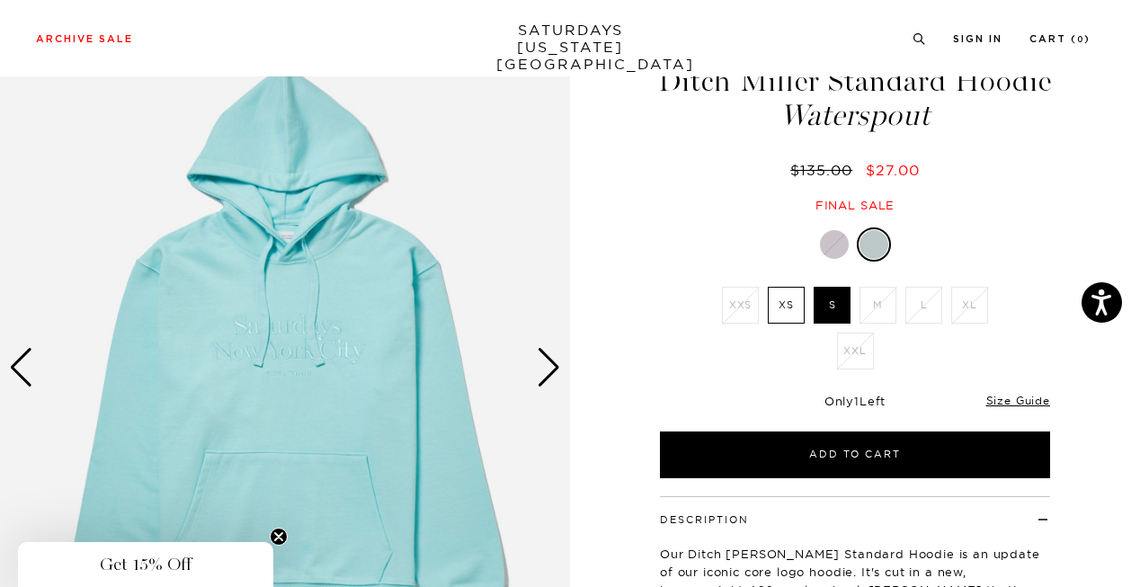
click at [537, 362] on div "Next slide" at bounding box center [549, 368] width 24 height 40
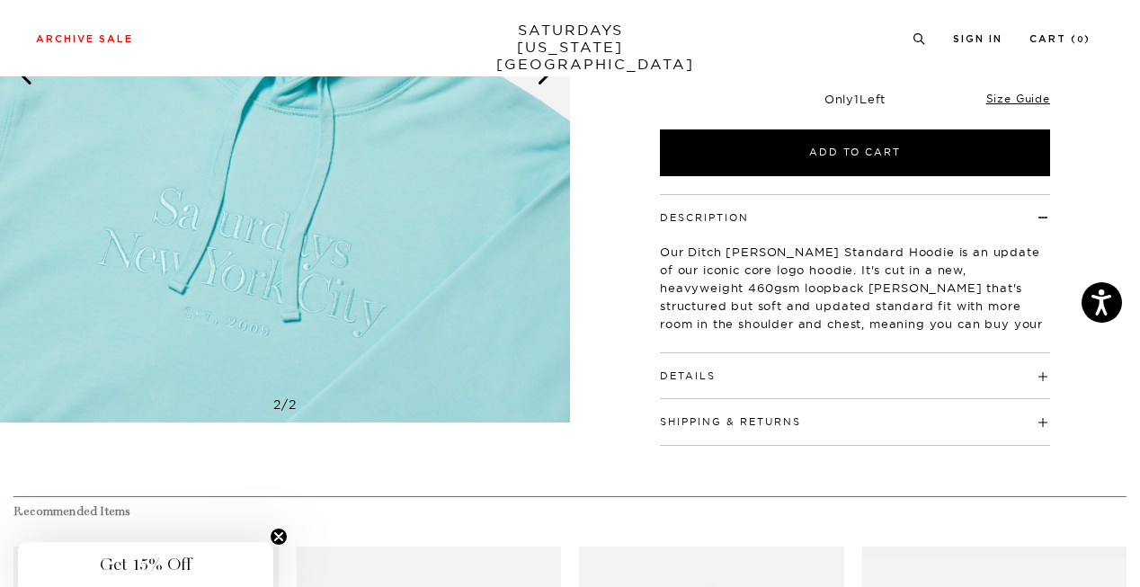
scroll to position [201, 11]
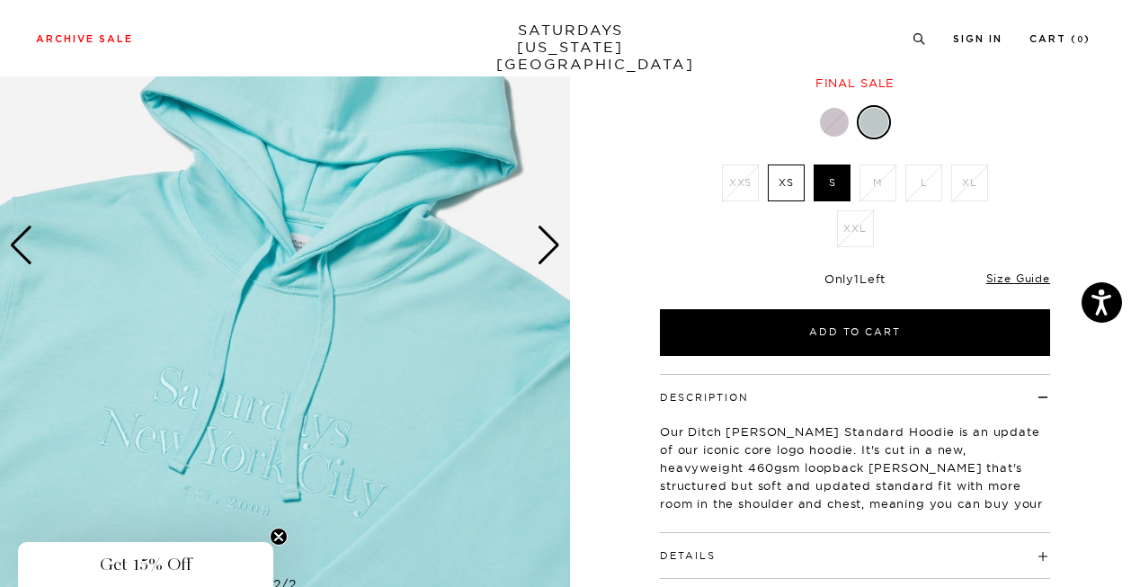
click at [11, 254] on div "Previous slide" at bounding box center [21, 246] width 24 height 40
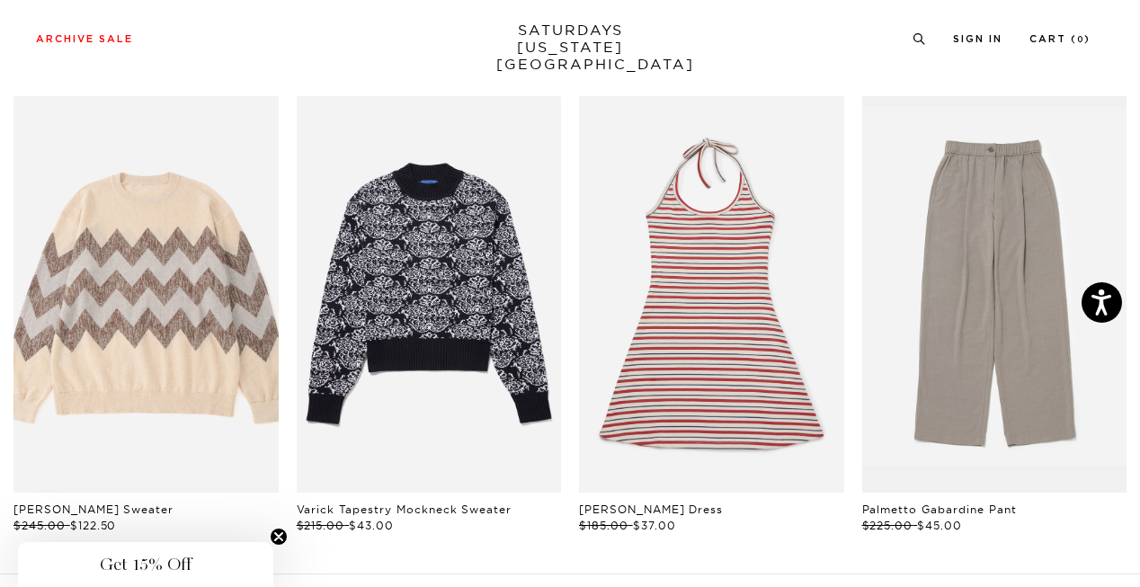
scroll to position [834, 11]
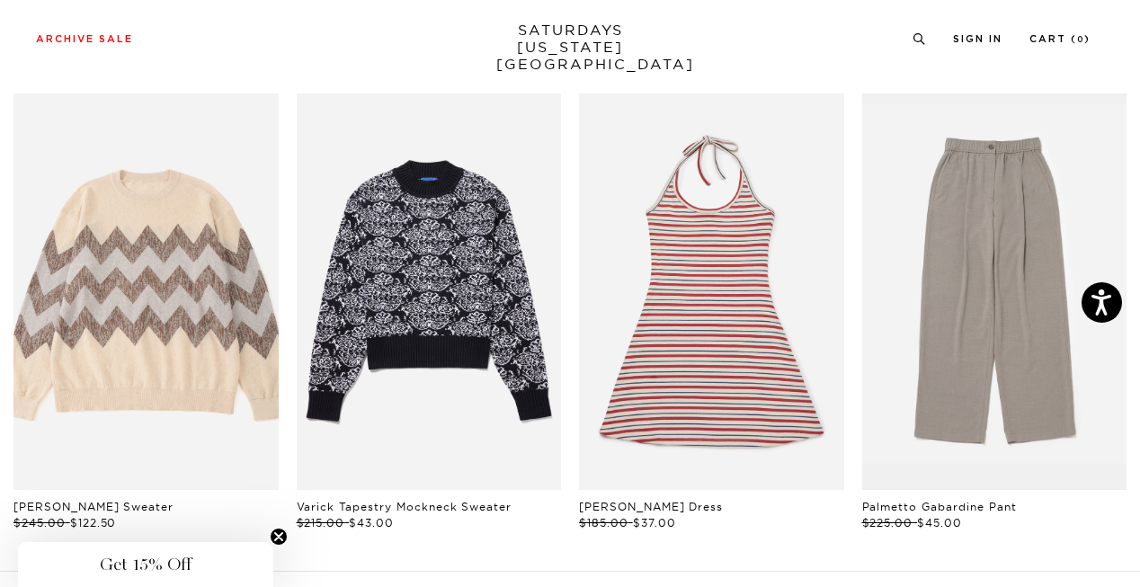
click at [176, 238] on link "files/01065.jpg" at bounding box center [145, 292] width 265 height 397
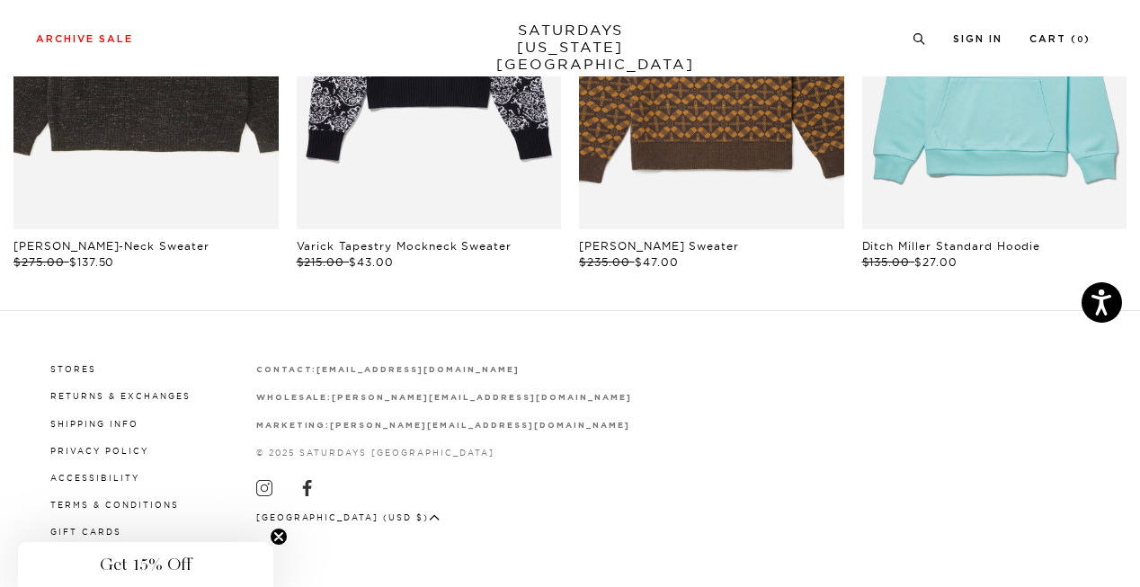
scroll to position [732, 11]
